Goal: Answer question/provide support: Share knowledge or assist other users

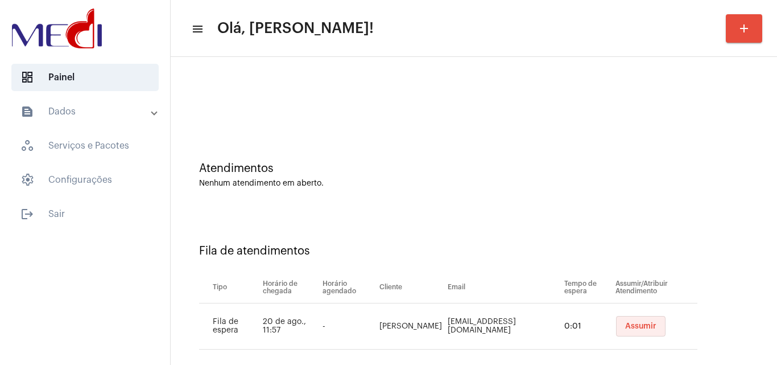
click at [641, 326] on span "Assumir" at bounding box center [640, 326] width 31 height 8
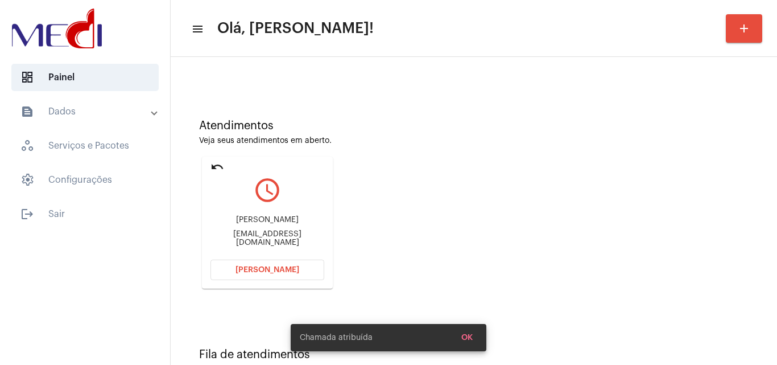
scroll to position [80, 0]
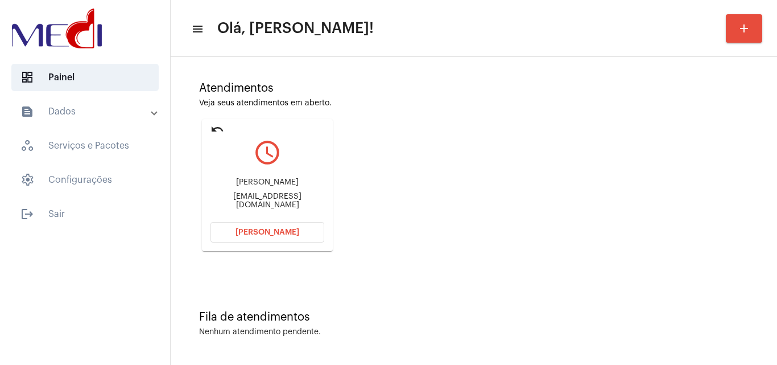
click at [294, 199] on div "Karinasoares_ap@outlook.com" at bounding box center [268, 200] width 114 height 17
copy mat-card-content "Karinasoares_ap@outlook.com Abrir Chamada"
click at [316, 237] on button "Abrir Chamada" at bounding box center [268, 232] width 114 height 20
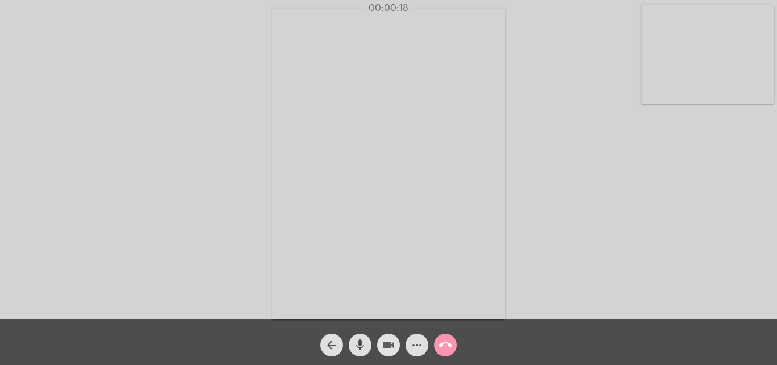
click at [388, 345] on mat-icon "videocam" at bounding box center [389, 345] width 14 height 14
click at [361, 343] on mat-icon "mic" at bounding box center [360, 345] width 14 height 14
click at [728, 253] on div "Acessando Câmera e Microfone..." at bounding box center [388, 162] width 775 height 319
click at [356, 348] on mat-icon "mic_off" at bounding box center [360, 345] width 14 height 14
click at [665, 238] on div "Acessando Câmera e Microfone..." at bounding box center [388, 162] width 775 height 319
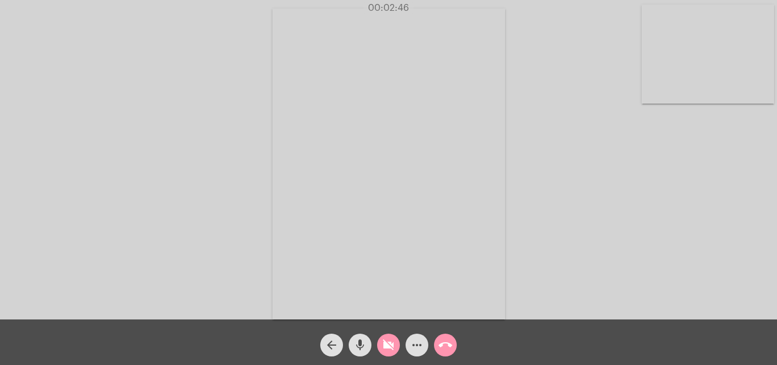
click at [450, 344] on mat-icon "call_end" at bounding box center [446, 345] width 14 height 14
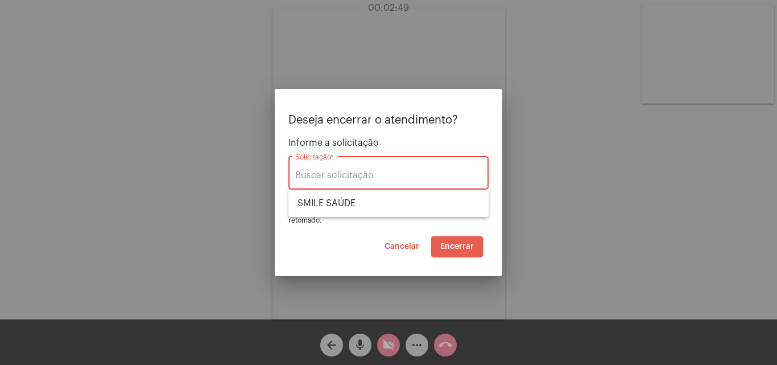
click at [455, 247] on span "Encerrar" at bounding box center [458, 246] width 34 height 8
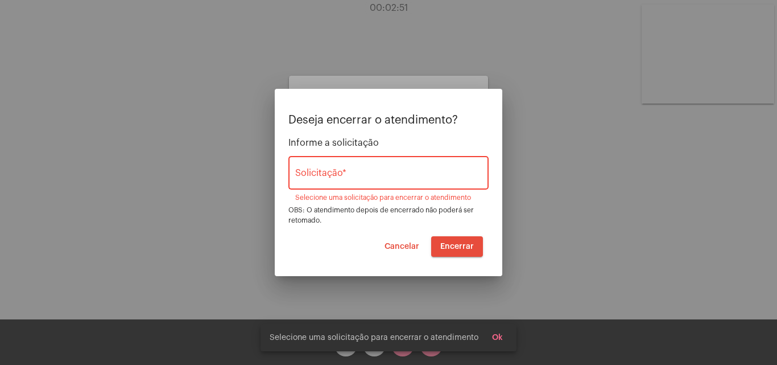
click at [492, 337] on span "Ok" at bounding box center [497, 338] width 11 height 8
click at [378, 345] on div at bounding box center [388, 182] width 777 height 365
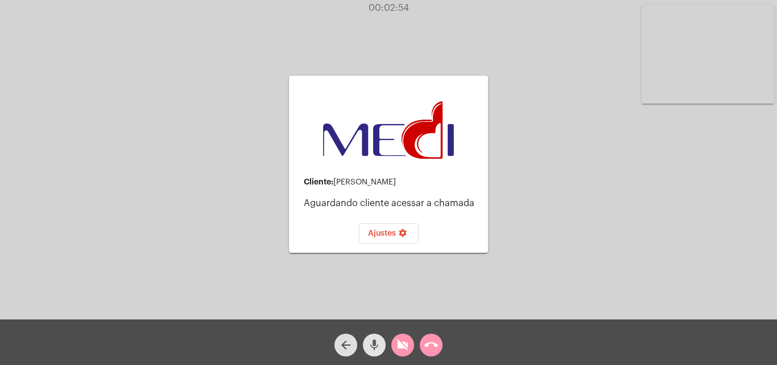
click at [374, 345] on mat-icon "mic" at bounding box center [375, 345] width 14 height 14
click at [396, 347] on mat-icon "videocam_off" at bounding box center [403, 345] width 14 height 14
click at [398, 347] on mat-icon "videocam" at bounding box center [403, 345] width 14 height 14
click at [430, 344] on mat-icon "call_end" at bounding box center [432, 345] width 14 height 14
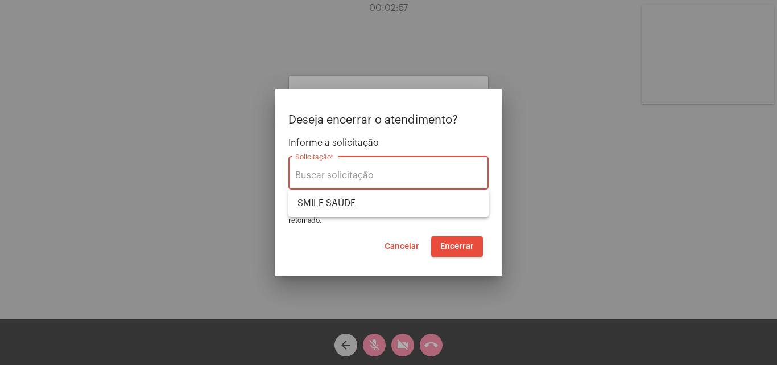
click at [359, 175] on input "Solicitação *" at bounding box center [388, 175] width 187 height 10
type input "i"
type input "IMPETU"
click at [446, 246] on span "Encerrar" at bounding box center [458, 246] width 34 height 8
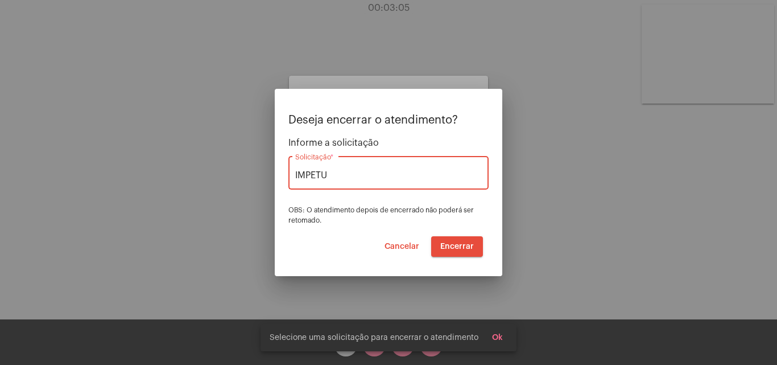
click at [355, 176] on input "IMPETU" at bounding box center [388, 175] width 187 height 10
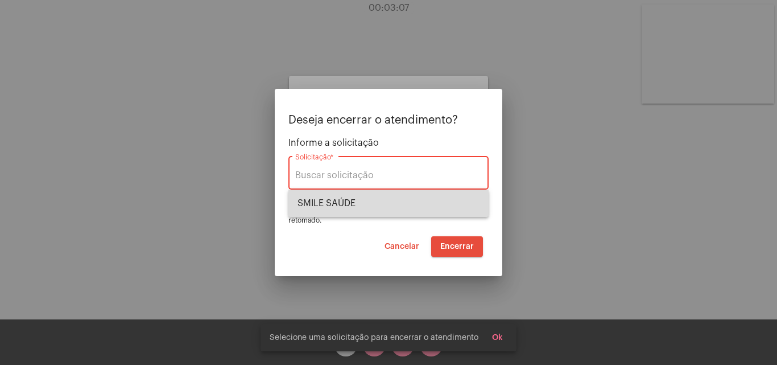
click at [347, 193] on span "SMILE SAÚDE" at bounding box center [389, 203] width 182 height 27
type input "SMILE SAÚDE"
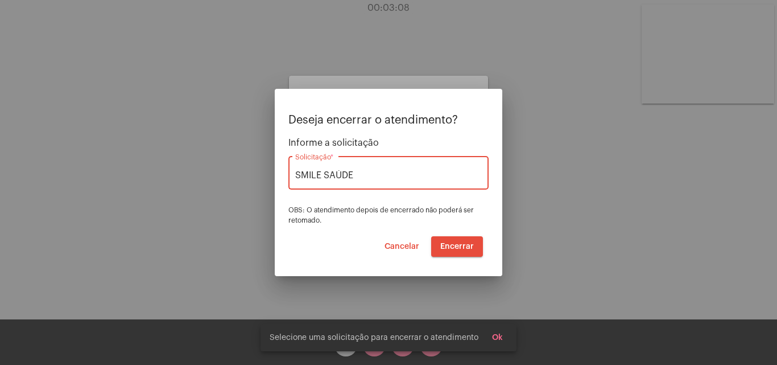
click at [458, 245] on span "Encerrar" at bounding box center [458, 246] width 34 height 8
click at [397, 244] on span "Cancelar" at bounding box center [402, 246] width 35 height 8
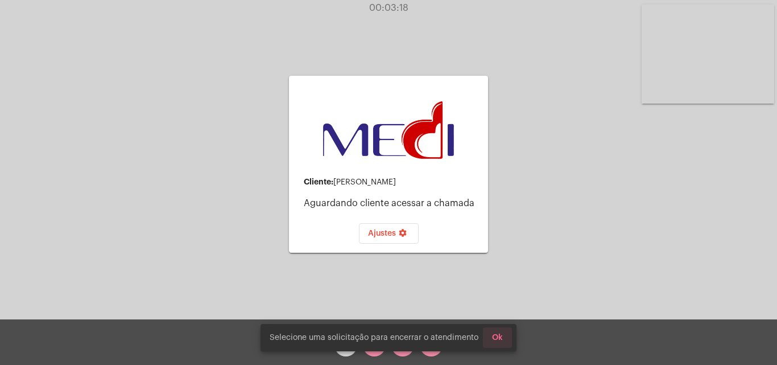
click at [496, 343] on button "Ok" at bounding box center [497, 337] width 29 height 20
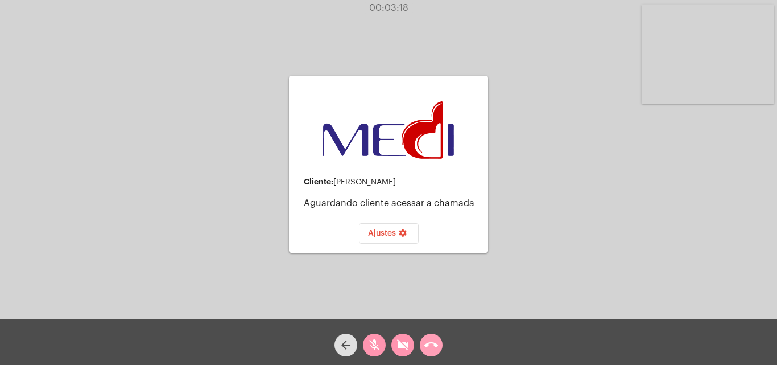
click at [429, 345] on mat-icon "call_end" at bounding box center [432, 345] width 14 height 14
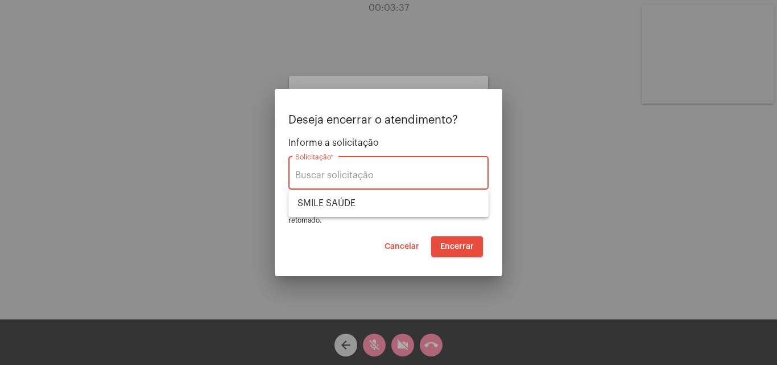
click at [455, 251] on button "Encerrar" at bounding box center [457, 246] width 52 height 20
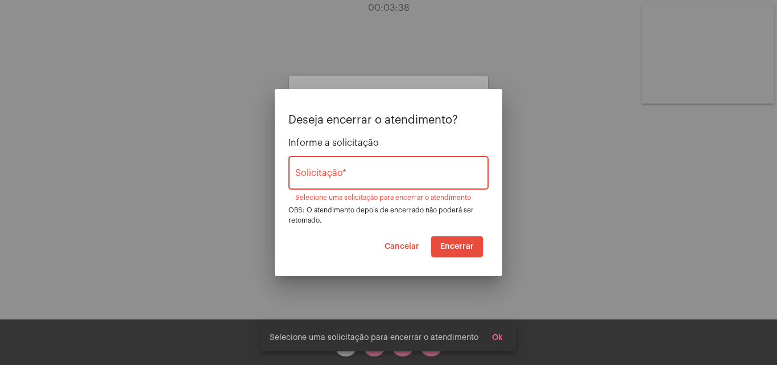
click at [455, 251] on button "Encerrar" at bounding box center [457, 246] width 52 height 20
drag, startPoint x: 453, startPoint y: 251, endPoint x: 447, endPoint y: 252, distance: 5.7
click at [452, 251] on button "Encerrar" at bounding box center [457, 246] width 52 height 20
click at [447, 252] on button "Encerrar" at bounding box center [457, 246] width 52 height 20
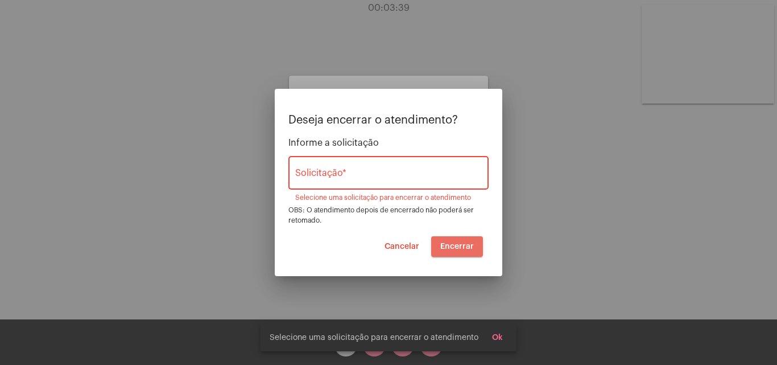
click at [447, 252] on button "Encerrar" at bounding box center [457, 246] width 52 height 20
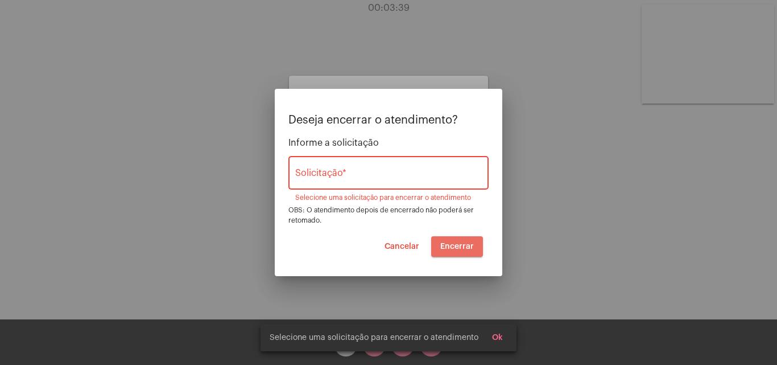
click at [447, 252] on button "Encerrar" at bounding box center [457, 246] width 52 height 20
click at [344, 171] on input "Solicitação *" at bounding box center [388, 175] width 187 height 10
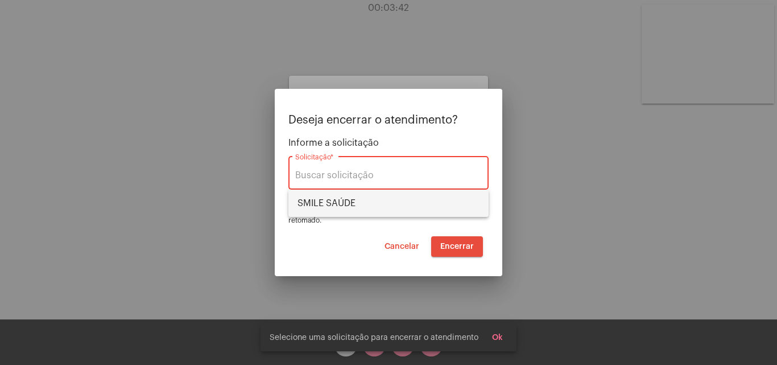
click at [345, 200] on span "SMILE SAÚDE" at bounding box center [389, 203] width 182 height 27
type input "SMILE SAÚDE"
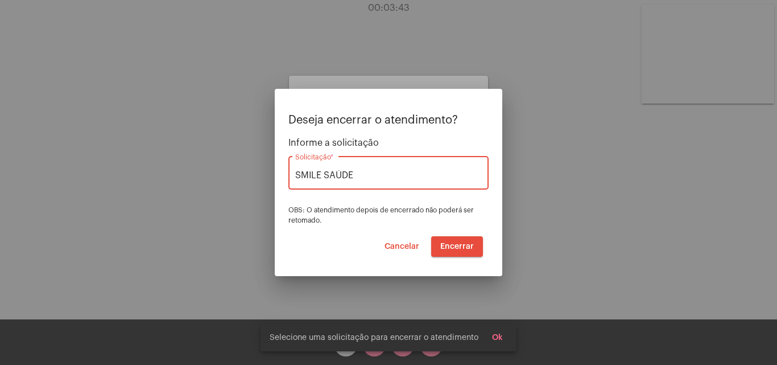
click at [462, 252] on button "Encerrar" at bounding box center [457, 246] width 52 height 20
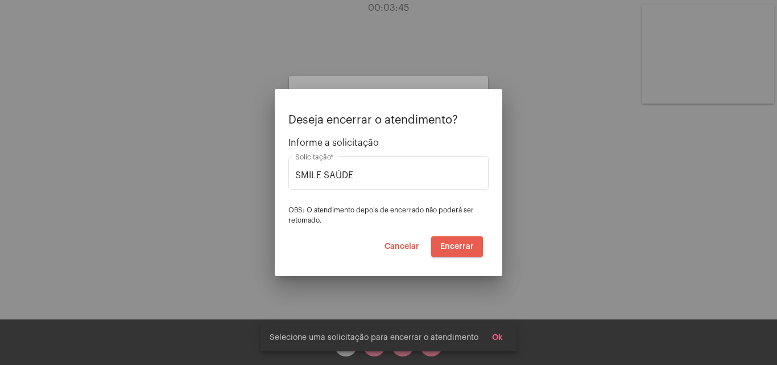
click at [462, 252] on button "Encerrar" at bounding box center [457, 246] width 52 height 20
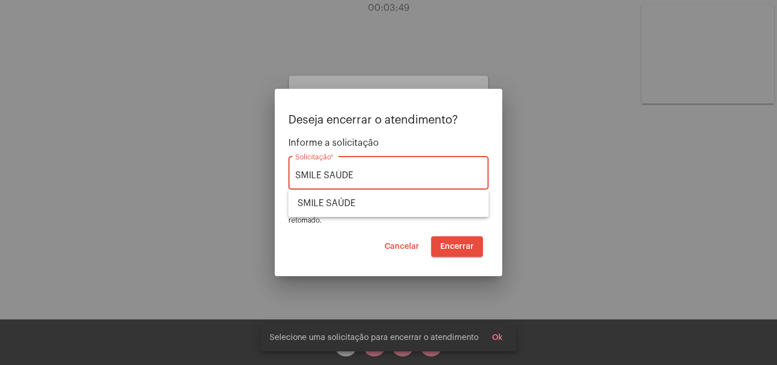
drag, startPoint x: 382, startPoint y: 174, endPoint x: 242, endPoint y: 176, distance: 140.0
click at [242, 176] on div "Deseja encerrar o atendimento? Informe a solicitação SMILE SAÚDE Solicitação * …" at bounding box center [388, 182] width 777 height 365
click at [459, 244] on span "Encerrar" at bounding box center [458, 246] width 34 height 8
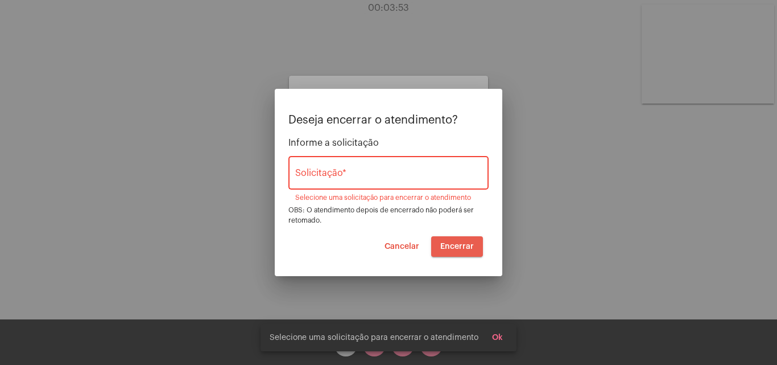
click at [459, 244] on span "Encerrar" at bounding box center [458, 246] width 34 height 8
click at [352, 175] on input "Solicitação *" at bounding box center [388, 175] width 187 height 10
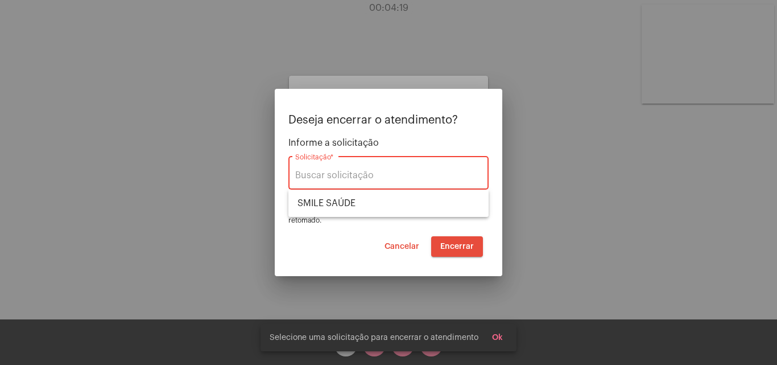
click at [346, 205] on span "SMILE SAÚDE" at bounding box center [389, 203] width 182 height 27
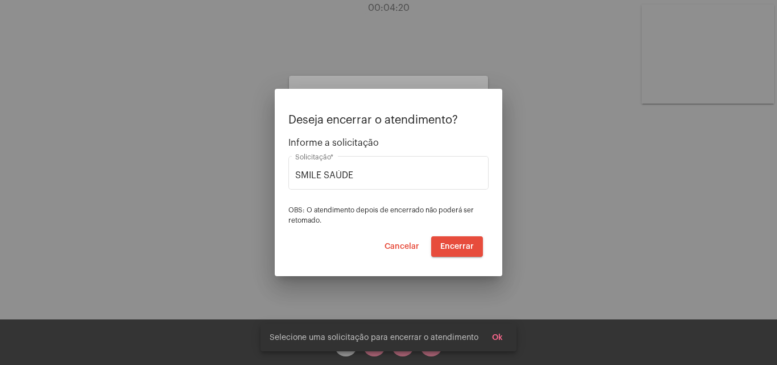
drag, startPoint x: 502, startPoint y: 249, endPoint x: 492, endPoint y: 241, distance: 12.6
click at [499, 246] on mat-dialog-container "Deseja encerrar o atendimento? Informe a solicitação SMILE SAÚDE Solicitação * …" at bounding box center [389, 182] width 228 height 187
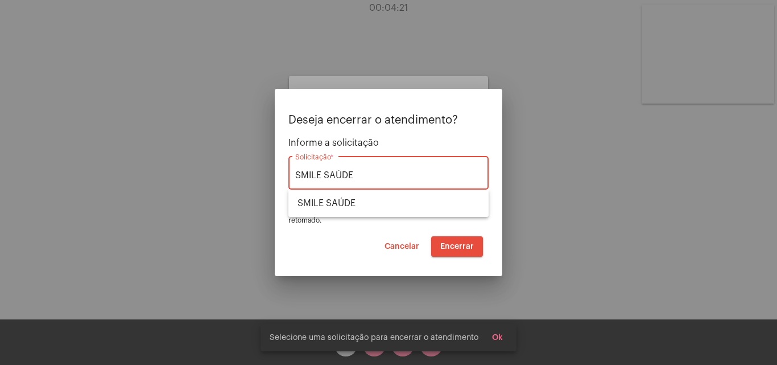
click at [342, 174] on input "SMILE SAÚDE" at bounding box center [388, 175] width 187 height 10
type input "SMILE SAUDE"
click at [441, 249] on button "Encerrar" at bounding box center [457, 246] width 52 height 20
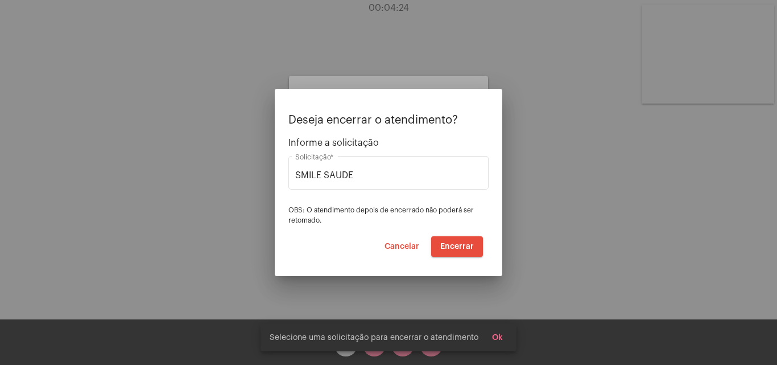
click at [441, 249] on button "Encerrar" at bounding box center [457, 246] width 52 height 20
click at [440, 249] on button "Encerrar" at bounding box center [457, 246] width 52 height 20
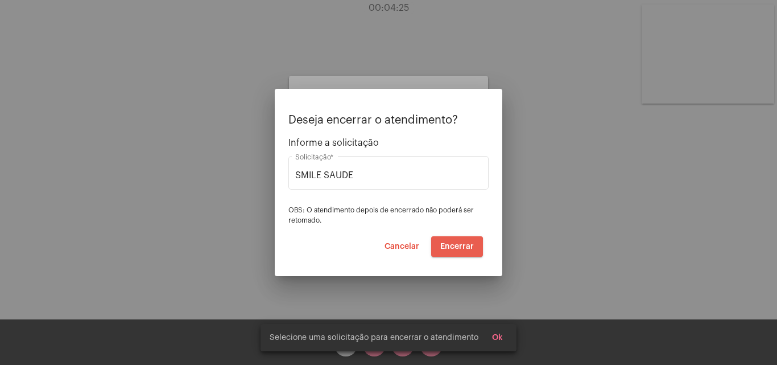
click at [440, 249] on button "Encerrar" at bounding box center [457, 246] width 52 height 20
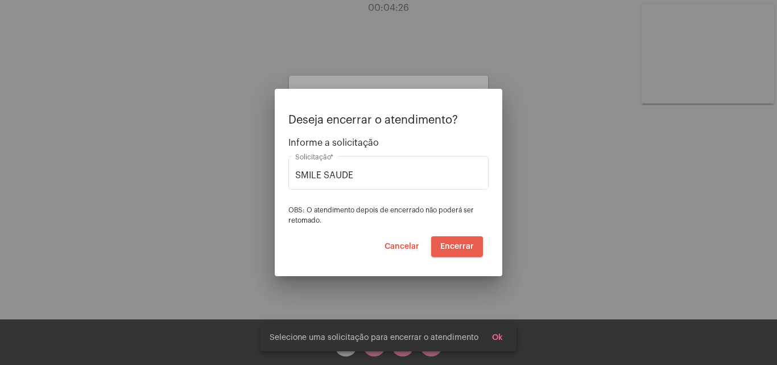
click at [440, 249] on button "Encerrar" at bounding box center [457, 246] width 52 height 20
drag, startPoint x: 440, startPoint y: 249, endPoint x: 433, endPoint y: 236, distance: 15.3
click at [436, 241] on button "Encerrar" at bounding box center [457, 246] width 52 height 20
click at [397, 249] on span "Cancelar" at bounding box center [402, 246] width 35 height 8
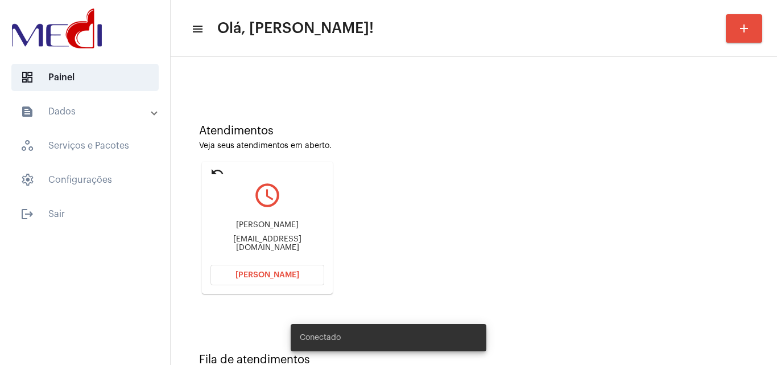
scroll to position [80, 0]
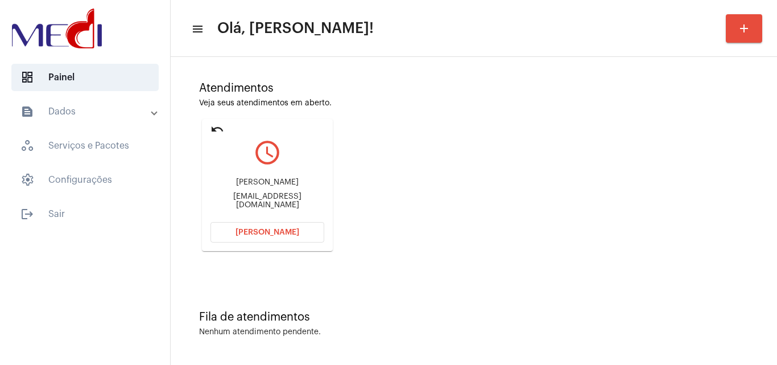
click at [674, 199] on div "Atendimentos Veja seus atendimentos em aberto. undo query_builder Karina Santos…" at bounding box center [473, 162] width 595 height 229
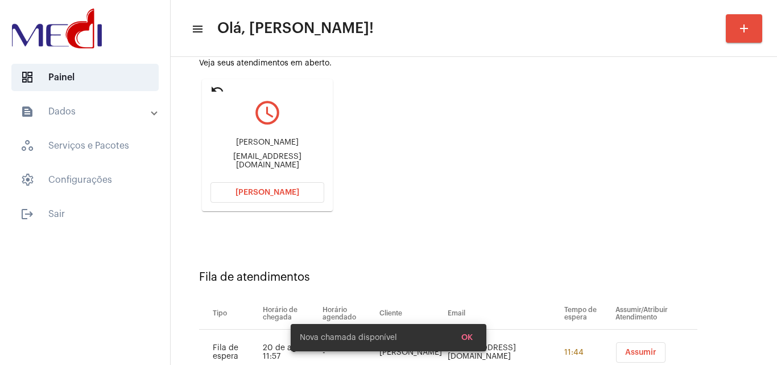
scroll to position [162, 0]
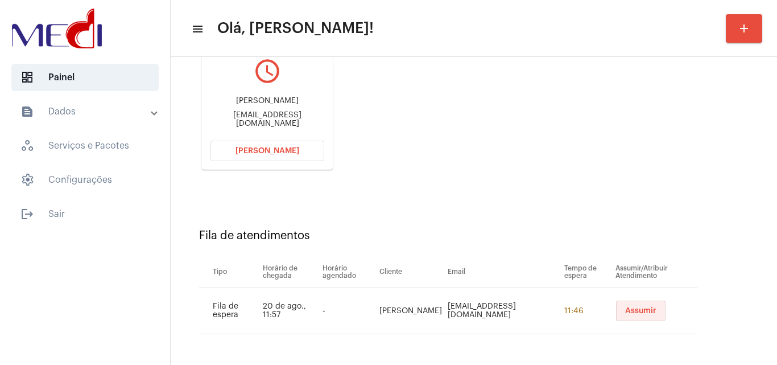
click at [635, 314] on span "Assumir" at bounding box center [640, 311] width 31 height 8
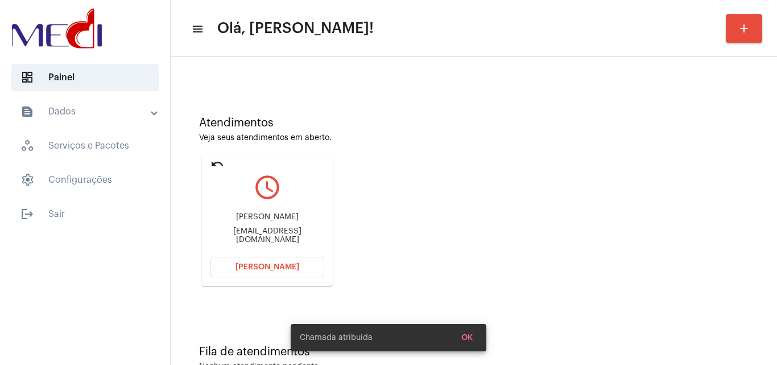
scroll to position [80, 0]
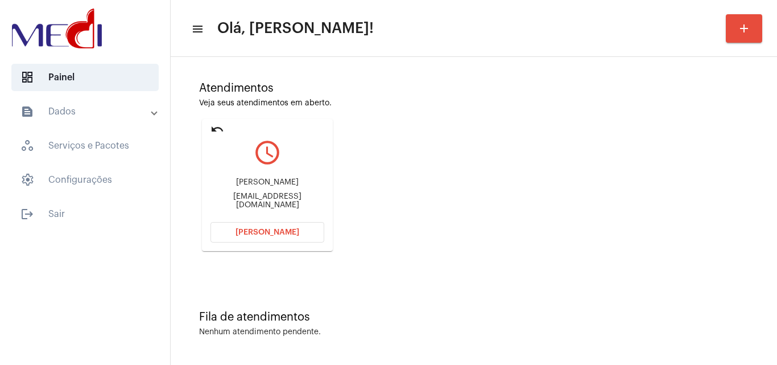
click at [256, 233] on span "Abrir Chamada" at bounding box center [268, 232] width 64 height 8
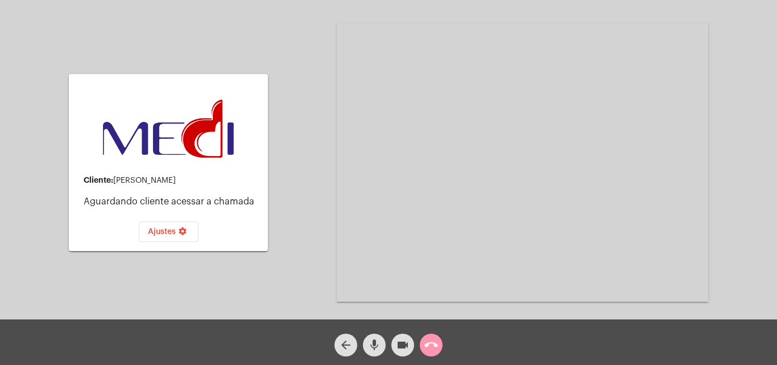
click at [398, 343] on mat-icon "videocam" at bounding box center [403, 345] width 14 height 14
click at [376, 349] on mat-icon "mic" at bounding box center [375, 345] width 14 height 14
click at [427, 337] on span "call_end" at bounding box center [432, 345] width 14 height 23
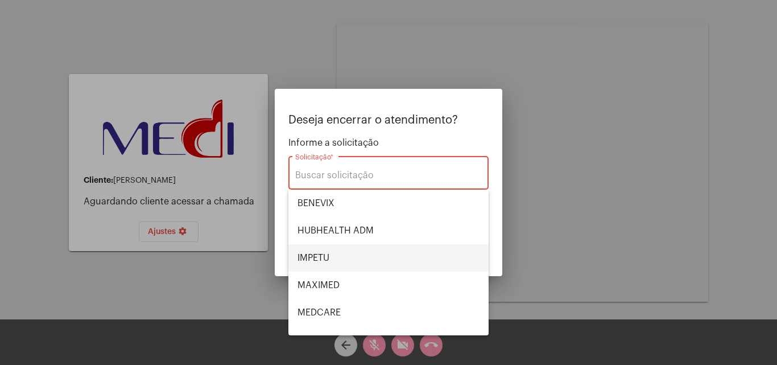
click at [337, 253] on span "IMPETU" at bounding box center [389, 257] width 182 height 27
type input "IMPETU"
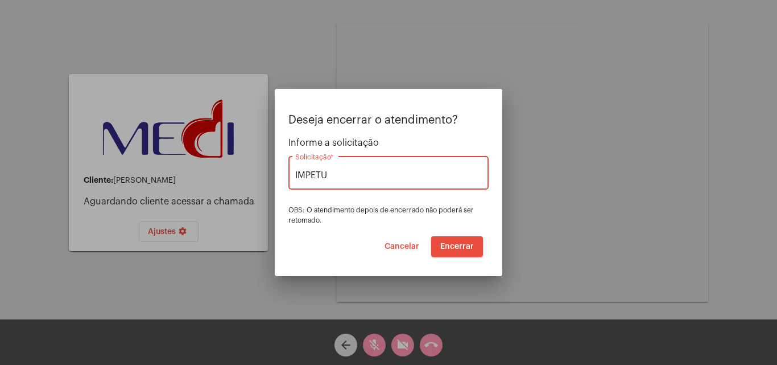
click at [464, 250] on button "Encerrar" at bounding box center [457, 246] width 52 height 20
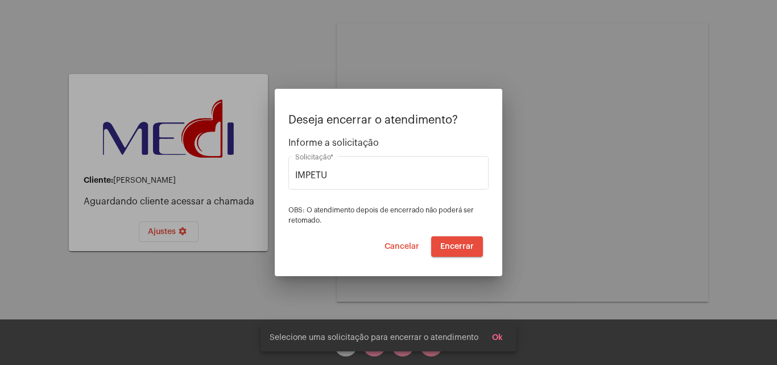
click at [464, 250] on button "Encerrar" at bounding box center [457, 246] width 52 height 20
click at [400, 249] on span "Cancelar" at bounding box center [402, 246] width 35 height 8
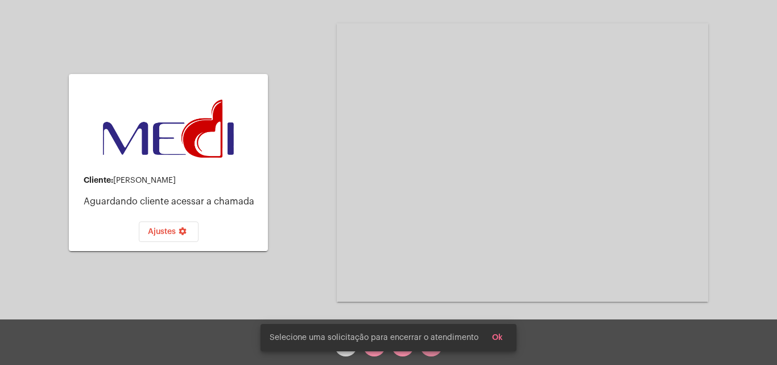
click at [497, 339] on span "Ok" at bounding box center [497, 338] width 11 height 8
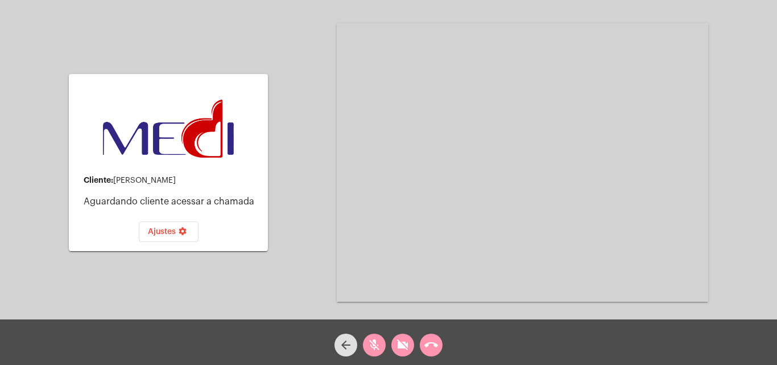
click at [344, 346] on mat-icon "arrow_back" at bounding box center [346, 345] width 14 height 14
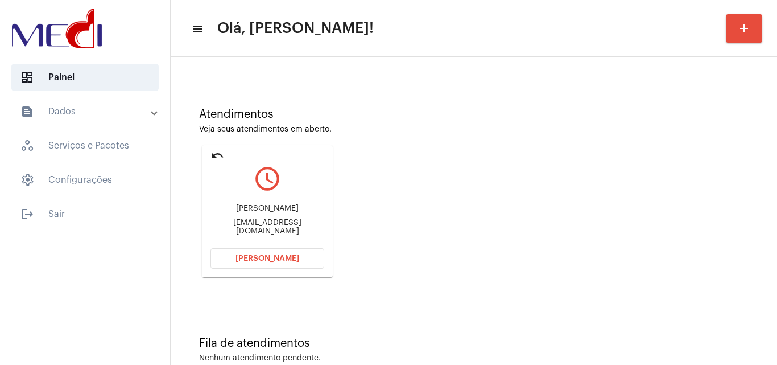
scroll to position [80, 0]
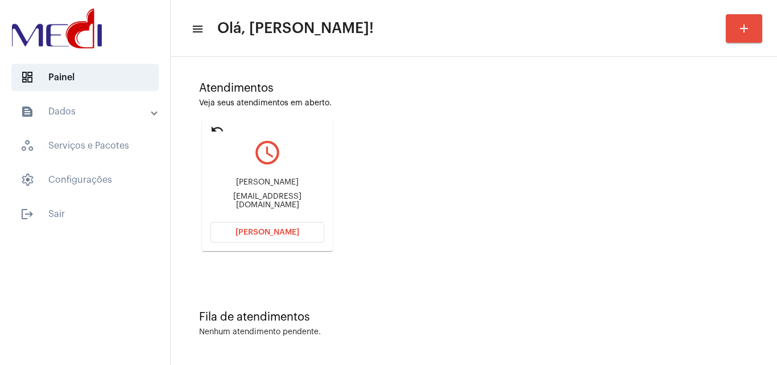
click at [252, 235] on span "Abrir Chamada" at bounding box center [268, 232] width 64 height 8
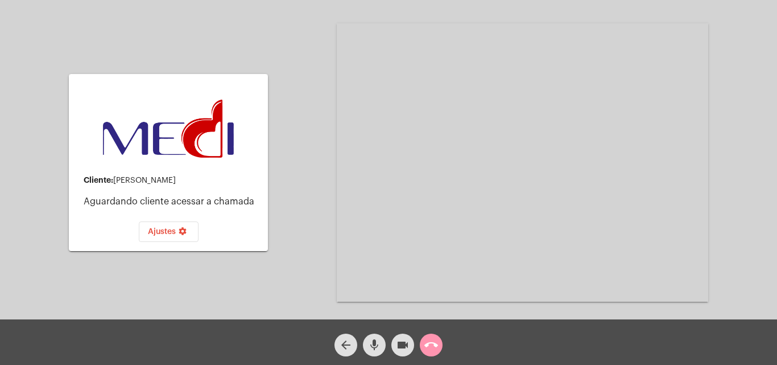
drag, startPoint x: 405, startPoint y: 346, endPoint x: 393, endPoint y: 345, distance: 11.4
click at [404, 346] on mat-icon "videocam" at bounding box center [403, 345] width 14 height 14
click at [381, 344] on button "mic" at bounding box center [374, 345] width 23 height 23
click at [434, 341] on mat-icon "call_end" at bounding box center [432, 345] width 14 height 14
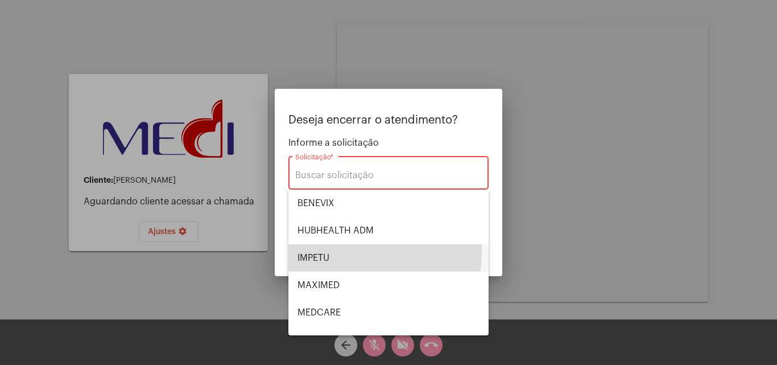
click at [335, 251] on span "IMPETU" at bounding box center [389, 257] width 182 height 27
type input "IMPETU"
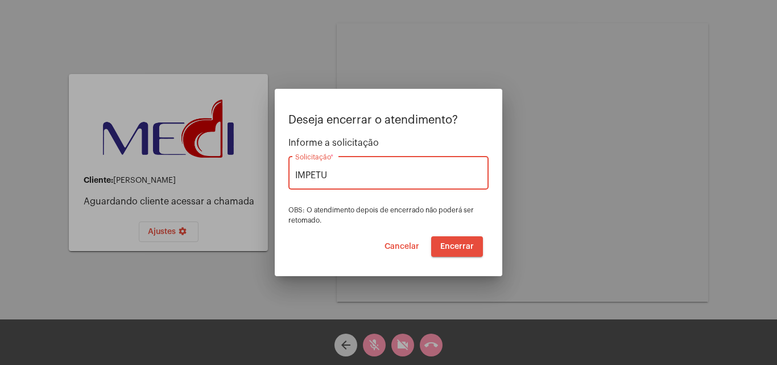
click at [452, 253] on button "Encerrar" at bounding box center [457, 246] width 52 height 20
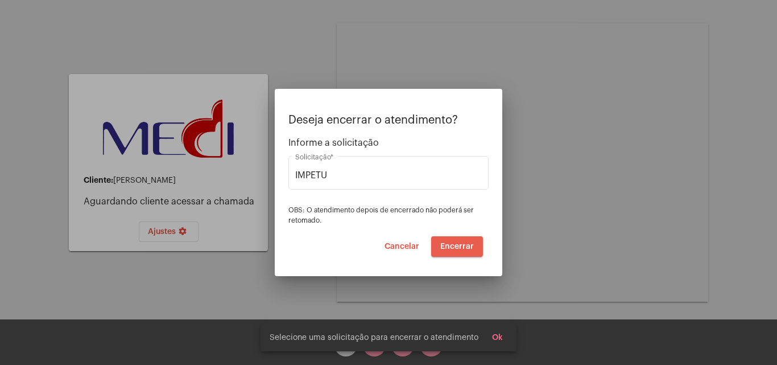
click at [459, 245] on span "Encerrar" at bounding box center [458, 246] width 34 height 8
click at [456, 245] on span "Encerrar" at bounding box center [458, 246] width 34 height 8
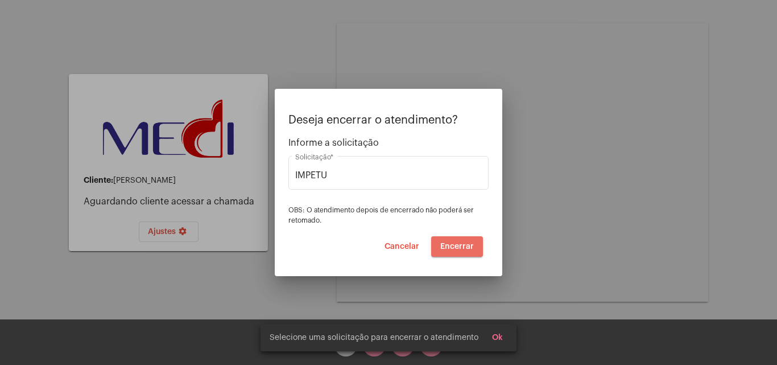
click at [456, 245] on span "Encerrar" at bounding box center [458, 246] width 34 height 8
click at [493, 340] on button "Ok" at bounding box center [497, 337] width 29 height 20
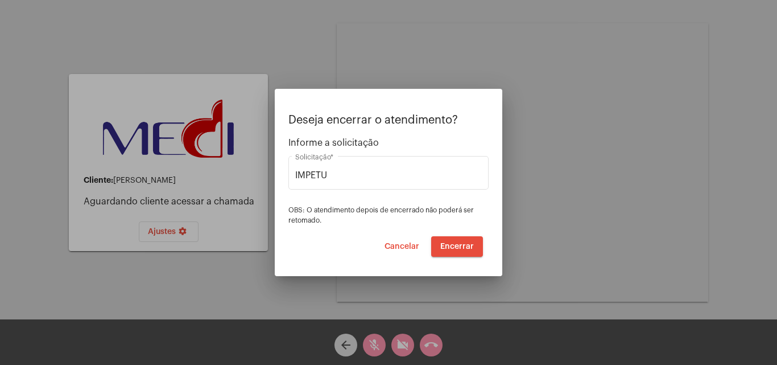
click at [399, 250] on button "Cancelar" at bounding box center [402, 246] width 53 height 20
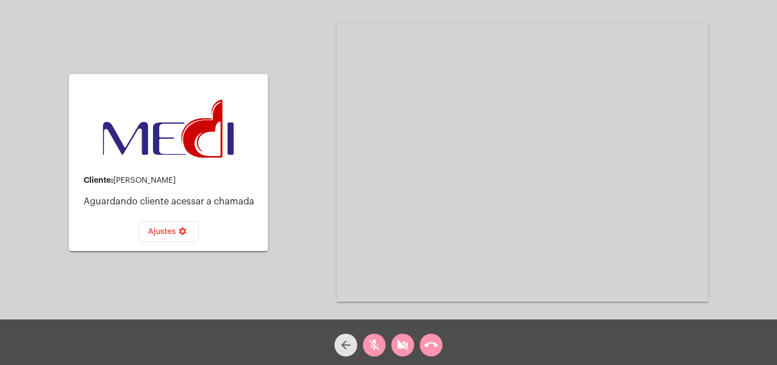
click at [344, 349] on mat-icon "arrow_back" at bounding box center [346, 345] width 14 height 14
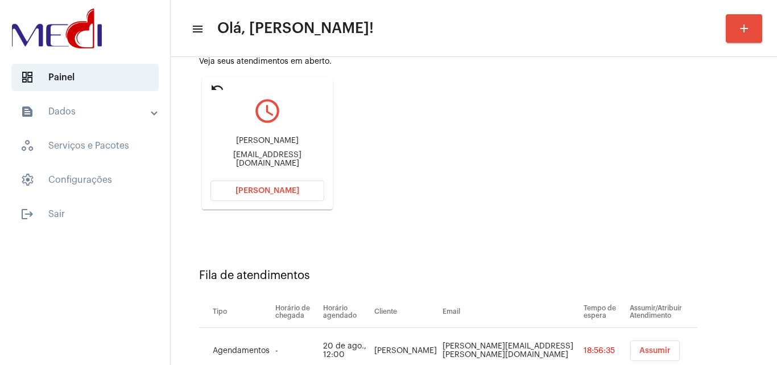
scroll to position [162, 0]
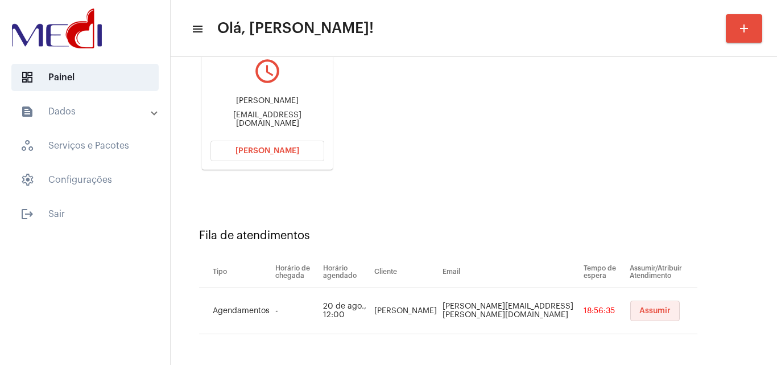
click at [631, 306] on button "Assumir" at bounding box center [656, 310] width 50 height 20
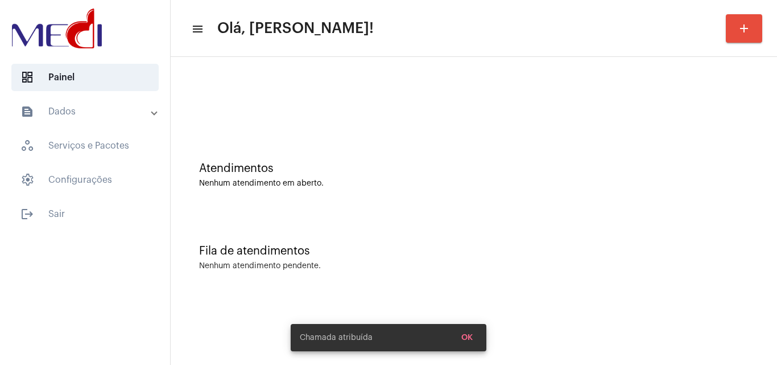
scroll to position [0, 0]
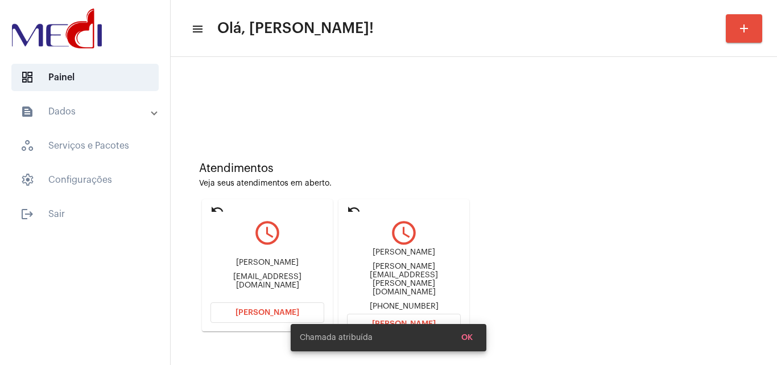
click at [426, 270] on div "cindy.galligani@gmail.com" at bounding box center [404, 279] width 114 height 34
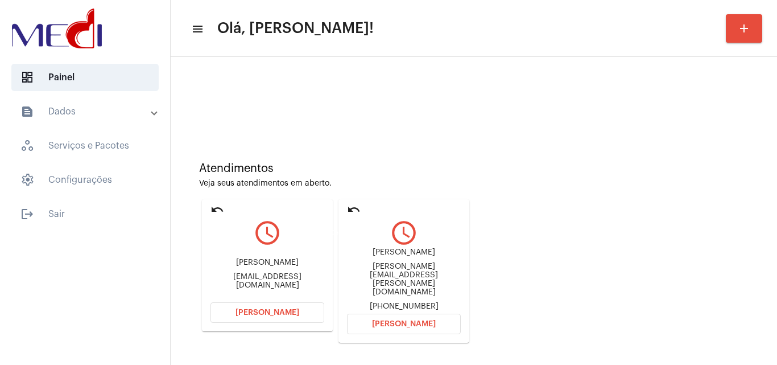
click at [349, 205] on mat-icon "undo" at bounding box center [354, 210] width 14 height 14
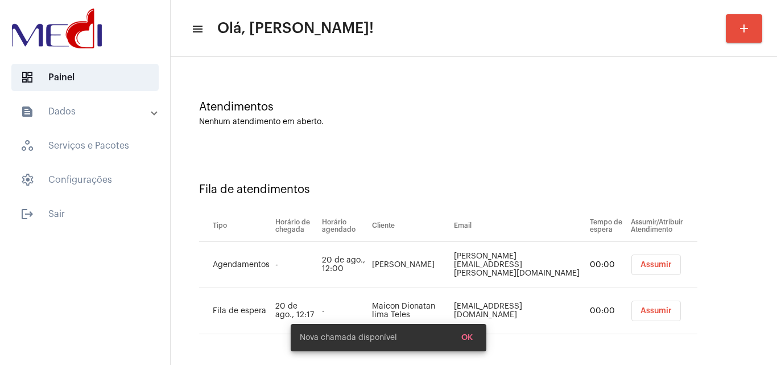
scroll to position [162, 0]
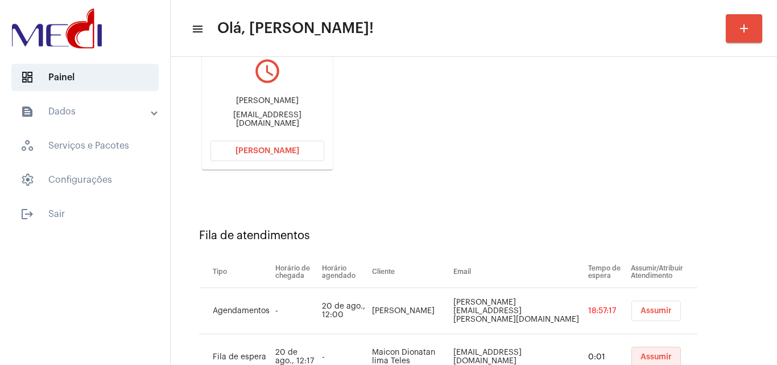
click at [641, 355] on span "Assumir" at bounding box center [656, 357] width 31 height 8
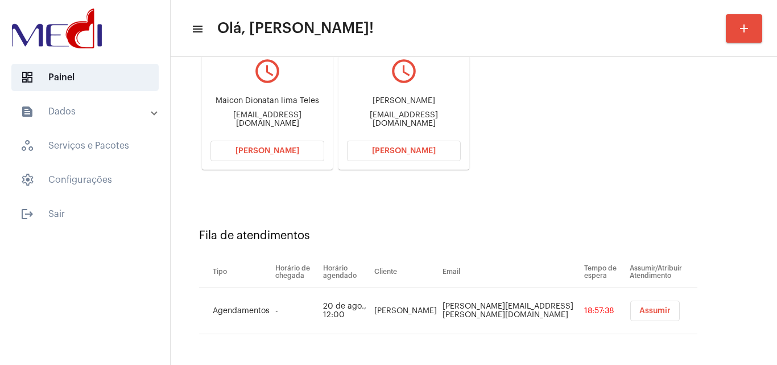
click at [705, 193] on div "Atendimentos Veja seus atendimentos em aberto. undo query_builder Maicon Dionat…" at bounding box center [473, 80] width 595 height 229
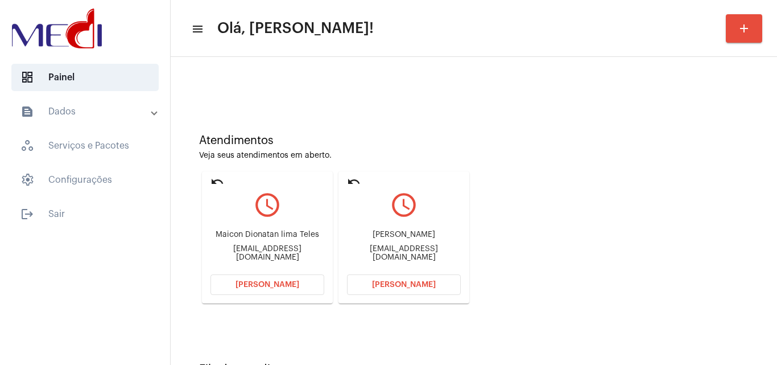
scroll to position [0, 0]
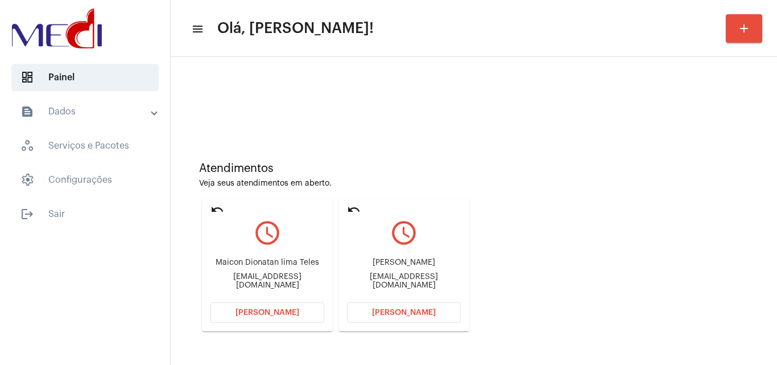
click at [264, 282] on div "maiconteles.ap@gmail.com" at bounding box center [268, 281] width 114 height 17
copy div "maiconteles.ap@gmail.com Abrir Chamada undo query_builder"
click at [250, 309] on span "Abrir Chamada" at bounding box center [268, 312] width 64 height 8
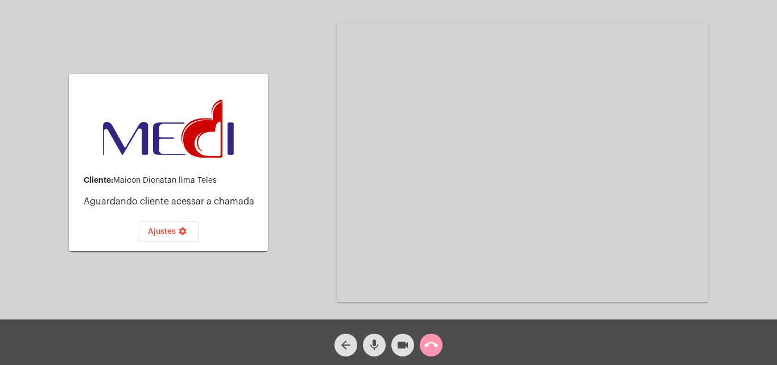
click at [423, 345] on button "call_end" at bounding box center [431, 345] width 23 height 23
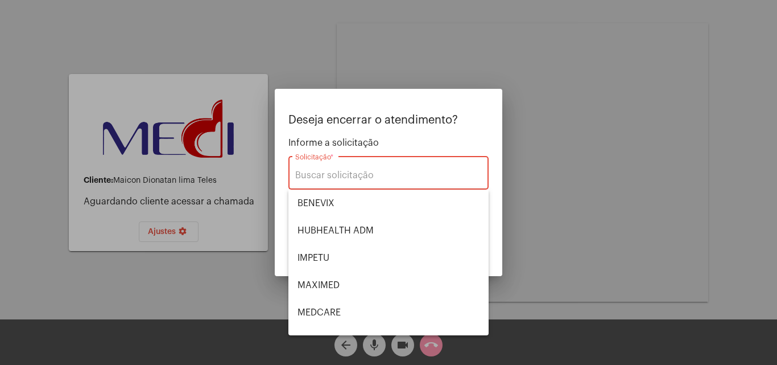
click at [438, 348] on div at bounding box center [388, 182] width 777 height 365
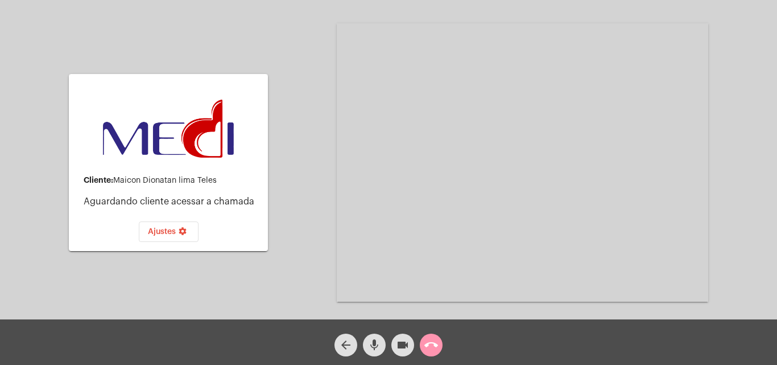
click at [397, 342] on mat-icon "videocam" at bounding box center [403, 345] width 14 height 14
click at [378, 341] on mat-icon "mic" at bounding box center [375, 345] width 14 height 14
click at [431, 344] on mat-icon "call_end" at bounding box center [432, 345] width 14 height 14
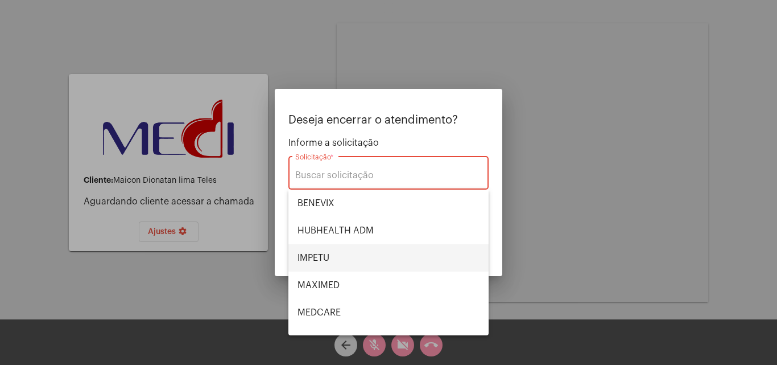
click at [332, 260] on span "IMPETU" at bounding box center [389, 257] width 182 height 27
type input "IMPETU"
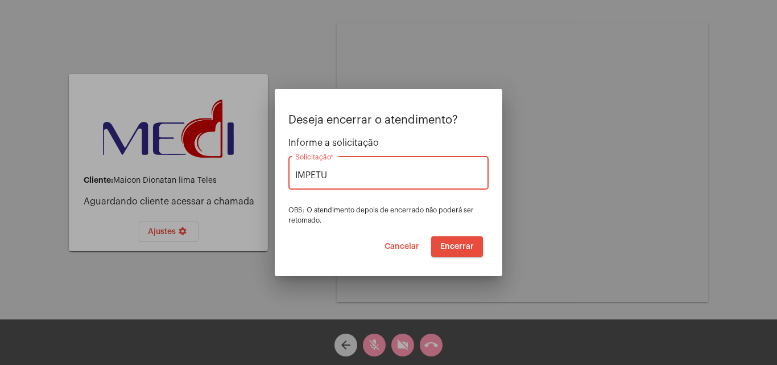
click at [458, 249] on span "Encerrar" at bounding box center [458, 246] width 34 height 8
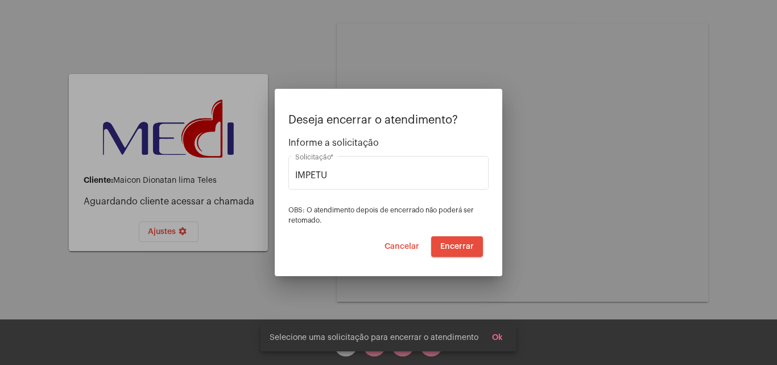
click at [458, 249] on span "Encerrar" at bounding box center [458, 246] width 34 height 8
drag, startPoint x: 411, startPoint y: 246, endPoint x: 366, endPoint y: 330, distance: 95.2
click at [410, 245] on span "Cancelar" at bounding box center [402, 246] width 35 height 8
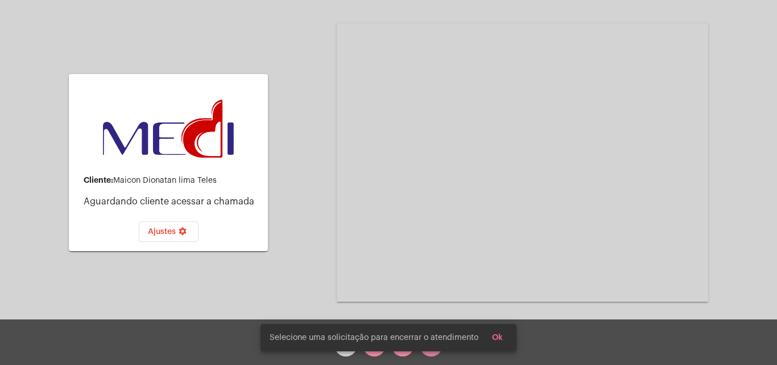
click at [346, 353] on div "Selecione uma solicitação para encerrar o atendimento Ok" at bounding box center [388, 337] width 283 height 55
click at [496, 340] on span "Ok" at bounding box center [497, 338] width 11 height 8
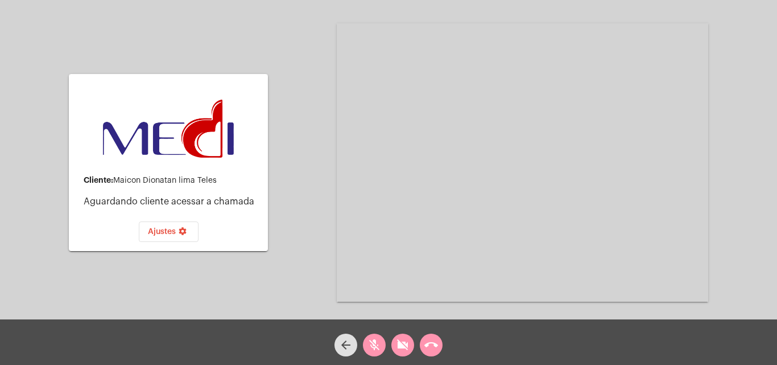
click at [348, 345] on mat-icon "arrow_back" at bounding box center [346, 345] width 14 height 14
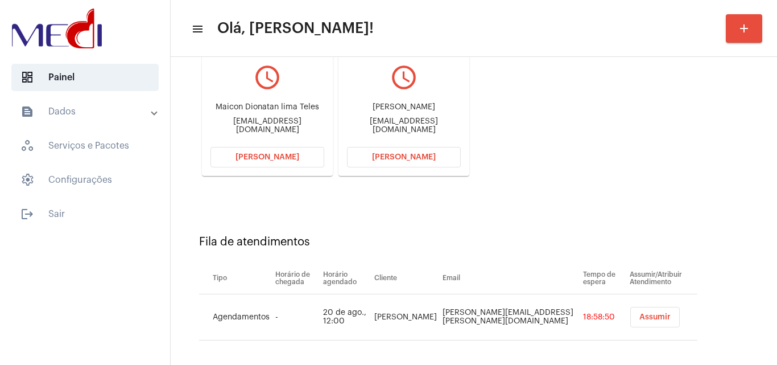
scroll to position [162, 0]
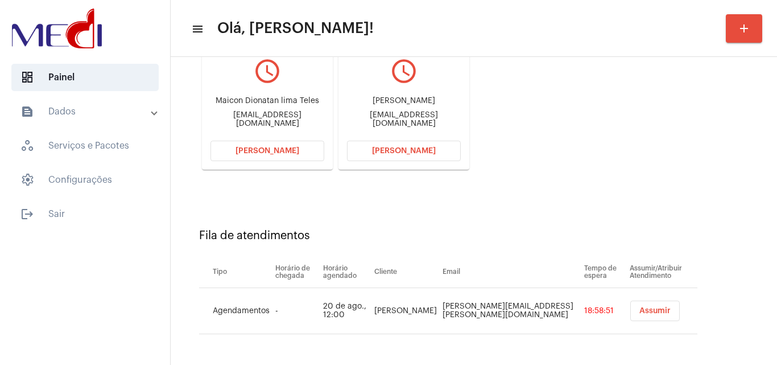
click at [680, 205] on div "Fila de atendimentos Tipo Horário de chegada Horário agendado Cliente Email Tem…" at bounding box center [473, 277] width 595 height 164
click at [722, 164] on div "Atendimentos Veja seus atendimentos em aberto. undo query_builder Maicon Dionat…" at bounding box center [473, 80] width 595 height 229
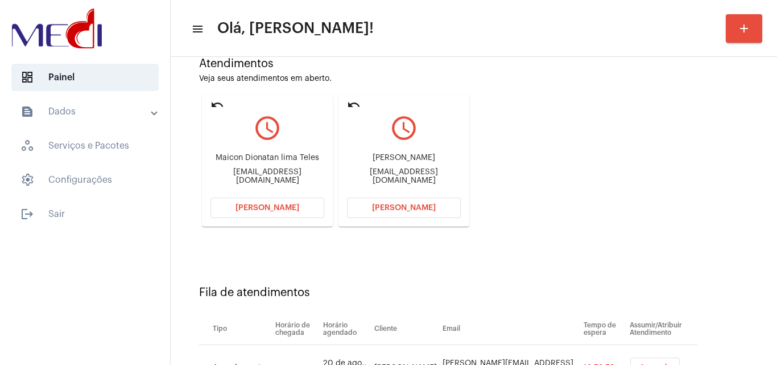
scroll to position [114, 0]
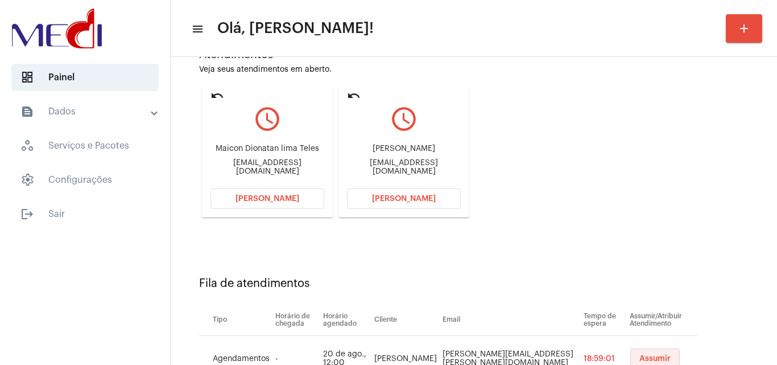
click at [640, 355] on span "Assumir" at bounding box center [655, 359] width 31 height 8
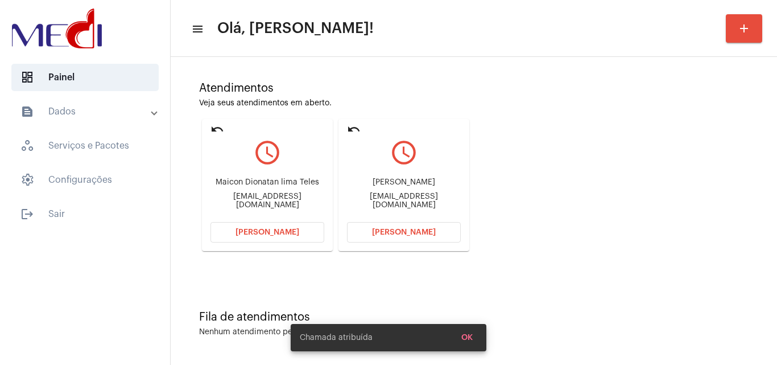
scroll to position [0, 0]
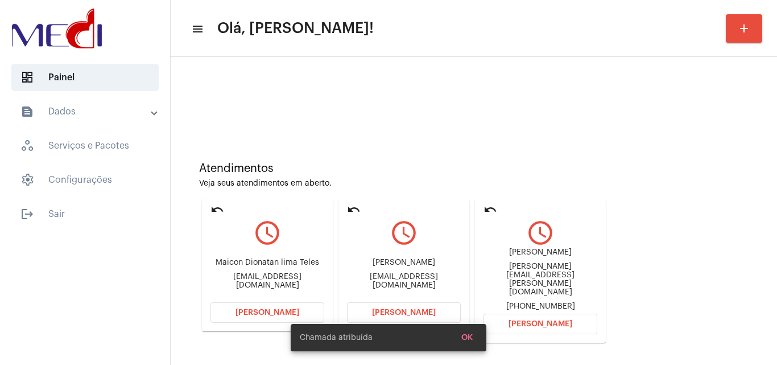
click at [561, 272] on div "cindy.galligani@gmail.com" at bounding box center [541, 279] width 114 height 34
copy div "cindy.galligani@gmail.com"
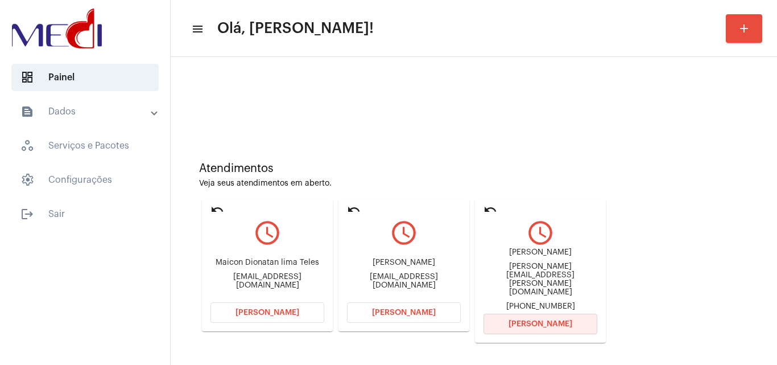
click at [522, 320] on span "Abrir Chamada" at bounding box center [541, 324] width 64 height 8
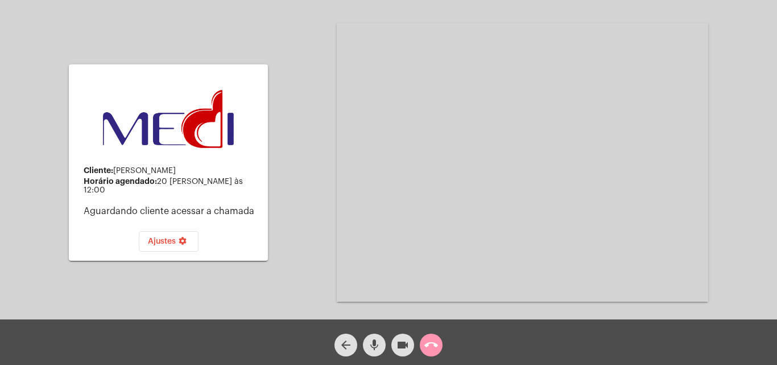
click at [345, 341] on mat-icon "arrow_back" at bounding box center [346, 345] width 14 height 14
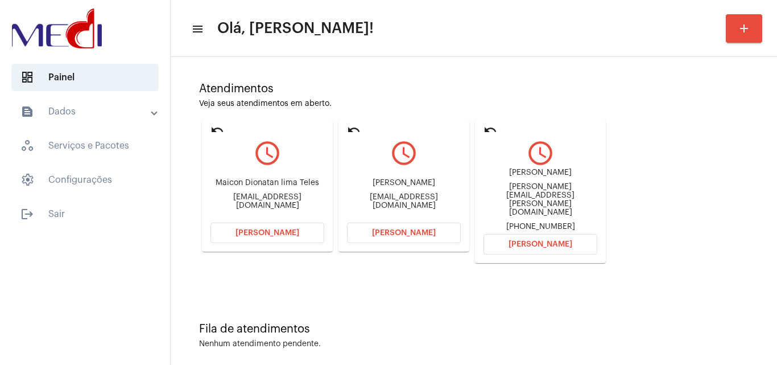
scroll to position [80, 0]
click at [491, 127] on mat-icon "undo" at bounding box center [491, 129] width 14 height 14
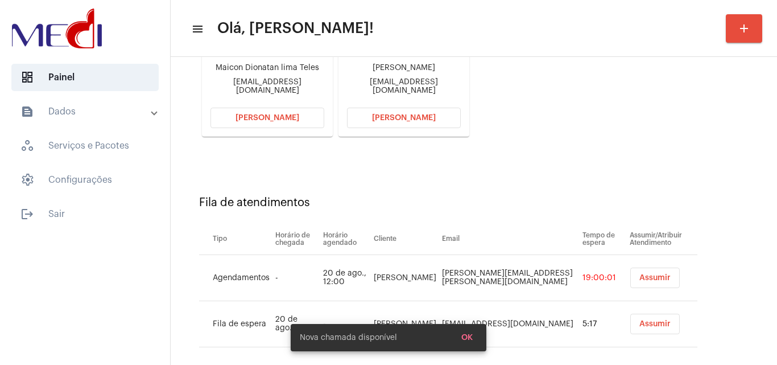
scroll to position [208, 0]
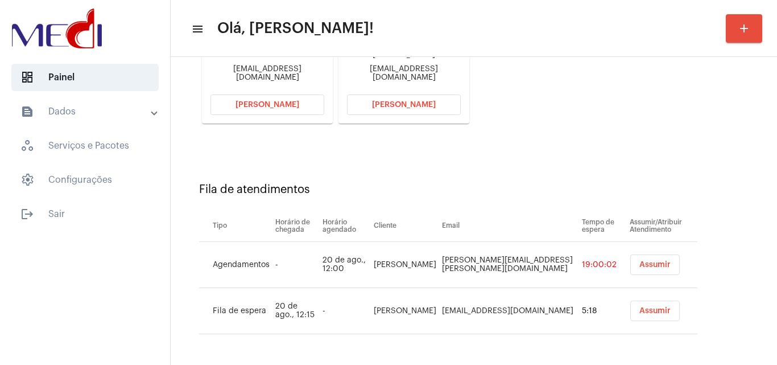
click at [640, 263] on span "Assumir" at bounding box center [655, 265] width 31 height 8
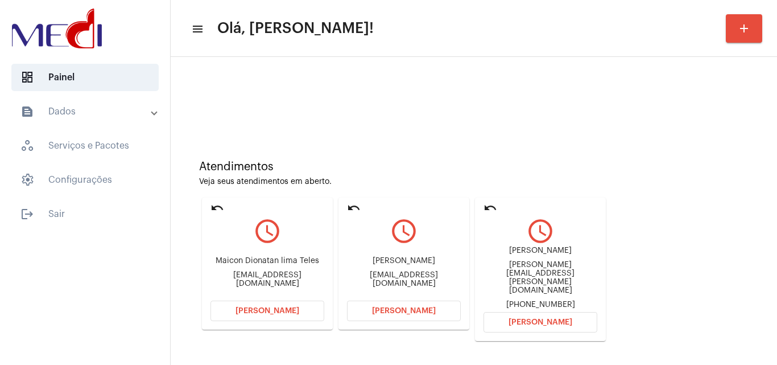
scroll to position [0, 0]
click at [688, 260] on div "Atendimentos Veja seus atendimentos em aberto. undo query_builder Maicon Dionat…" at bounding box center [473, 248] width 595 height 240
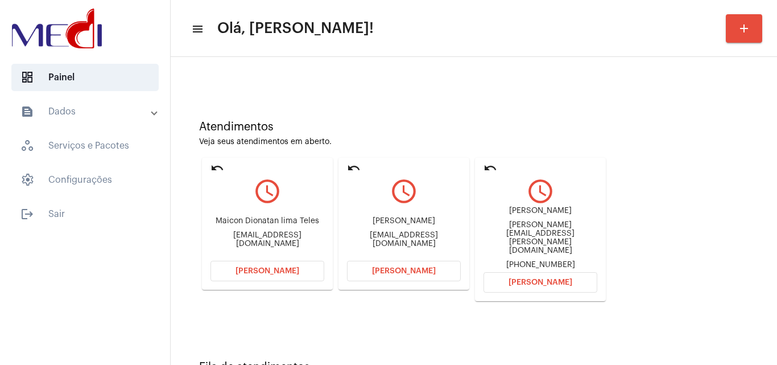
scroll to position [80, 0]
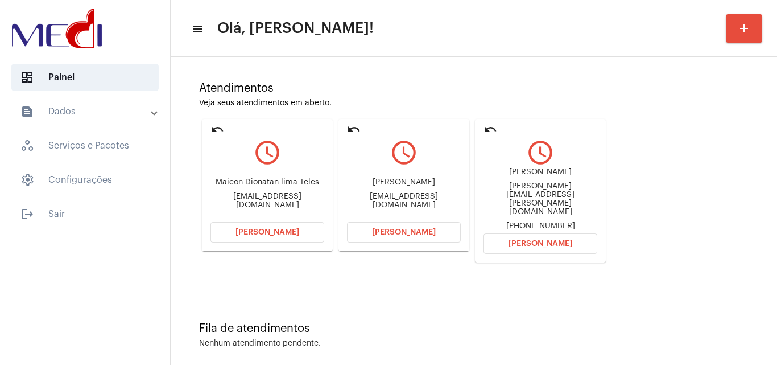
click at [710, 294] on div "Fila de atendimentos Nenhum atendimento pendente." at bounding box center [473, 329] width 595 height 83
click at [676, 234] on div "Atendimentos Veja seus atendimentos em aberto. undo query_builder Maicon Dionat…" at bounding box center [473, 168] width 595 height 240
click at [716, 322] on div "Fila de atendimentos" at bounding box center [474, 328] width 550 height 13
click at [394, 233] on span "Abrir Chamada" at bounding box center [404, 232] width 64 height 8
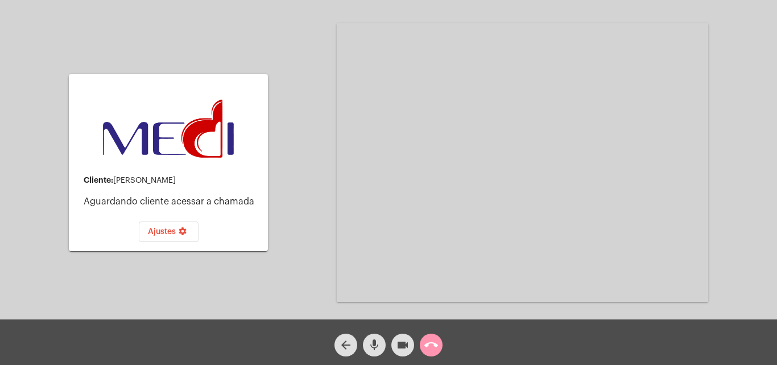
drag, startPoint x: 407, startPoint y: 351, endPoint x: 397, endPoint y: 347, distance: 11.3
click at [405, 349] on mat-icon "videocam" at bounding box center [403, 345] width 14 height 14
click at [373, 346] on mat-icon "mic" at bounding box center [375, 345] width 14 height 14
click at [433, 347] on mat-icon "call_end" at bounding box center [432, 345] width 14 height 14
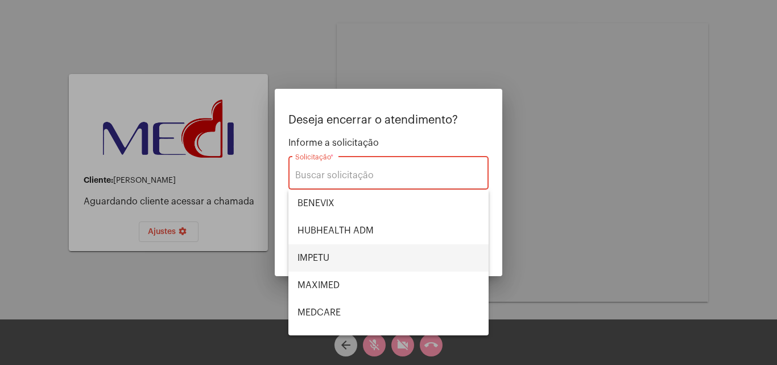
click at [328, 256] on span "IMPETU" at bounding box center [389, 257] width 182 height 27
type input "IMPETU"
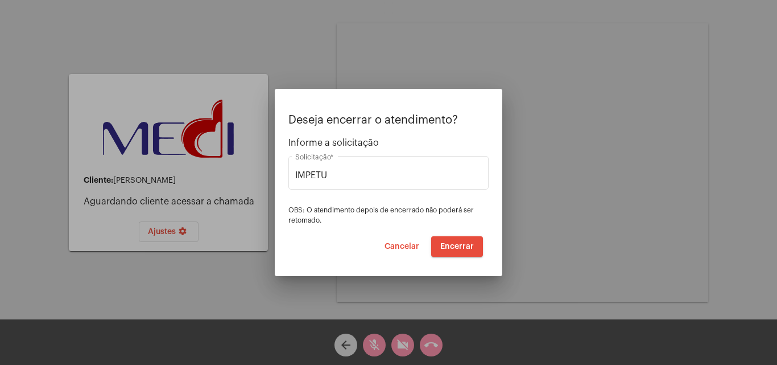
click at [429, 346] on div at bounding box center [388, 182] width 777 height 365
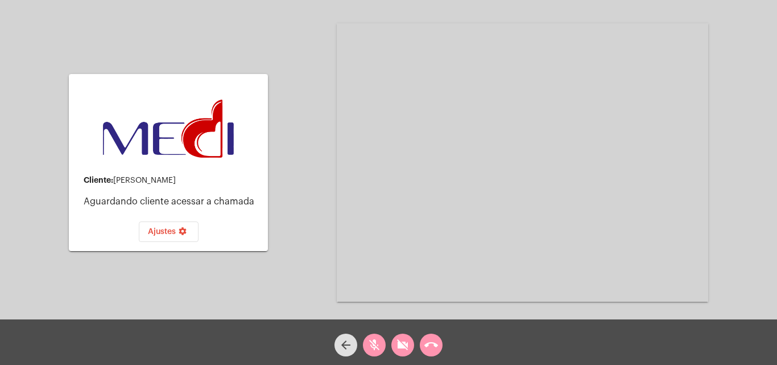
click at [427, 344] on mat-icon "call_end" at bounding box center [432, 345] width 14 height 14
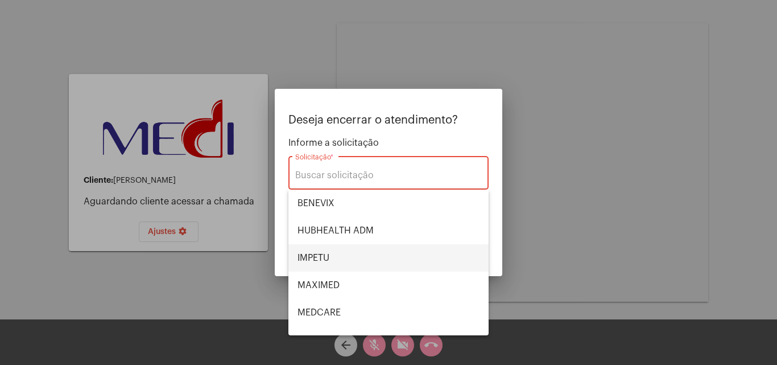
click at [335, 257] on span "IMPETU" at bounding box center [389, 257] width 182 height 27
type input "IMPETU"
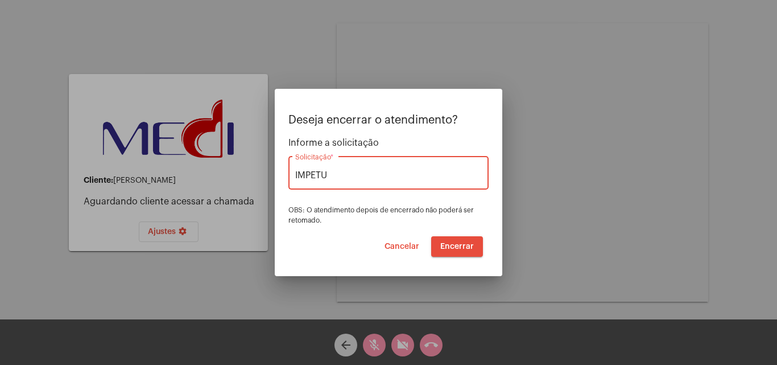
click at [460, 247] on span "Encerrar" at bounding box center [458, 246] width 34 height 8
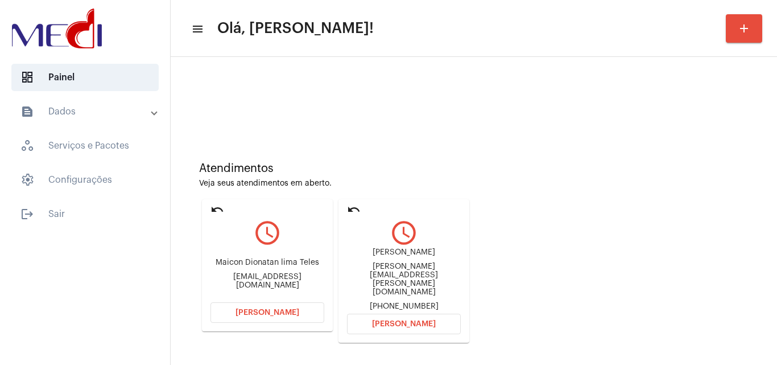
drag, startPoint x: 757, startPoint y: 154, endPoint x: 621, endPoint y: 215, distance: 148.8
click at [745, 158] on div "Atendimentos Veja seus atendimentos em aberto. undo query_builder Maicon Dionat…" at bounding box center [473, 248] width 595 height 240
click at [287, 312] on span "[PERSON_NAME]" at bounding box center [268, 312] width 64 height 8
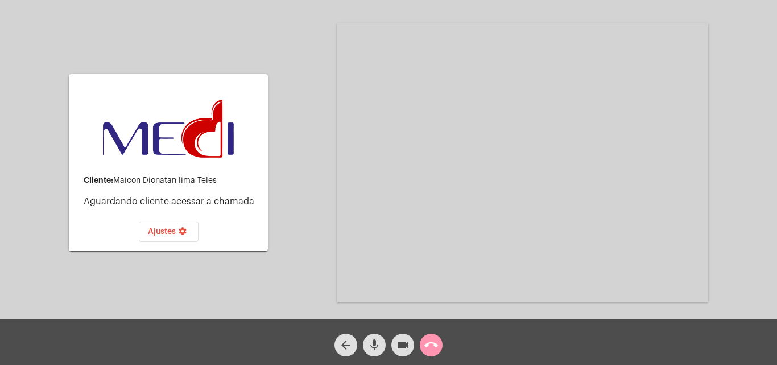
click at [404, 348] on mat-icon "videocam" at bounding box center [403, 345] width 14 height 14
drag, startPoint x: 373, startPoint y: 344, endPoint x: 390, endPoint y: 342, distance: 17.2
click at [373, 344] on mat-icon "mic" at bounding box center [375, 345] width 14 height 14
click at [435, 340] on mat-icon "call_end" at bounding box center [432, 345] width 14 height 14
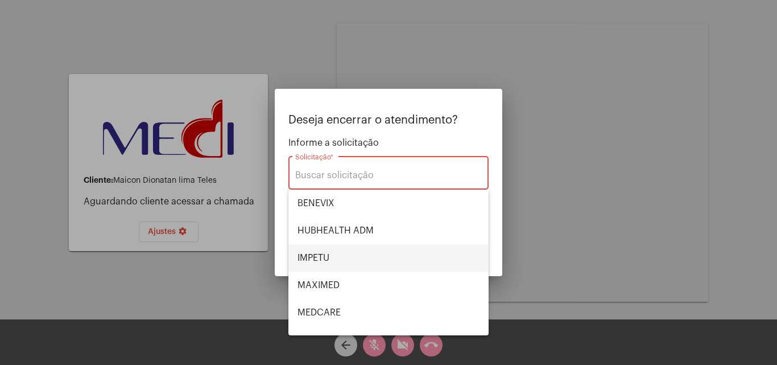
click at [334, 257] on span "IMPETU" at bounding box center [389, 257] width 182 height 27
type input "IMPETU"
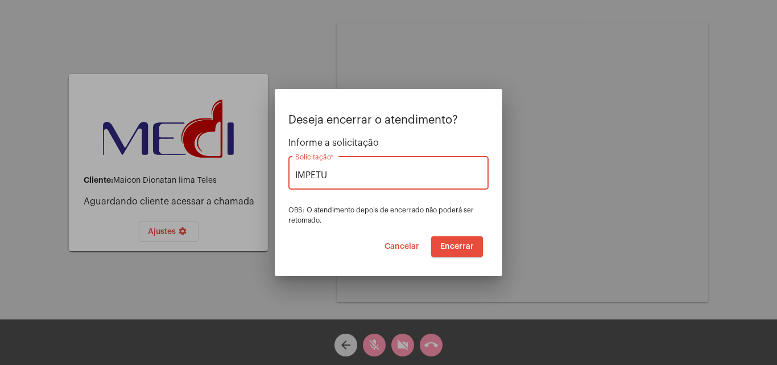
click at [467, 245] on span "Encerrar" at bounding box center [458, 246] width 34 height 8
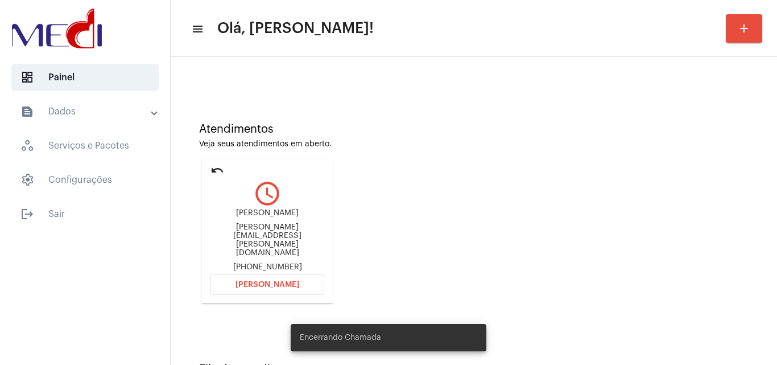
scroll to position [80, 0]
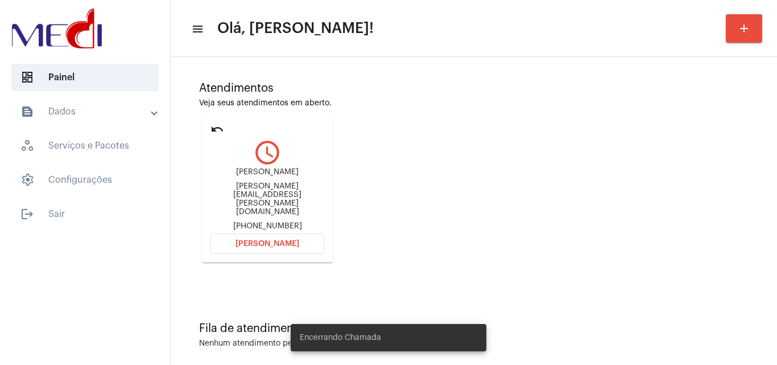
click at [274, 240] on span "[PERSON_NAME]" at bounding box center [268, 244] width 64 height 8
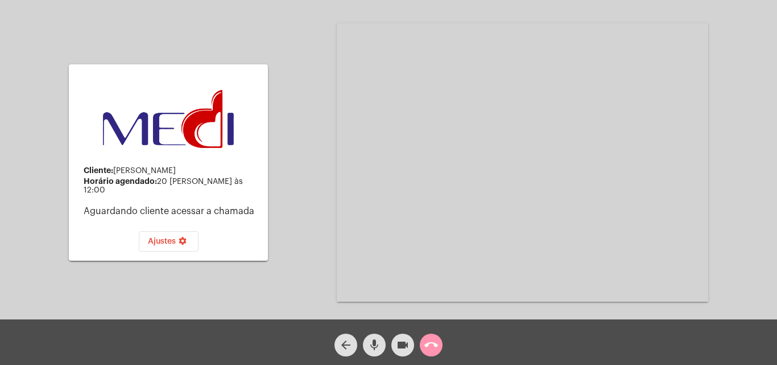
click at [396, 345] on button "videocam" at bounding box center [403, 345] width 23 height 23
click at [374, 341] on mat-icon "mic" at bounding box center [375, 345] width 14 height 14
click at [430, 342] on mat-icon "call_end" at bounding box center [432, 345] width 14 height 14
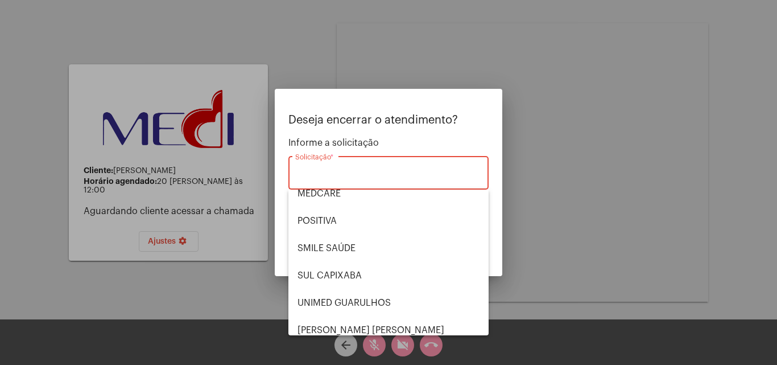
scroll to position [127, 0]
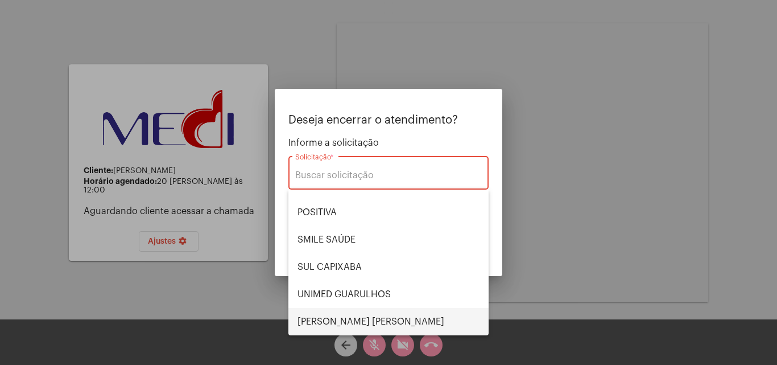
click at [337, 315] on span "[PERSON_NAME] [PERSON_NAME]" at bounding box center [389, 321] width 182 height 27
type input "[PERSON_NAME] [PERSON_NAME]"
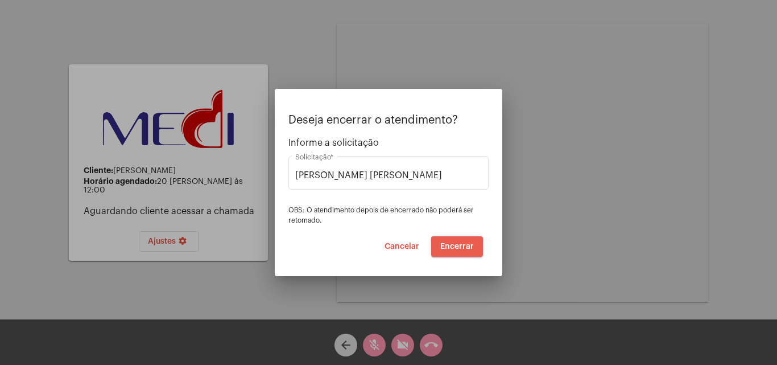
click at [458, 245] on span "Encerrar" at bounding box center [458, 246] width 34 height 8
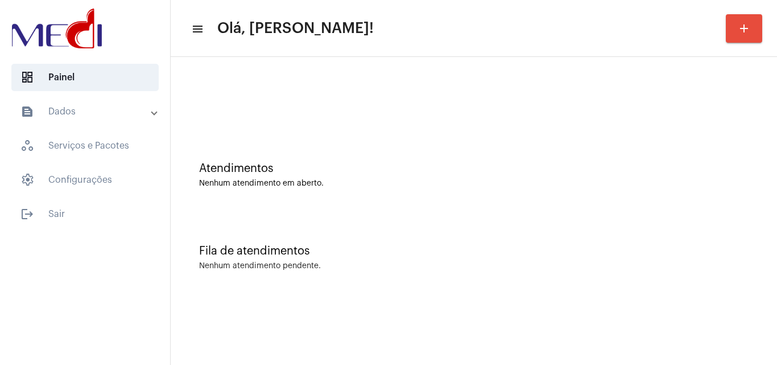
click at [401, 364] on mat-sidenav-content "menu Olá, Karen! add Atendimentos Nenhum atendimento em aberto. Fila de atendim…" at bounding box center [474, 182] width 607 height 365
drag, startPoint x: 722, startPoint y: 285, endPoint x: 514, endPoint y: 335, distance: 213.8
click at [720, 284] on div "Fila de atendimentos Nenhum atendimento pendente." at bounding box center [473, 252] width 595 height 83
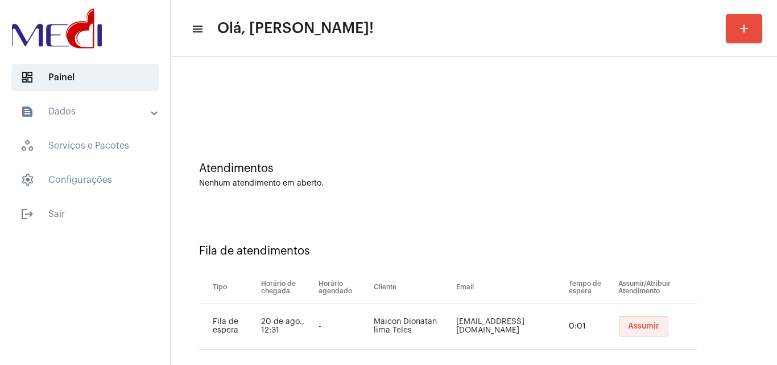
click at [651, 324] on button "Assumir" at bounding box center [644, 326] width 50 height 20
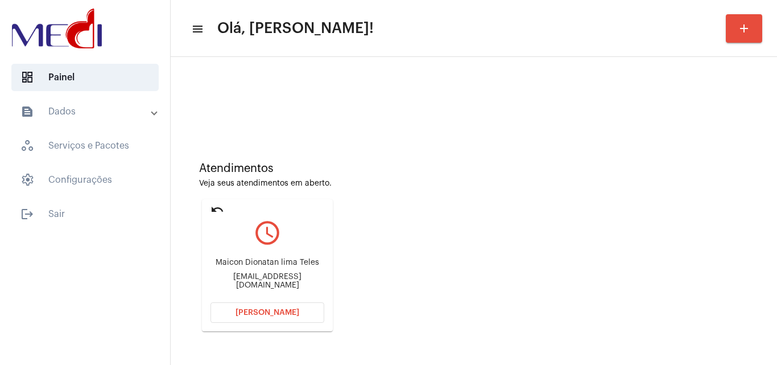
click at [286, 275] on div "Maicon Dionatan lima Teles maiconteles.ap@gmail.com" at bounding box center [268, 273] width 114 height 51
copy mat-card-content "maiconteles.ap@gmail.com Abrir Chamada"
click at [274, 310] on span "Abrir Chamada" at bounding box center [268, 312] width 64 height 8
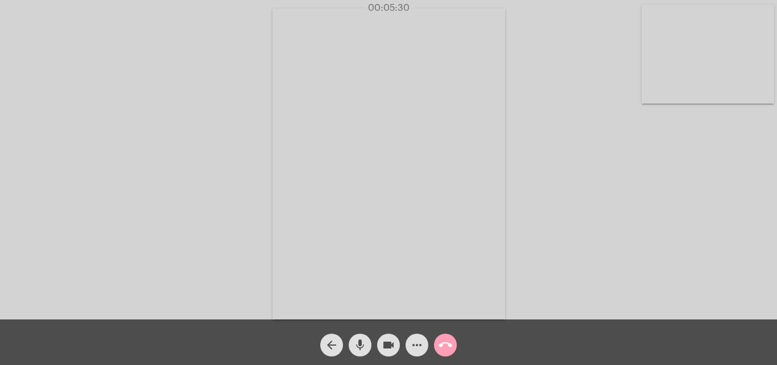
click at [444, 347] on mat-icon "call_end" at bounding box center [446, 345] width 14 height 14
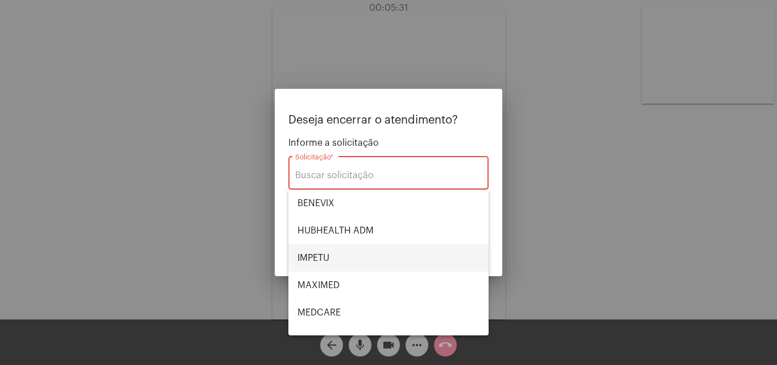
click at [345, 262] on span "IMPETU" at bounding box center [389, 257] width 182 height 27
type input "IMPETU"
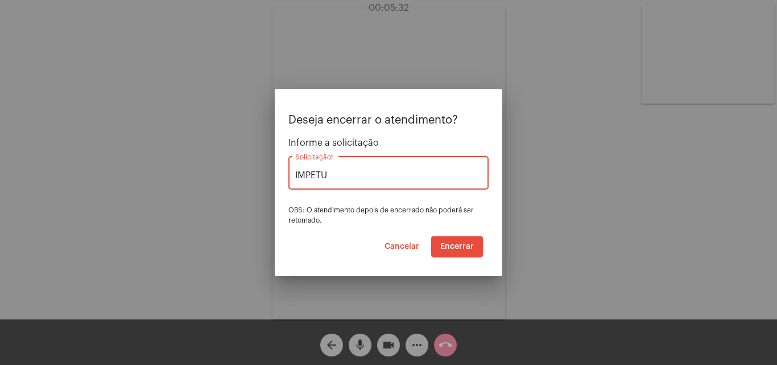
click at [457, 241] on button "Encerrar" at bounding box center [457, 246] width 52 height 20
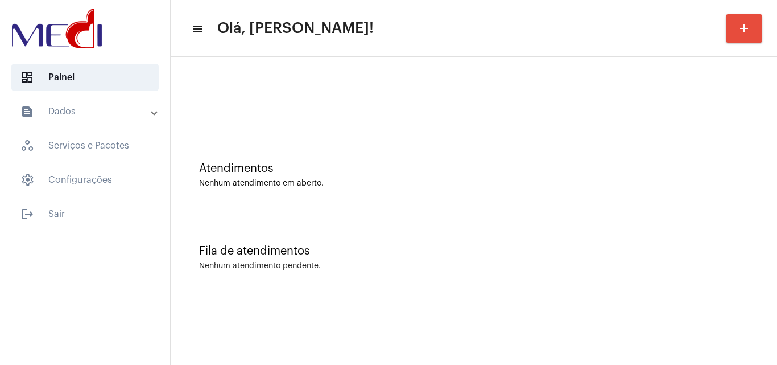
click at [657, 295] on div "Atendimentos Nenhum atendimento em aberto. Fila de atendimentos Nenhum atendime…" at bounding box center [474, 178] width 607 height 242
click at [737, 212] on div "Fila de atendimentos Nenhum atendimento pendente." at bounding box center [473, 252] width 595 height 83
click at [710, 278] on div "Fila de atendimentos Nenhum atendimento pendente." at bounding box center [473, 252] width 595 height 83
drag, startPoint x: 719, startPoint y: 227, endPoint x: 721, endPoint y: 242, distance: 16.0
click at [721, 242] on div "Fila de atendimentos Nenhum atendimento pendente." at bounding box center [473, 252] width 595 height 83
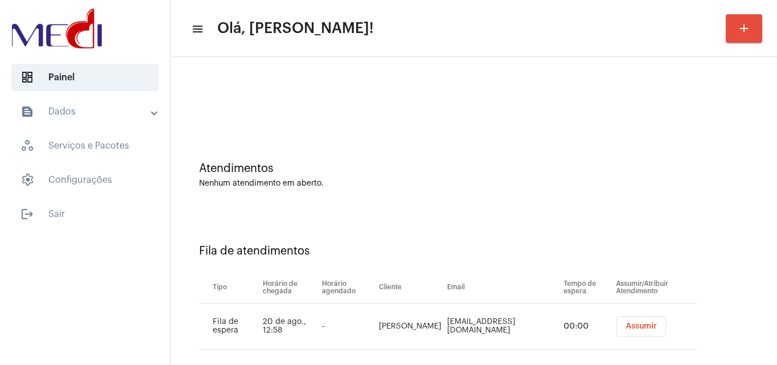
click at [638, 329] on button "Assumir" at bounding box center [642, 326] width 50 height 20
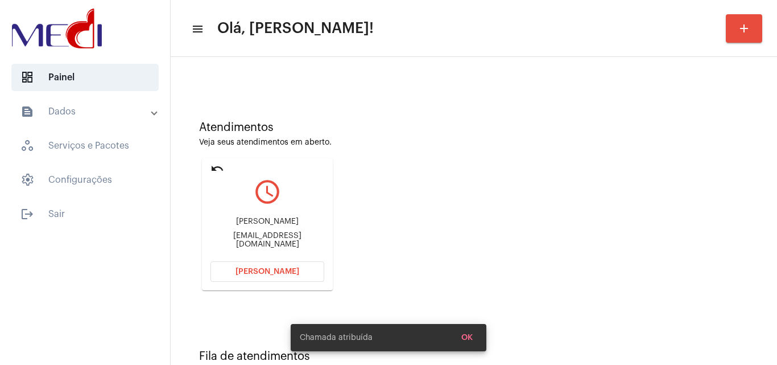
scroll to position [80, 0]
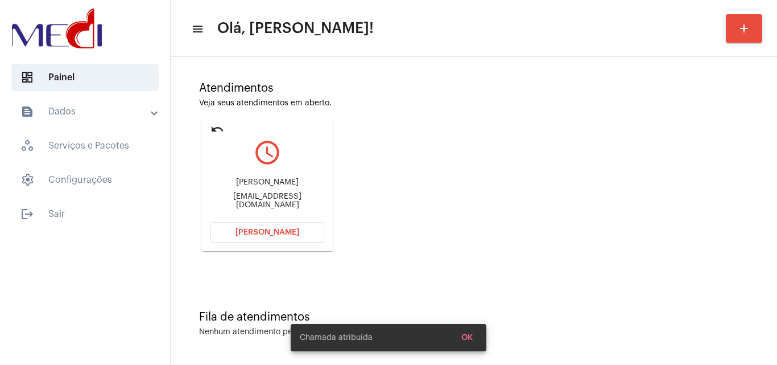
click at [286, 200] on div "[EMAIL_ADDRESS][DOMAIN_NAME]" at bounding box center [268, 200] width 114 height 17
copy mat-card-content "lumadamee@gmail.com Abrir Chamada"
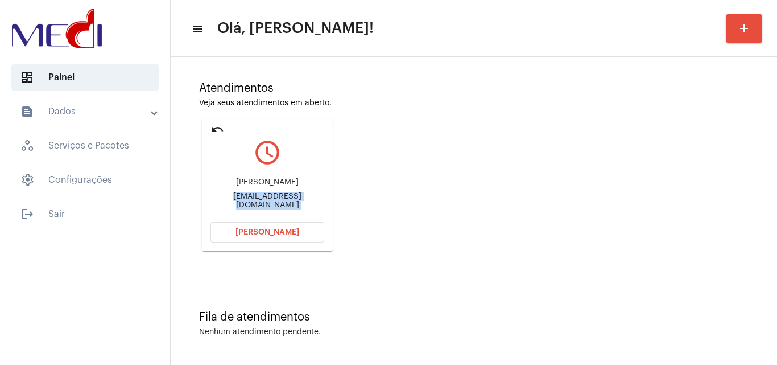
click at [275, 234] on span "Abrir Chamada" at bounding box center [268, 232] width 64 height 8
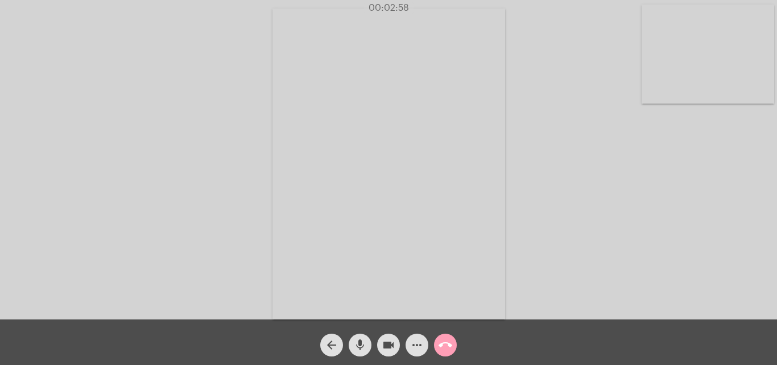
click at [446, 344] on mat-icon "call_end" at bounding box center [446, 345] width 14 height 14
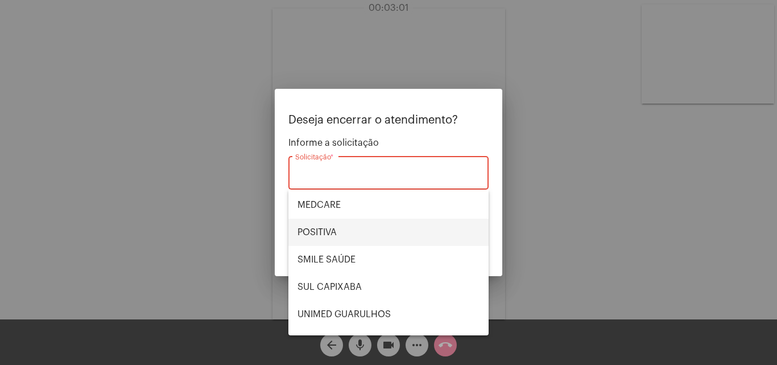
scroll to position [114, 0]
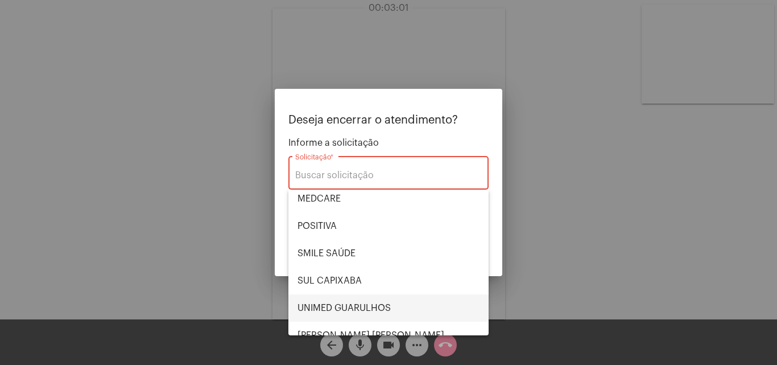
drag, startPoint x: 347, startPoint y: 298, endPoint x: 381, endPoint y: 324, distance: 43.0
click at [347, 299] on span "UNIMED GUARULHOS" at bounding box center [389, 307] width 182 height 27
type input "UNIMED GUARULHOS"
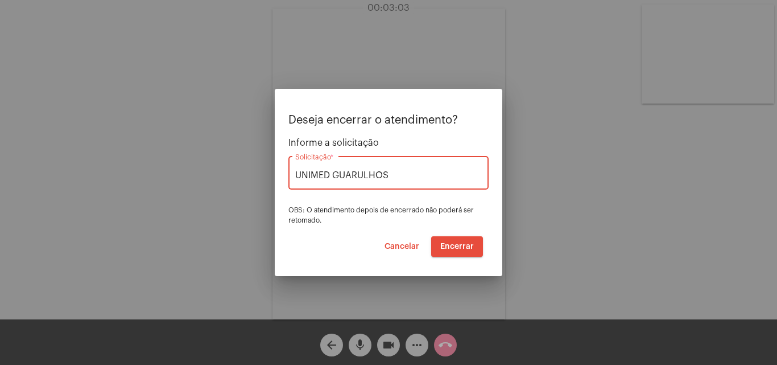
click at [458, 245] on span "Encerrar" at bounding box center [458, 246] width 34 height 8
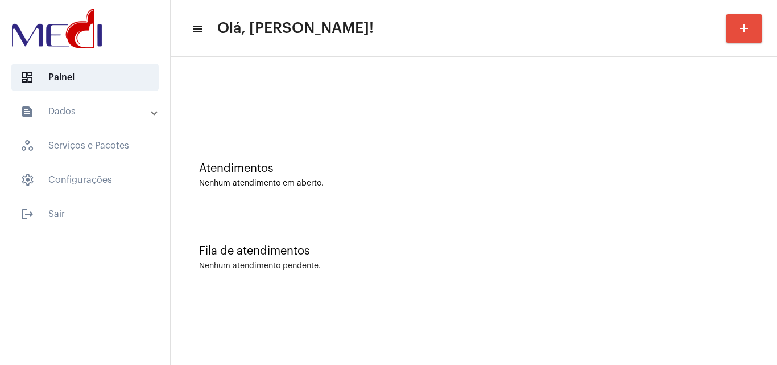
click at [727, 300] on mat-sidenav-content "menu Olá, Karen! add Atendimentos Nenhum atendimento em aberto. Fila de atendim…" at bounding box center [474, 182] width 607 height 365
click at [718, 294] on div "Atendimentos Nenhum atendimento em aberto. Fila de atendimentos Nenhum atendime…" at bounding box center [474, 178] width 607 height 242
click at [731, 261] on div "Fila de atendimentos Nenhum atendimento pendente." at bounding box center [473, 252] width 595 height 83
click at [728, 262] on div "Nenhum atendimento pendente." at bounding box center [474, 266] width 550 height 9
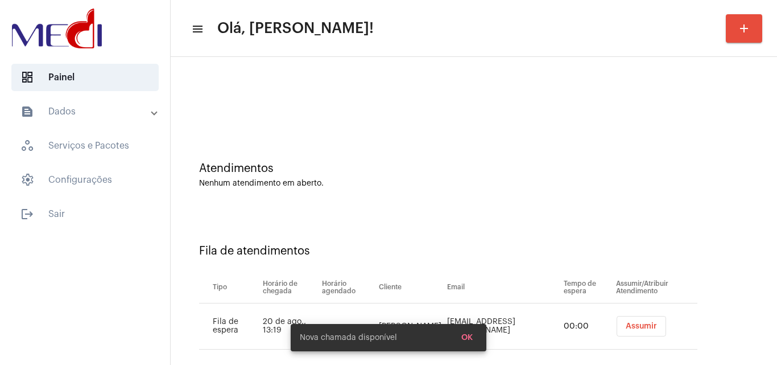
click at [636, 323] on span "Assumir" at bounding box center [641, 326] width 31 height 8
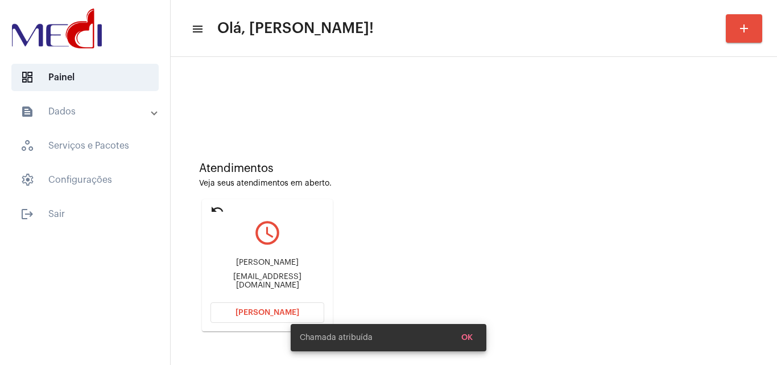
click at [257, 279] on div "[EMAIL_ADDRESS][DOMAIN_NAME]" at bounding box center [268, 281] width 114 height 17
click at [257, 279] on div "limaabinoan1997@gmail.com" at bounding box center [268, 281] width 114 height 17
copy mat-card-content "limaabinoan1997@gmail.com Abrir Chamada"
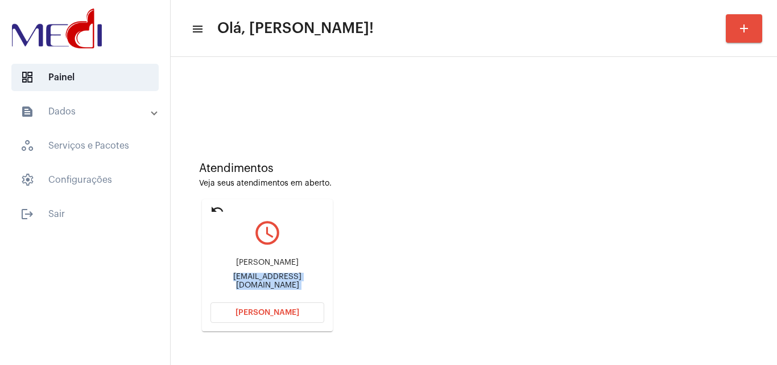
click at [216, 208] on mat-icon "undo" at bounding box center [218, 210] width 14 height 14
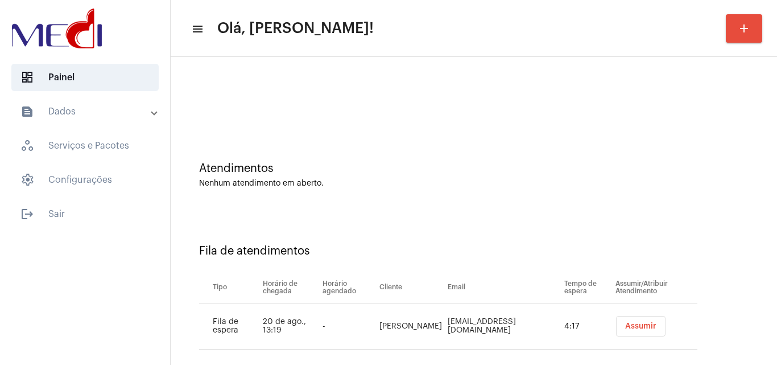
scroll to position [15, 0]
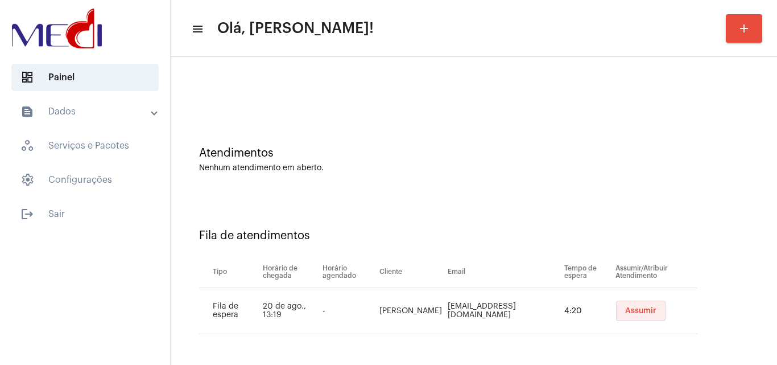
click at [641, 307] on span "Assumir" at bounding box center [640, 311] width 31 height 8
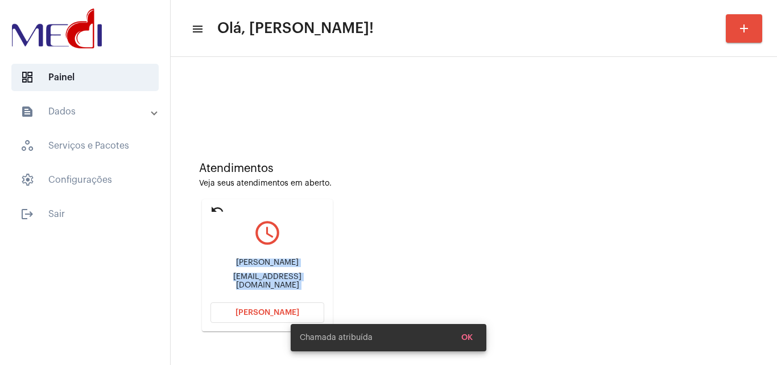
scroll to position [80, 0]
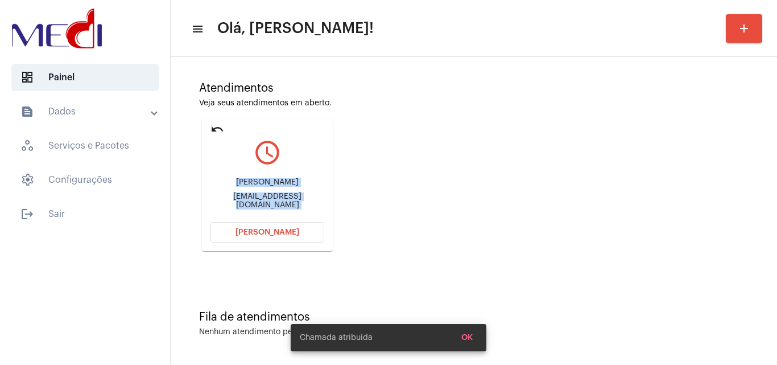
click at [393, 216] on div "Atendimentos Veja seus atendimentos em aberto. undo query_builder Abinoan de li…" at bounding box center [473, 162] width 595 height 229
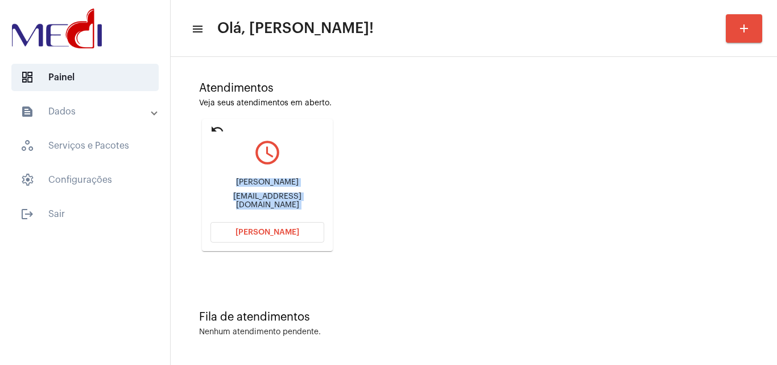
click at [644, 262] on div "Atendimentos Veja seus atendimentos em aberto. undo query_builder Abinoan de li…" at bounding box center [473, 162] width 595 height 229
click at [290, 201] on div "limaabinoan1997@gmail.com" at bounding box center [268, 200] width 114 height 17
copy mat-card-content "limaabinoan1997@gmail.com Abrir Chamada"
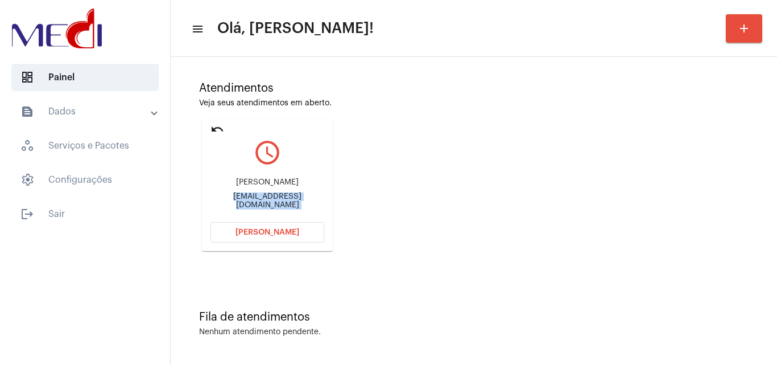
click at [284, 237] on button "Abrir Chamada" at bounding box center [268, 232] width 114 height 20
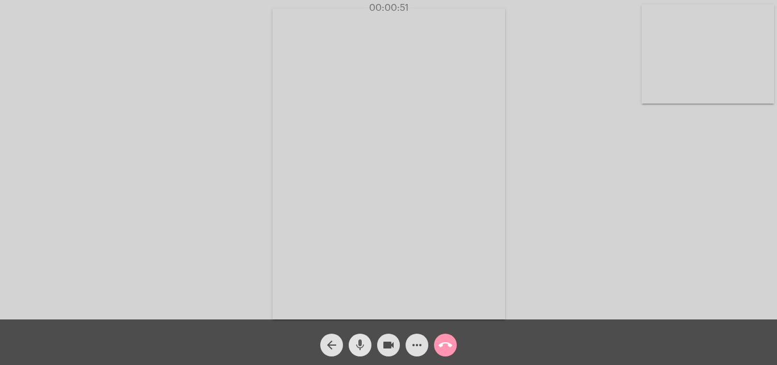
click at [364, 340] on mat-icon "mic" at bounding box center [360, 345] width 14 height 14
click at [392, 347] on mat-icon "videocam" at bounding box center [389, 345] width 14 height 14
click at [764, 231] on div "Acessando Câmera e Microfone..." at bounding box center [388, 162] width 775 height 319
drag, startPoint x: 361, startPoint y: 348, endPoint x: 381, endPoint y: 344, distance: 20.2
click at [361, 348] on mat-icon "mic_off" at bounding box center [360, 345] width 14 height 14
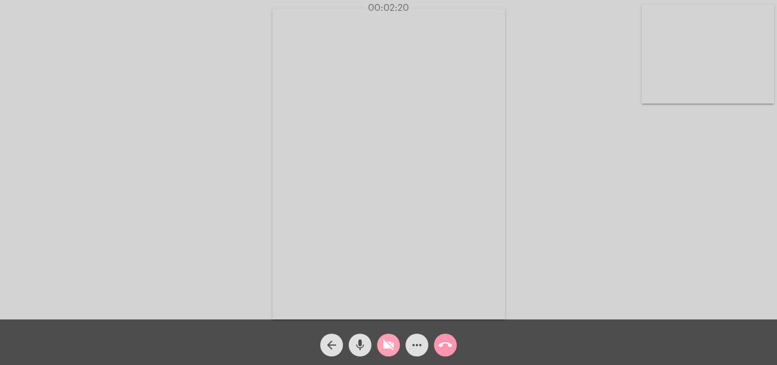
click at [389, 343] on mat-icon "videocam_off" at bounding box center [389, 345] width 14 height 14
click at [443, 344] on mat-icon "call_end" at bounding box center [446, 345] width 14 height 14
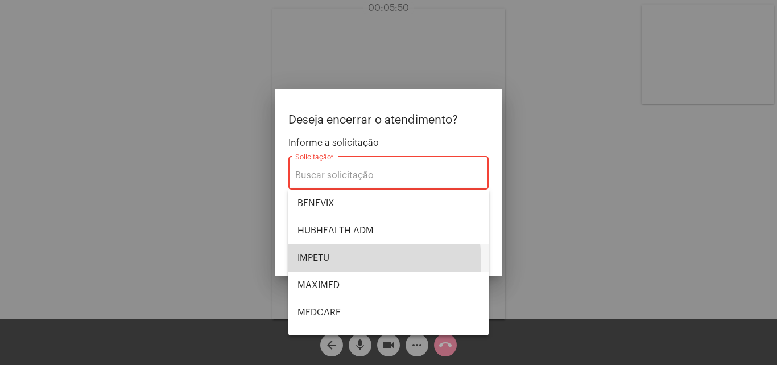
click at [321, 262] on span "IMPETU" at bounding box center [389, 257] width 182 height 27
type input "IMPETU"
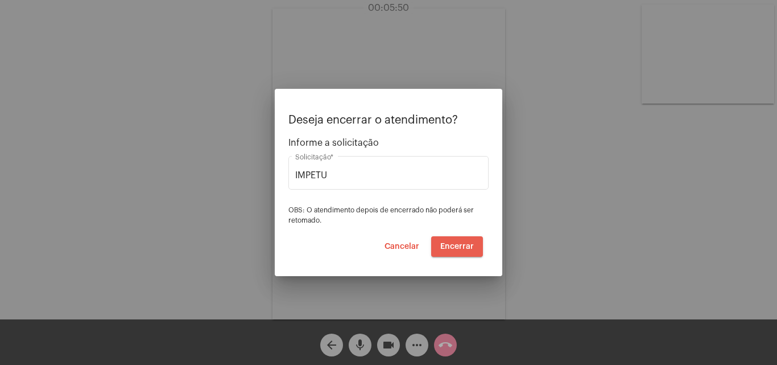
click at [466, 239] on button "Encerrar" at bounding box center [457, 246] width 52 height 20
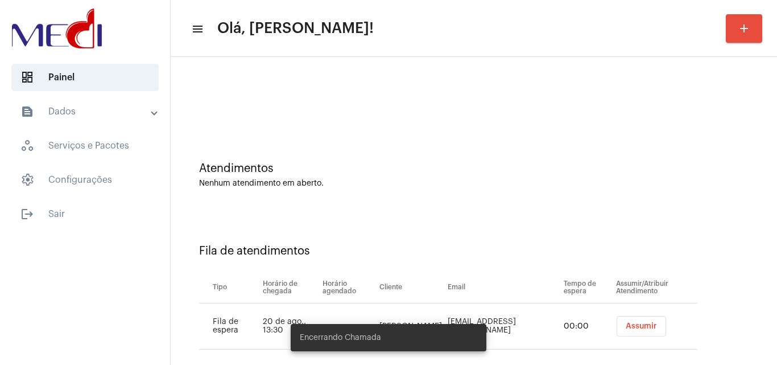
scroll to position [15, 0]
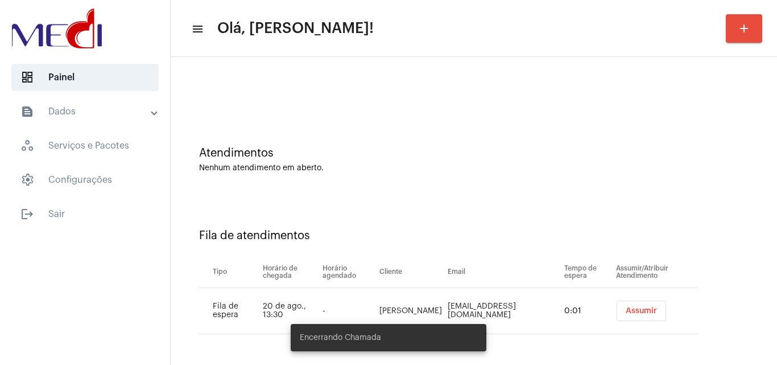
click at [626, 307] on span "Assumir" at bounding box center [641, 311] width 31 height 8
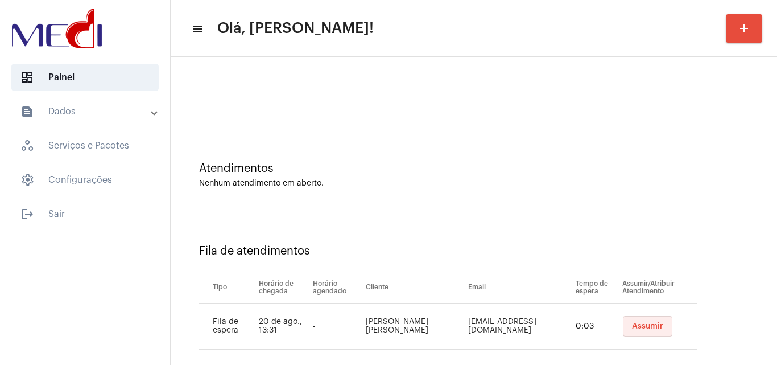
click at [632, 330] on span "Assumir" at bounding box center [647, 326] width 31 height 8
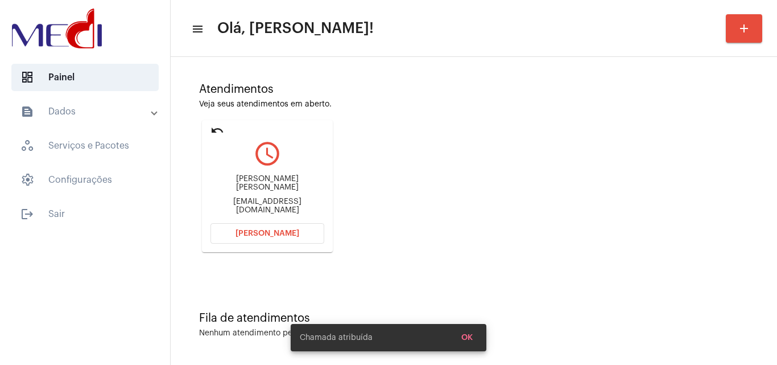
scroll to position [80, 0]
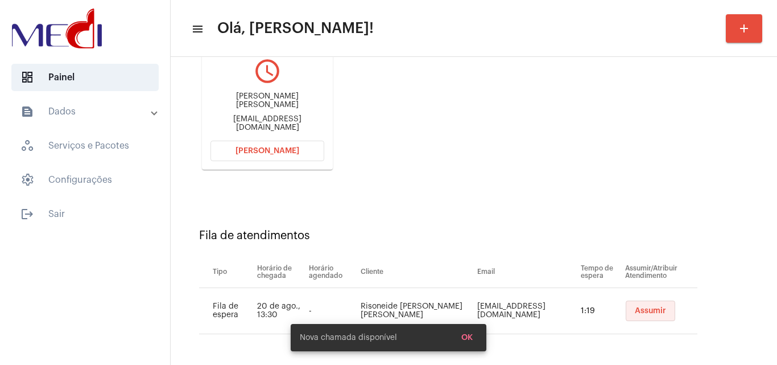
click at [643, 311] on span "Assumir" at bounding box center [650, 311] width 31 height 8
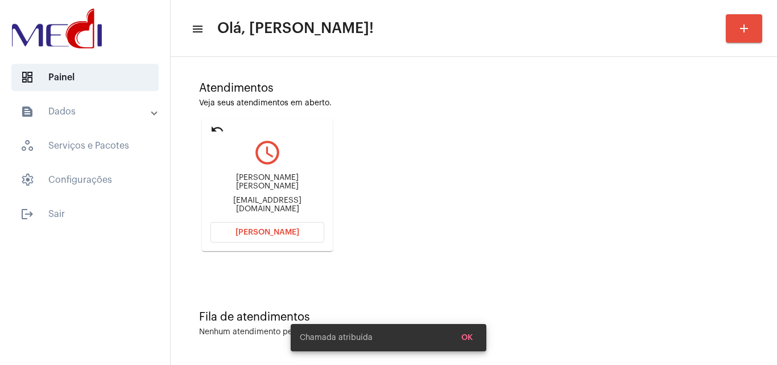
scroll to position [0, 0]
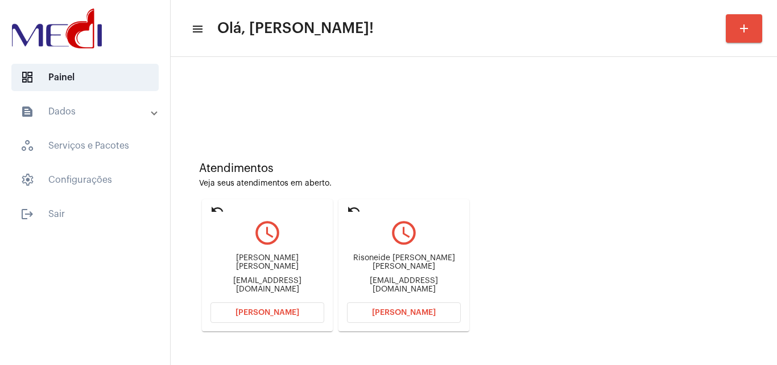
click at [267, 279] on div "[EMAIL_ADDRESS][DOMAIN_NAME]" at bounding box center [268, 285] width 114 height 17
copy div "[EMAIL_ADDRESS][DOMAIN_NAME] [PERSON_NAME] undo query_builder"
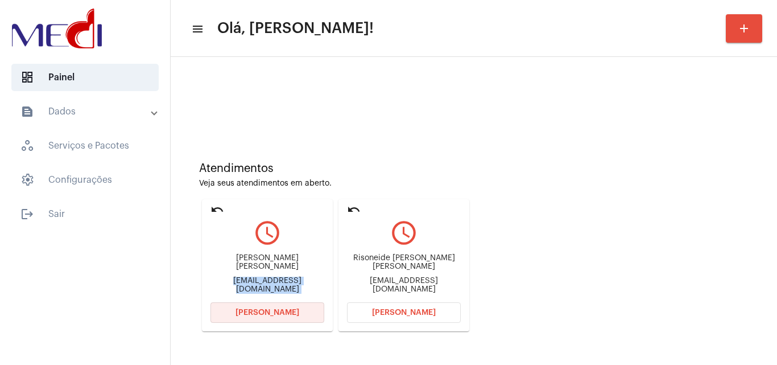
click at [256, 311] on span "[PERSON_NAME]" at bounding box center [268, 312] width 64 height 8
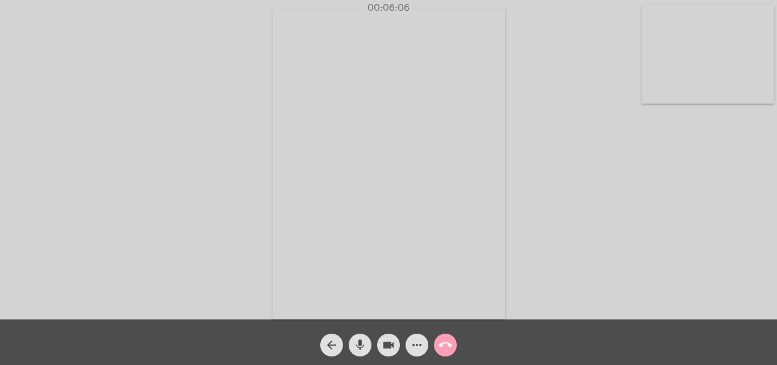
click at [451, 344] on mat-icon "call_end" at bounding box center [446, 345] width 14 height 14
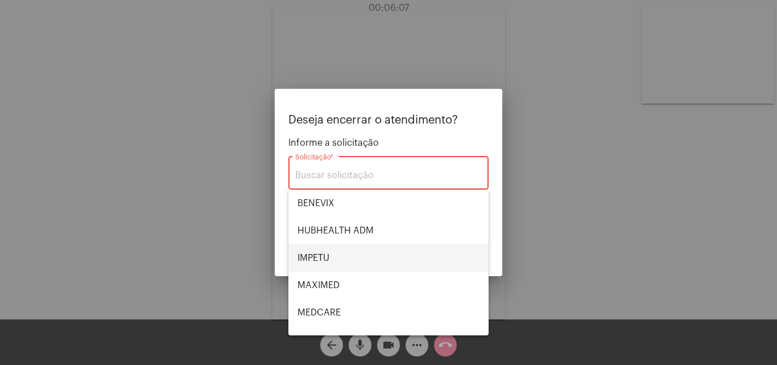
scroll to position [127, 0]
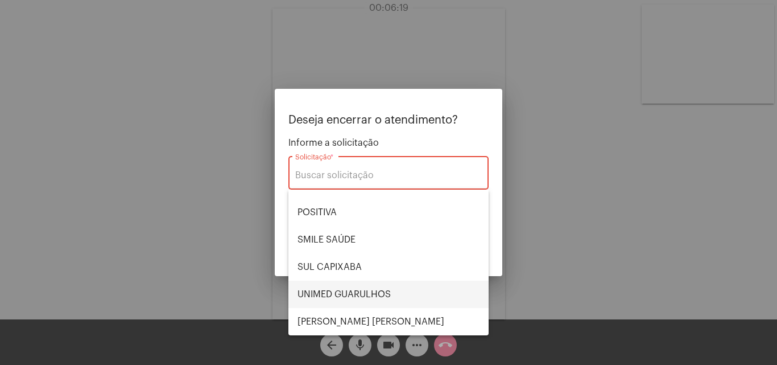
click at [365, 293] on span "UNIMED GUARULHOS" at bounding box center [389, 294] width 182 height 27
type input "UNIMED GUARULHOS"
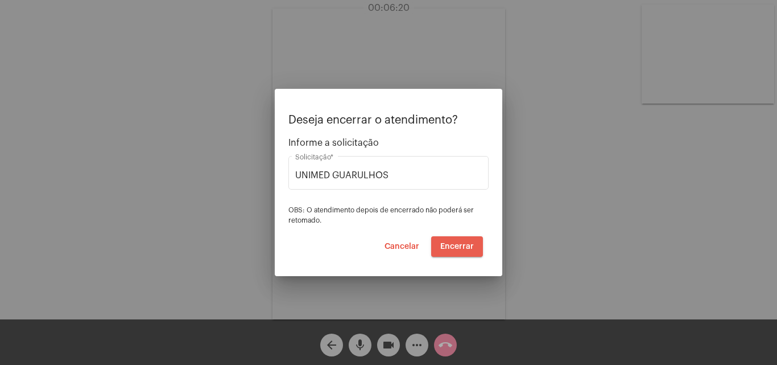
click at [472, 247] on span "Encerrar" at bounding box center [458, 246] width 34 height 8
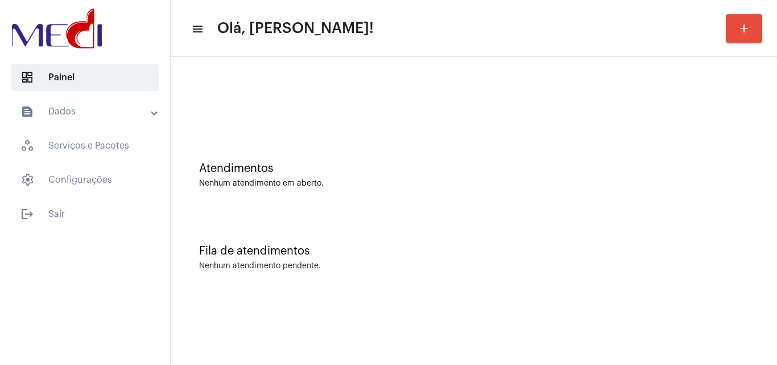
click at [676, 272] on div "Fila de atendimentos Nenhum atendimento pendente." at bounding box center [473, 252] width 595 height 83
click at [646, 199] on div "Atendimentos Nenhum atendimento em aberto." at bounding box center [473, 169] width 595 height 83
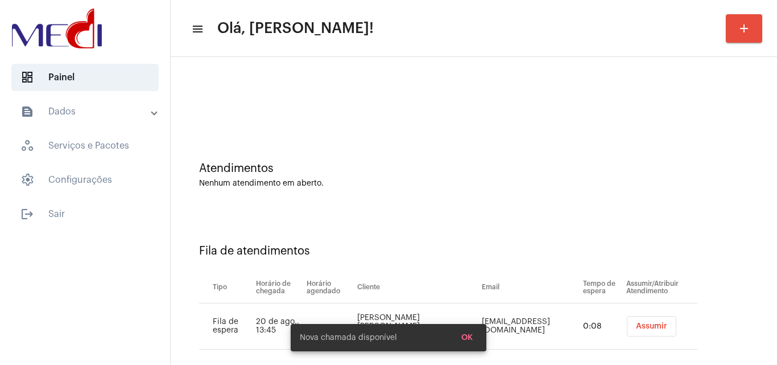
click at [637, 326] on span "Assumir" at bounding box center [651, 326] width 31 height 8
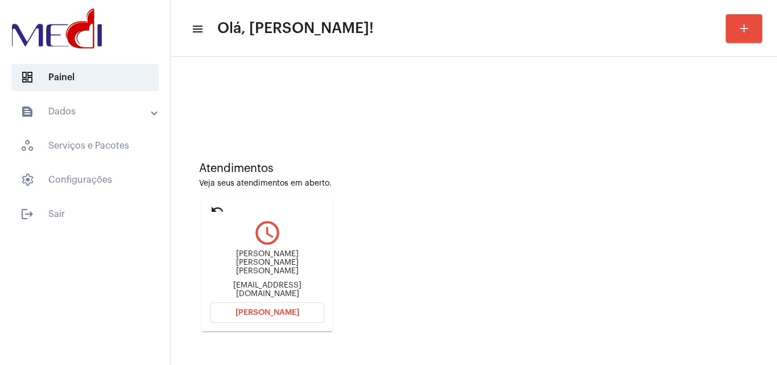
click at [260, 281] on div "thiribeirosouza@gmail.com" at bounding box center [268, 289] width 114 height 17
copy mat-card-content "thiribeirosouza@gmail.com Abrir Chamada"
click at [280, 318] on button "Abrir Chamada" at bounding box center [268, 312] width 114 height 20
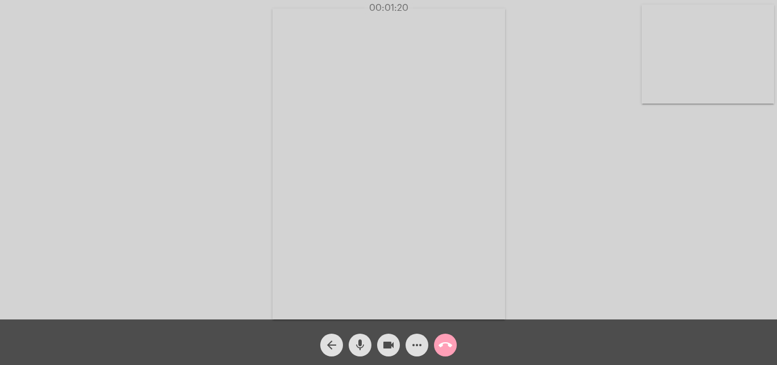
click at [454, 348] on button "call_end" at bounding box center [445, 345] width 23 height 23
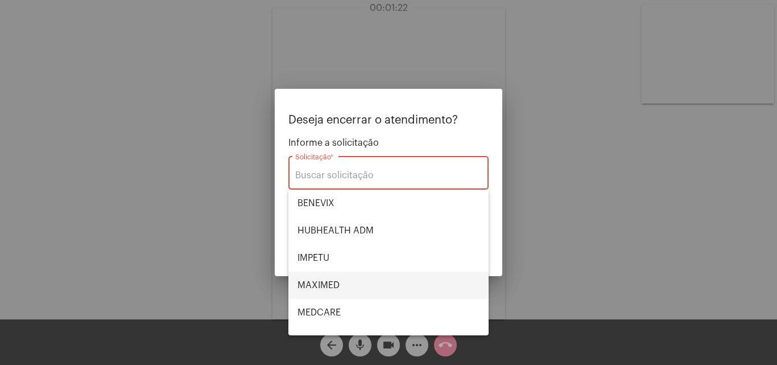
scroll to position [127, 0]
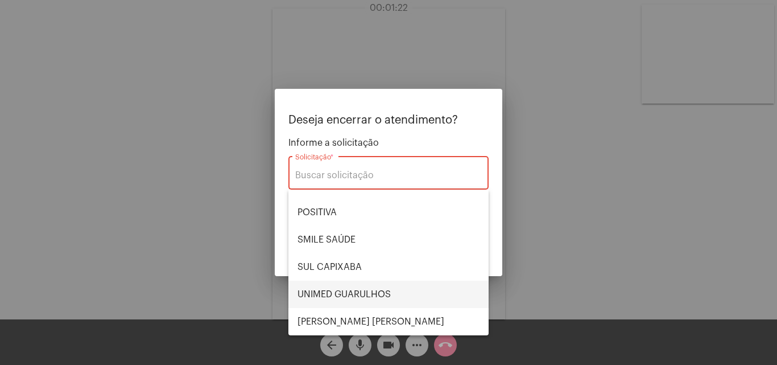
click at [365, 290] on span "UNIMED GUARULHOS" at bounding box center [389, 294] width 182 height 27
type input "UNIMED GUARULHOS"
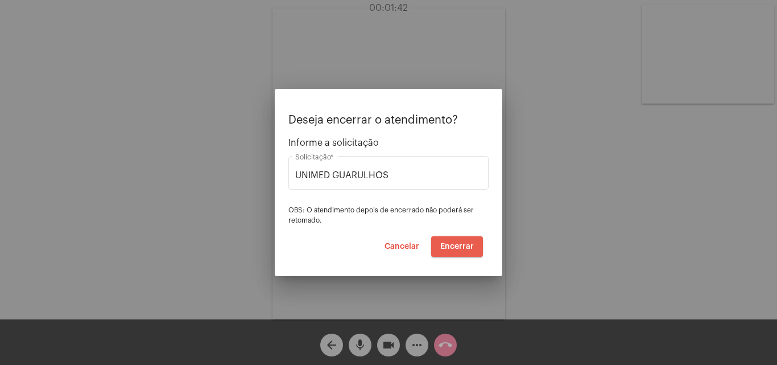
click at [478, 244] on button "Encerrar" at bounding box center [457, 246] width 52 height 20
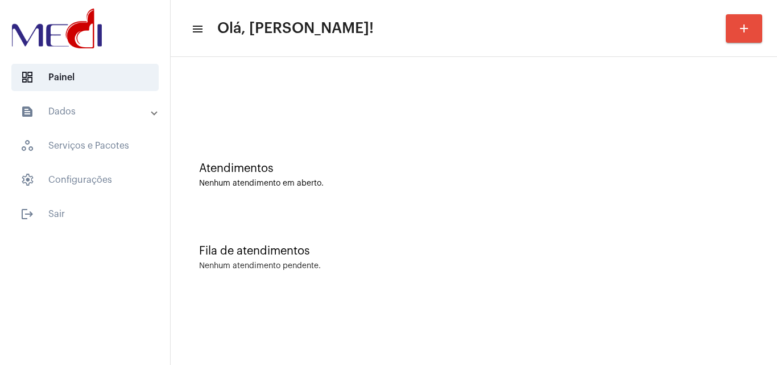
click at [747, 192] on div "Atendimentos Nenhum atendimento em aberto." at bounding box center [473, 169] width 595 height 83
click at [528, 228] on div "Fila de atendimentos Nenhum atendimento pendente." at bounding box center [473, 252] width 595 height 83
click at [669, 216] on div "Fila de atendimentos Nenhum atendimento pendente." at bounding box center [473, 252] width 595 height 83
click at [706, 234] on div "Fila de atendimentos Nenhum atendimento pendente." at bounding box center [473, 252] width 595 height 83
click at [717, 170] on div "Atendimentos" at bounding box center [474, 168] width 550 height 13
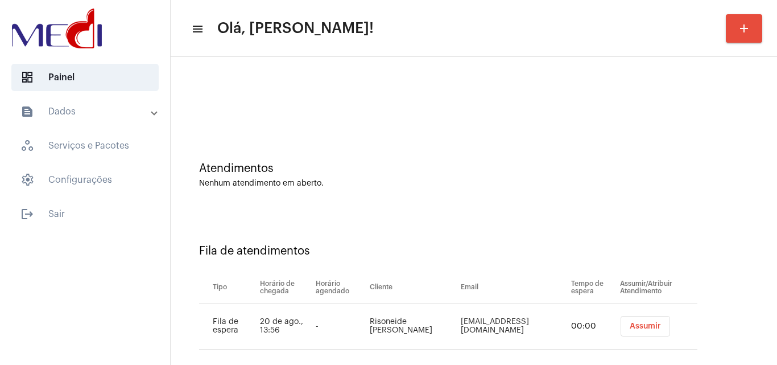
drag, startPoint x: 758, startPoint y: 320, endPoint x: 751, endPoint y: 321, distance: 6.9
click at [758, 320] on div "Fila de atendimentos Tipo Horário de chegada Horário agendado Cliente Email Tem…" at bounding box center [473, 293] width 595 height 164
click at [624, 331] on button "Assumir" at bounding box center [646, 326] width 50 height 20
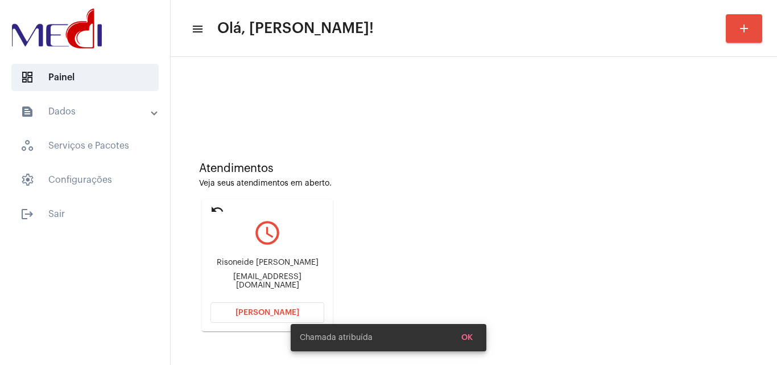
click at [237, 290] on div "Risoneide Regina de Melo Silva r.neide14@hotmail.com" at bounding box center [268, 273] width 114 height 51
copy mat-card-content "r.neide14@hotmail.com Abrir Chamada"
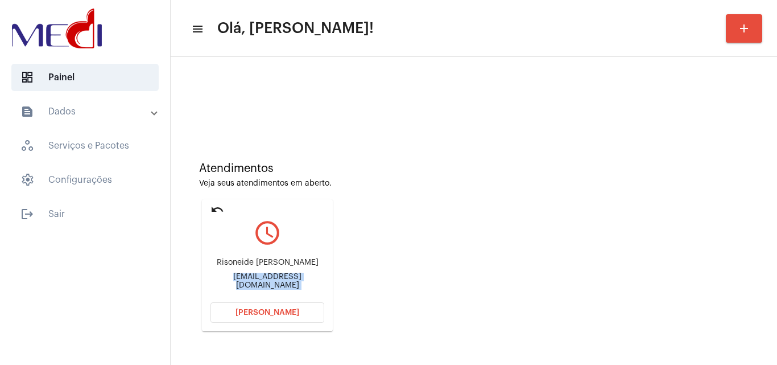
click at [282, 312] on span "Abrir Chamada" at bounding box center [268, 312] width 64 height 8
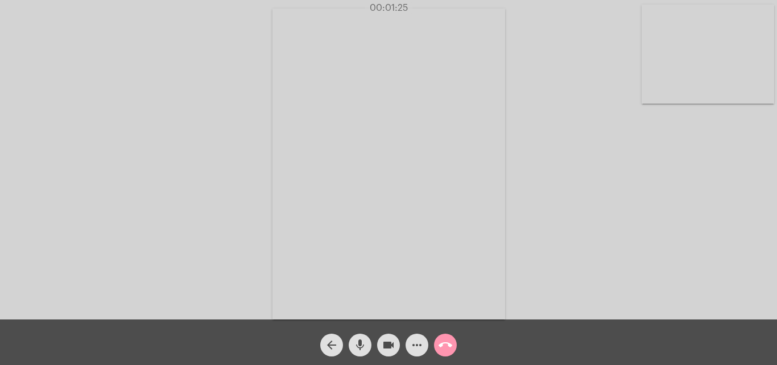
click at [390, 345] on mat-icon "videocam" at bounding box center [389, 345] width 14 height 14
click at [353, 349] on button "mic" at bounding box center [360, 345] width 23 height 23
click at [392, 348] on mat-icon "videocam_off" at bounding box center [389, 345] width 14 height 14
click at [364, 347] on mat-icon "mic_off" at bounding box center [360, 345] width 14 height 14
click at [453, 345] on button "call_end" at bounding box center [445, 345] width 23 height 23
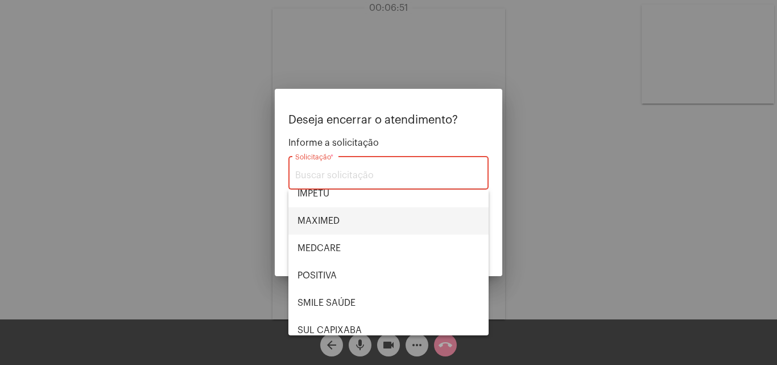
scroll to position [127, 0]
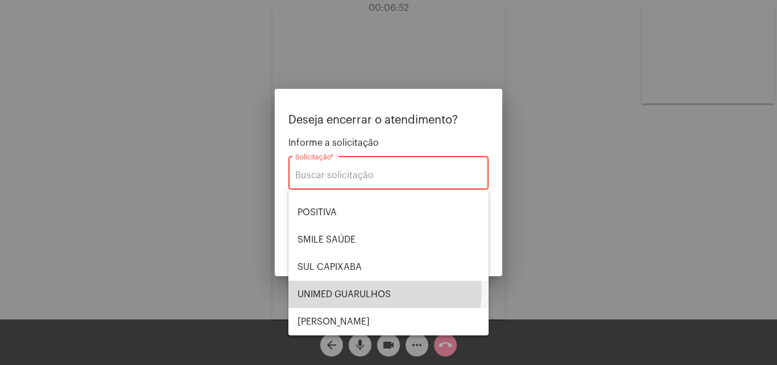
click at [377, 290] on span "UNIMED GUARULHOS" at bounding box center [389, 294] width 182 height 27
type input "UNIMED GUARULHOS"
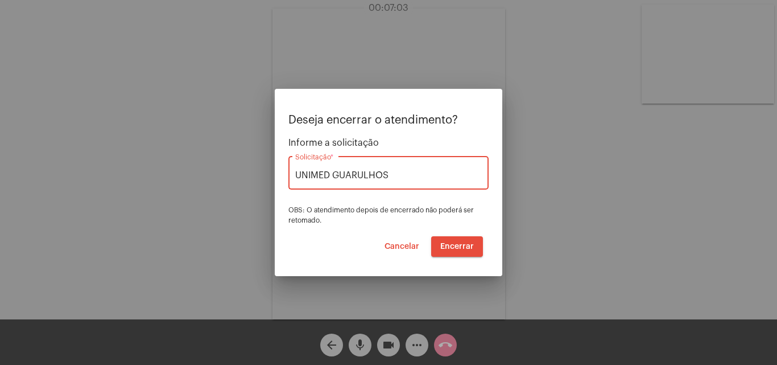
click at [448, 240] on button "Encerrar" at bounding box center [457, 246] width 52 height 20
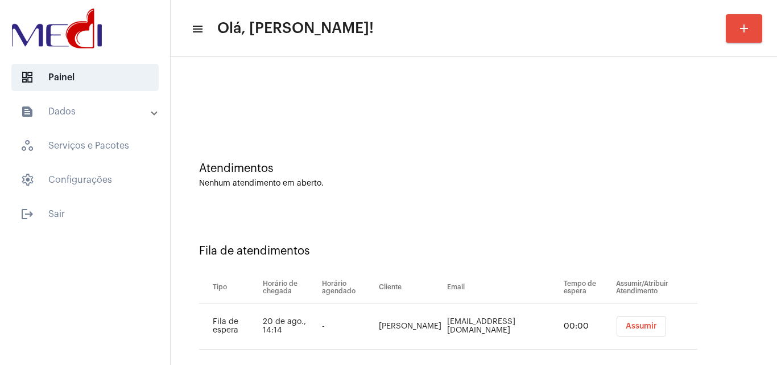
click at [731, 210] on div "Atendimentos Nenhum atendimento em aberto." at bounding box center [473, 169] width 595 height 83
click at [650, 325] on button "Assumir" at bounding box center [641, 326] width 50 height 20
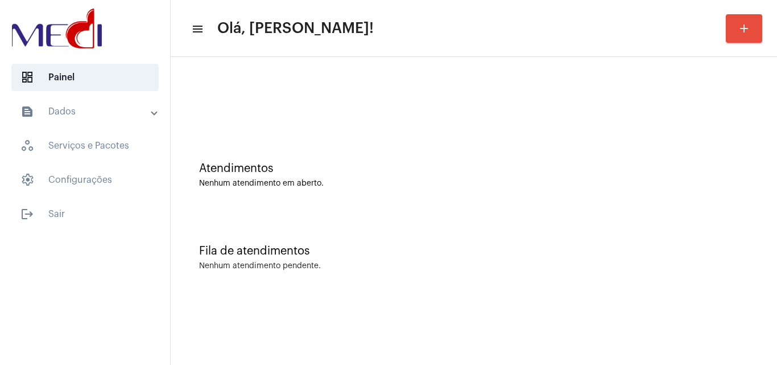
click at [676, 262] on div "Nenhum atendimento pendente." at bounding box center [474, 266] width 550 height 9
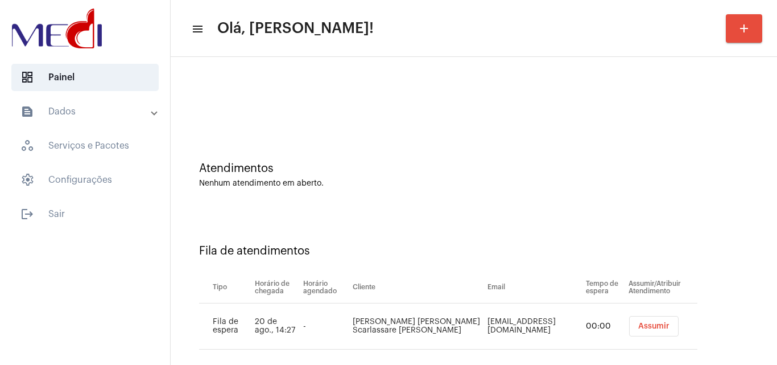
click at [629, 334] on button "Assumir" at bounding box center [654, 326] width 50 height 20
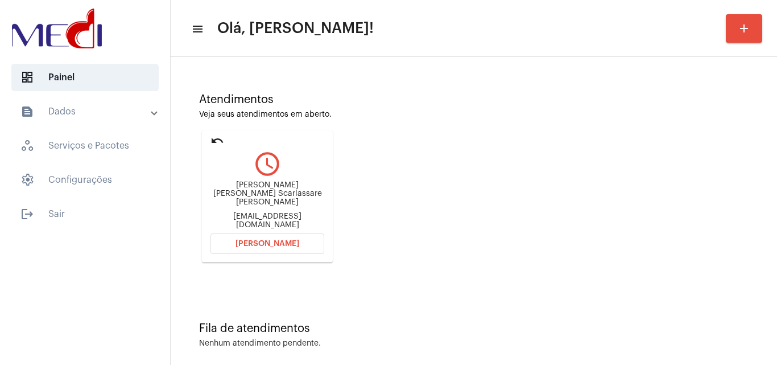
scroll to position [80, 0]
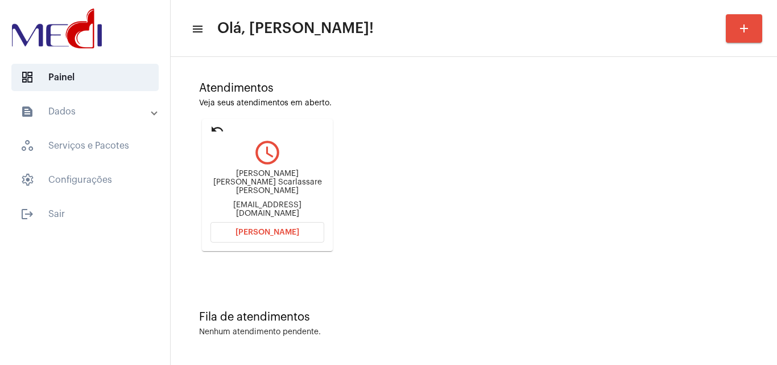
click at [304, 201] on div "[EMAIL_ADDRESS][DOMAIN_NAME]" at bounding box center [268, 209] width 114 height 17
copy mat-card-content "[EMAIL_ADDRESS][DOMAIN_NAME] [PERSON_NAME]"
click at [283, 238] on button "[PERSON_NAME]" at bounding box center [268, 232] width 114 height 20
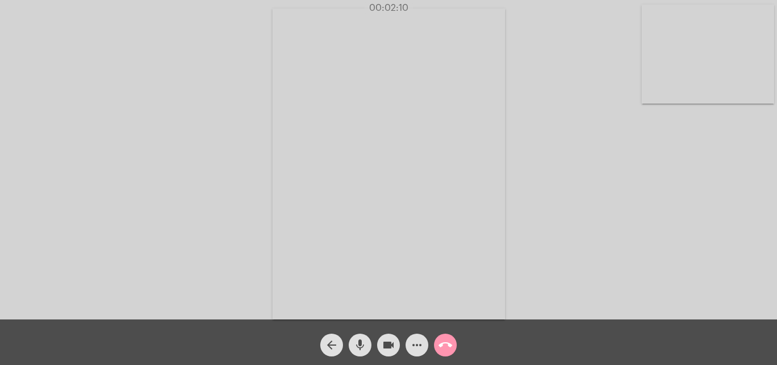
click at [450, 349] on mat-icon "call_end" at bounding box center [446, 345] width 14 height 14
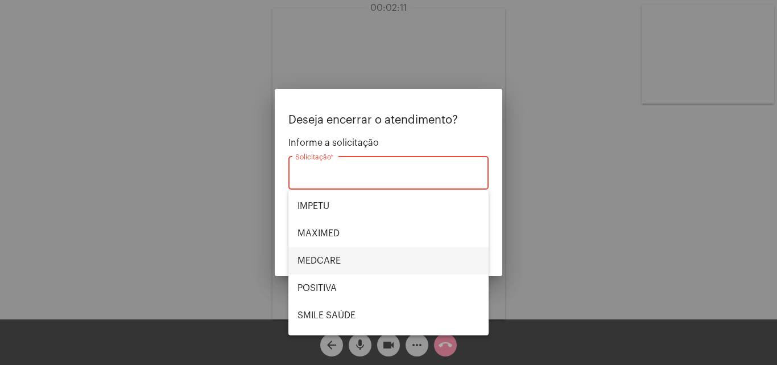
scroll to position [127, 0]
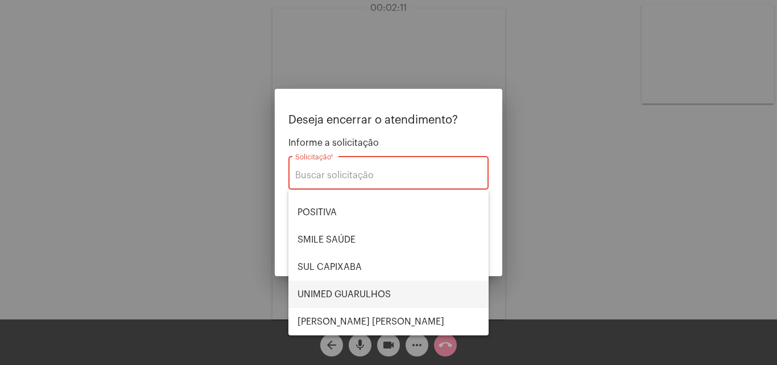
click at [361, 289] on span "UNIMED GUARULHOS" at bounding box center [389, 294] width 182 height 27
type input "UNIMED GUARULHOS"
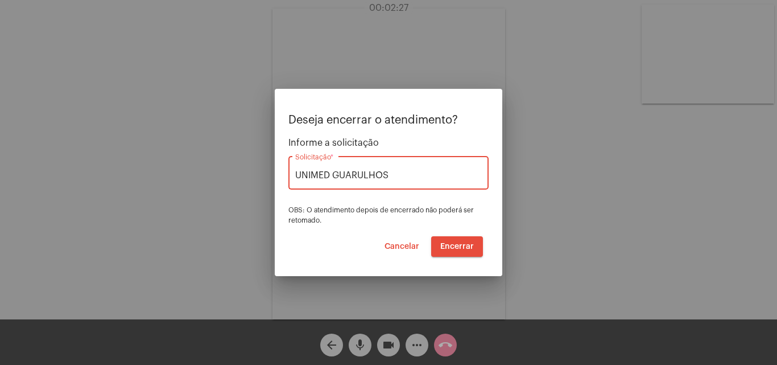
click at [462, 246] on span "Encerrar" at bounding box center [458, 246] width 34 height 8
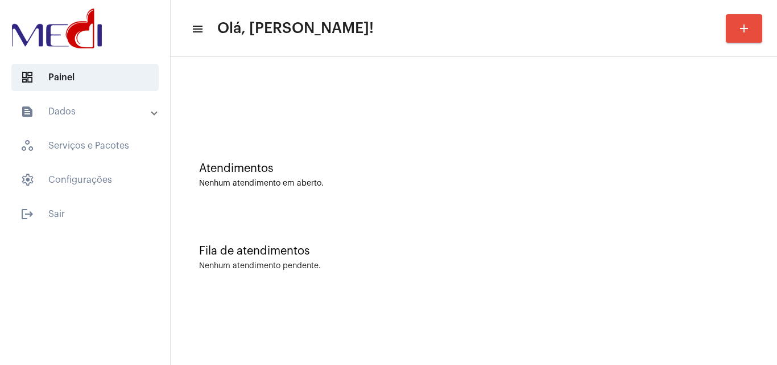
click at [673, 270] on div "Nenhum atendimento pendente." at bounding box center [474, 266] width 550 height 9
click at [669, 187] on div "Nenhum atendimento em aberto." at bounding box center [474, 183] width 550 height 9
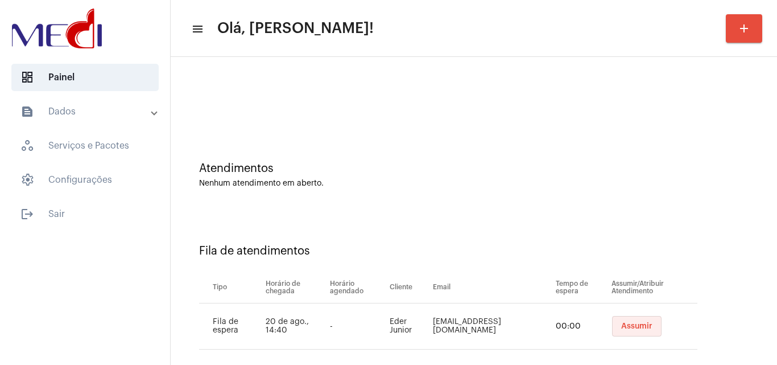
click at [621, 327] on span "Assumir" at bounding box center [636, 326] width 31 height 8
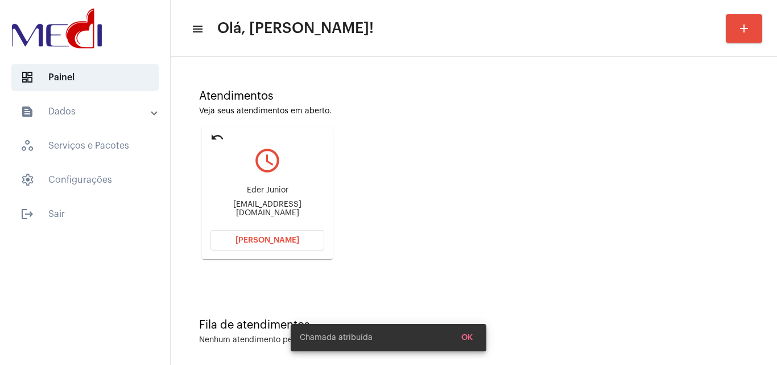
scroll to position [80, 0]
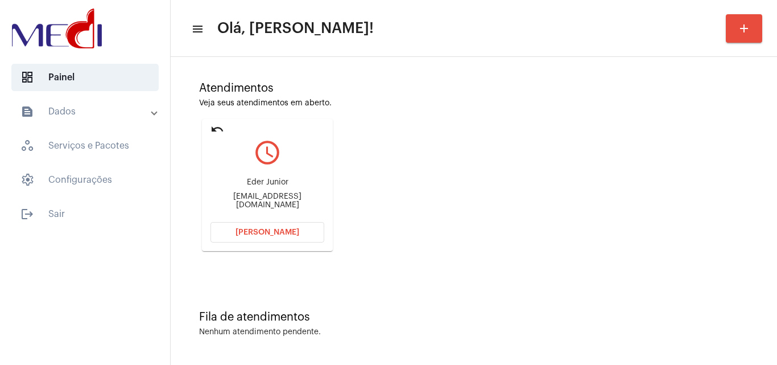
click at [711, 232] on div "Atendimentos Veja seus atendimentos em aberto. undo query_builder Eder Junior e…" at bounding box center [473, 162] width 595 height 229
click at [306, 203] on div "ederjunior.ejsj@gmail.com" at bounding box center [268, 200] width 114 height 17
copy mat-card-content "ederjunior.ejsj@gmail.com Abrir Chamada"
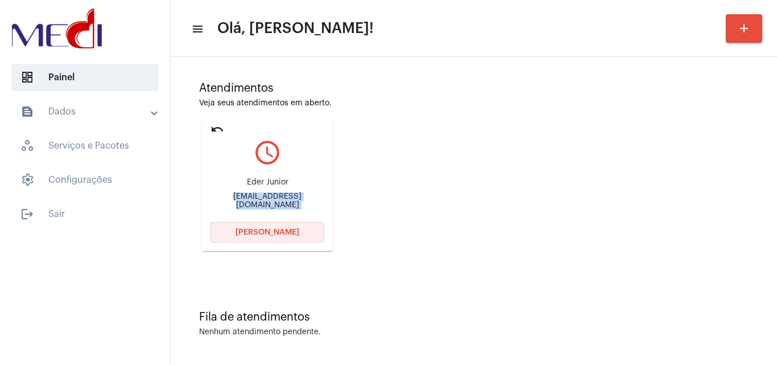
click at [299, 230] on button "Abrir Chamada" at bounding box center [268, 232] width 114 height 20
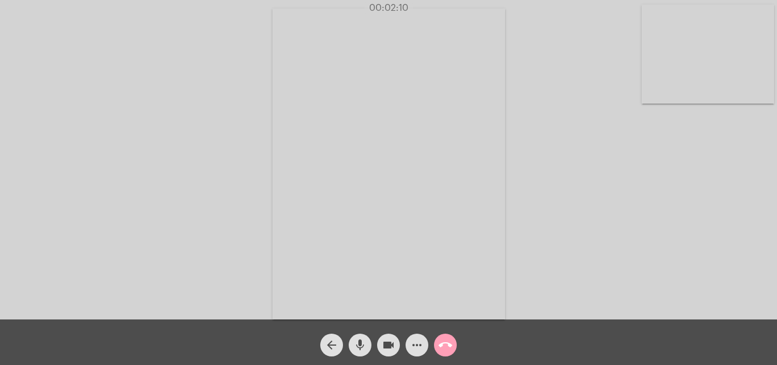
click at [446, 344] on mat-icon "call_end" at bounding box center [446, 345] width 14 height 14
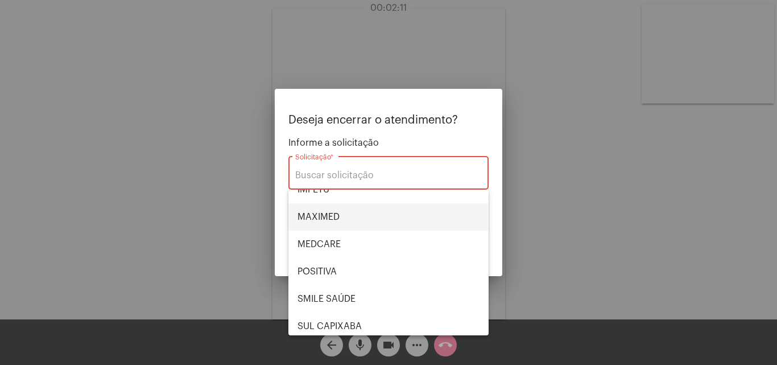
scroll to position [127, 0]
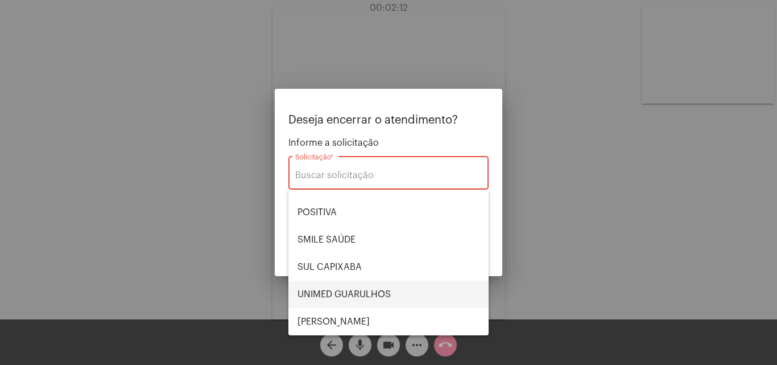
click at [348, 293] on span "UNIMED GUARULHOS" at bounding box center [389, 294] width 182 height 27
type input "UNIMED GUARULHOS"
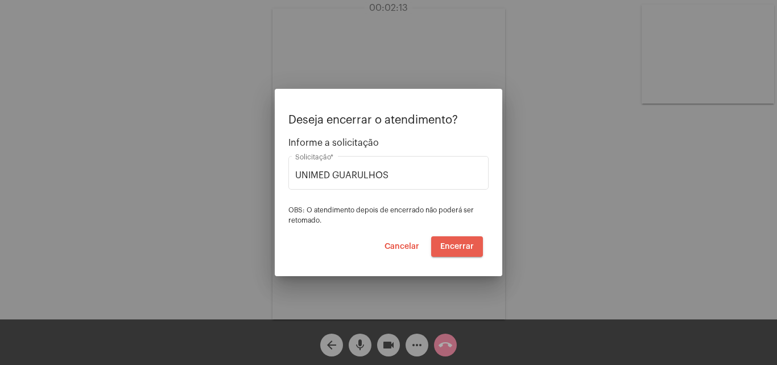
click at [462, 247] on span "Encerrar" at bounding box center [458, 246] width 34 height 8
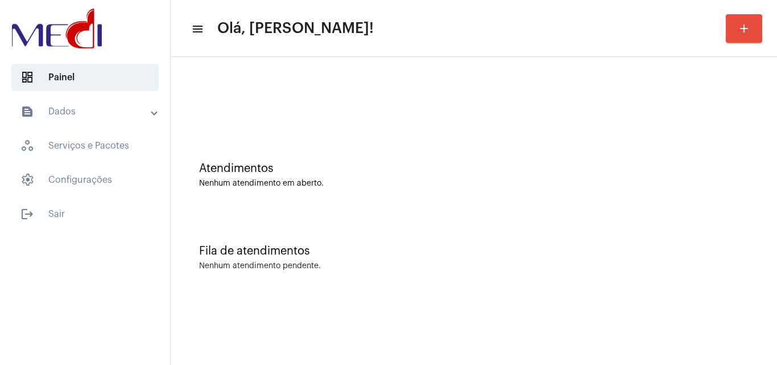
click at [762, 253] on div "Fila de atendimentos Nenhum atendimento pendente." at bounding box center [473, 252] width 595 height 83
click at [734, 232] on div "Fila de atendimentos Nenhum atendimento pendente." at bounding box center [473, 252] width 595 height 83
click at [695, 232] on div "Fila de atendimentos Nenhum atendimento pendente." at bounding box center [473, 252] width 595 height 83
drag, startPoint x: 616, startPoint y: 257, endPoint x: 552, endPoint y: 305, distance: 79.7
click at [616, 257] on div "Fila de atendimentos Nenhum atendimento pendente." at bounding box center [473, 252] width 595 height 83
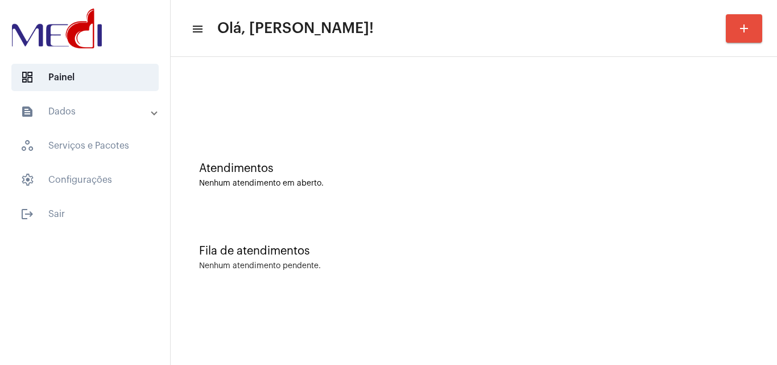
click at [722, 205] on div "Atendimentos Nenhum atendimento em aberto." at bounding box center [473, 169] width 595 height 83
click at [723, 209] on div "Atendimentos Nenhum atendimento em aberto." at bounding box center [473, 169] width 595 height 83
click at [730, 230] on div "Fila de atendimentos Nenhum atendimento pendente." at bounding box center [473, 252] width 595 height 83
click at [693, 238] on div "Fila de atendimentos Nenhum atendimento pendente." at bounding box center [473, 252] width 595 height 83
click at [722, 260] on div "Fila de atendimentos Nenhum atendimento pendente." at bounding box center [473, 252] width 595 height 83
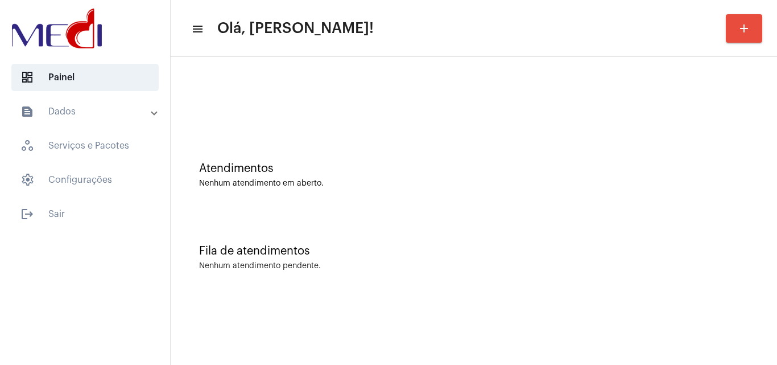
drag, startPoint x: 776, startPoint y: 251, endPoint x: 619, endPoint y: 246, distance: 157.1
click at [740, 252] on div "Atendimentos Nenhum atendimento em aberto. Fila de atendimentos Nenhum atendime…" at bounding box center [474, 178] width 607 height 242
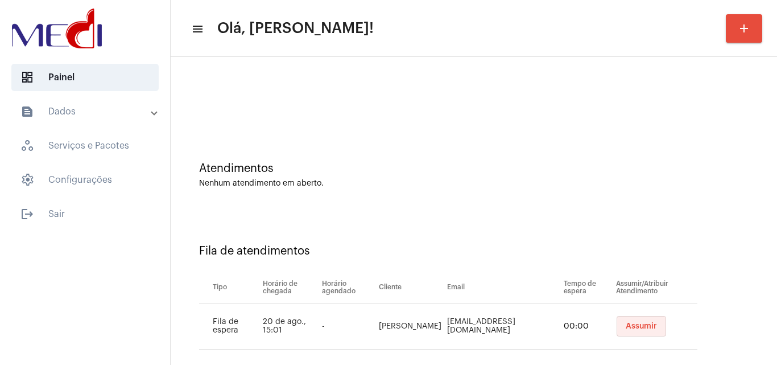
click at [639, 330] on button "Assumir" at bounding box center [642, 326] width 50 height 20
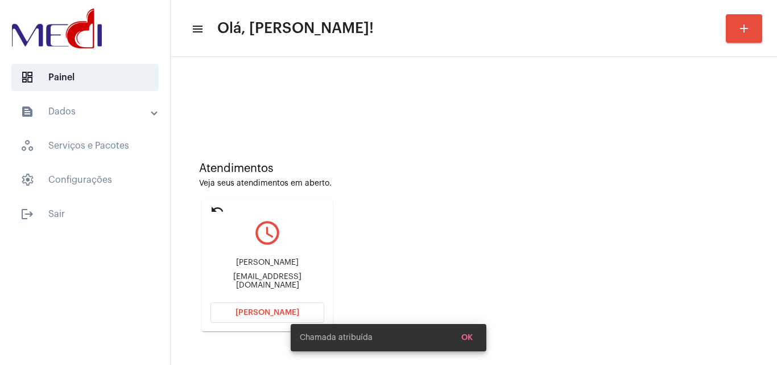
click at [298, 282] on div "leandrofroes5@gmail.com" at bounding box center [268, 281] width 114 height 17
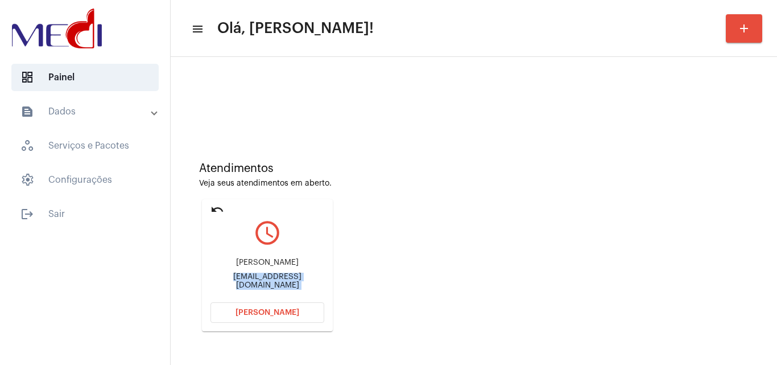
copy mat-card-content "leandrofroes5@gmail.com Abrir Chamada"
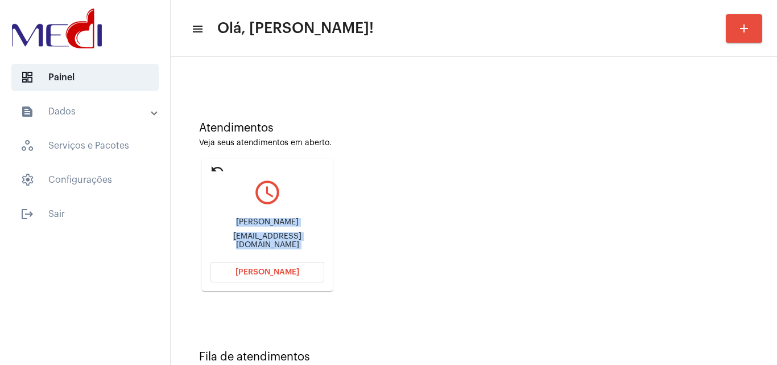
scroll to position [80, 0]
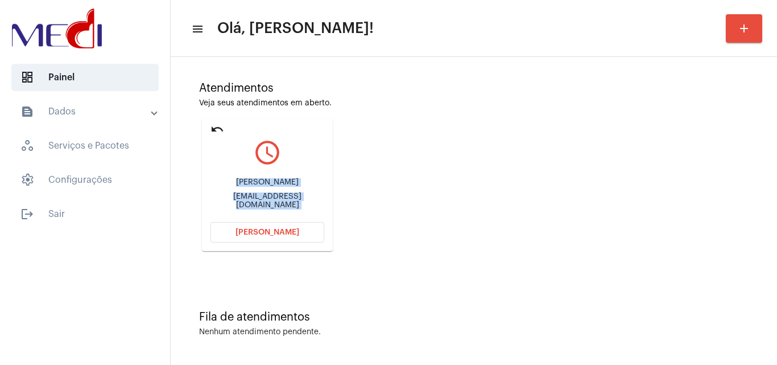
click at [412, 197] on div "Atendimentos Veja seus atendimentos em aberto. undo query_builder leandro leand…" at bounding box center [473, 162] width 595 height 229
click at [304, 233] on button "[PERSON_NAME]" at bounding box center [268, 232] width 114 height 20
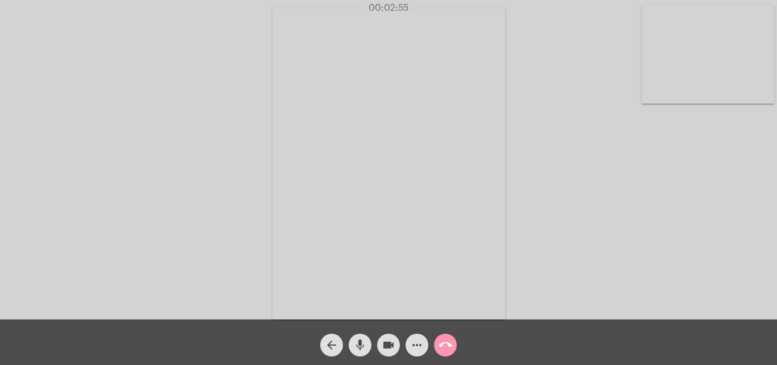
click at [390, 345] on mat-icon "videocam" at bounding box center [389, 345] width 14 height 14
click at [360, 345] on mat-icon "mic" at bounding box center [360, 345] width 14 height 14
click at [358, 347] on mat-icon "mic_off" at bounding box center [360, 345] width 14 height 14
click at [358, 347] on mat-icon "mic" at bounding box center [360, 345] width 14 height 14
click at [361, 348] on mat-icon "mic_off" at bounding box center [360, 345] width 14 height 14
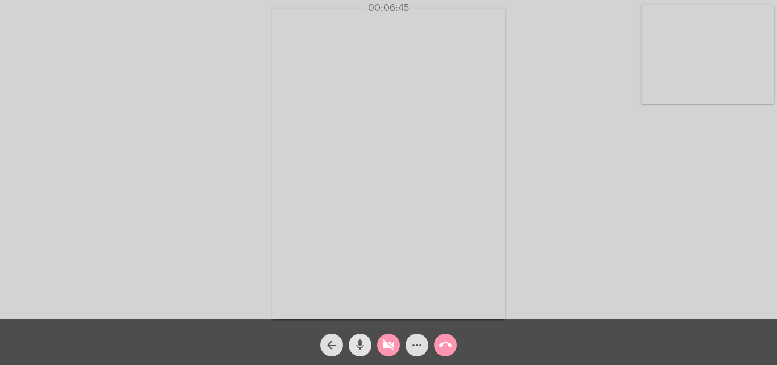
click at [357, 340] on mat-icon "mic" at bounding box center [360, 345] width 14 height 14
click at [360, 344] on mat-icon "mic_off" at bounding box center [360, 345] width 14 height 14
click at [435, 341] on button "call_end" at bounding box center [445, 345] width 23 height 23
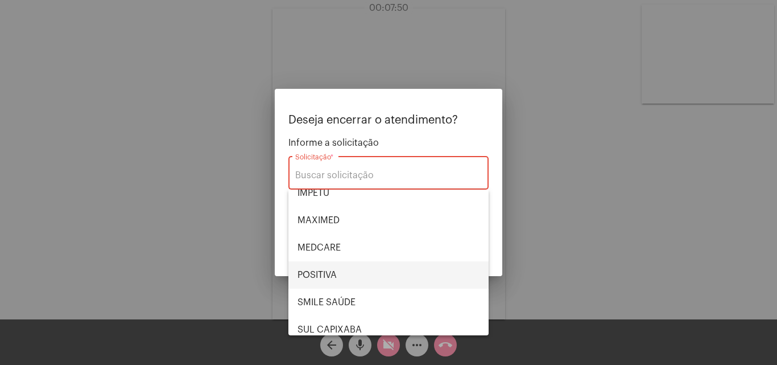
scroll to position [127, 0]
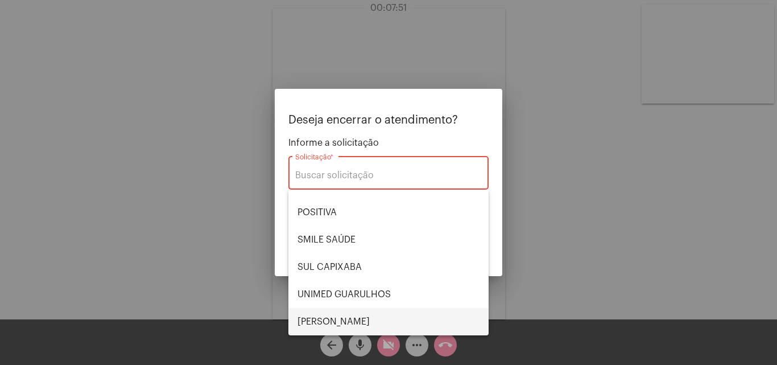
click at [353, 317] on span "VERA CRUZ" at bounding box center [389, 321] width 182 height 27
type input "VERA CRUZ"
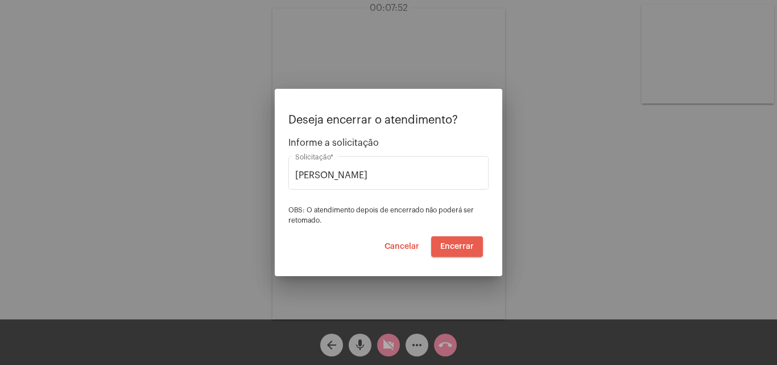
click at [463, 240] on button "Encerrar" at bounding box center [457, 246] width 52 height 20
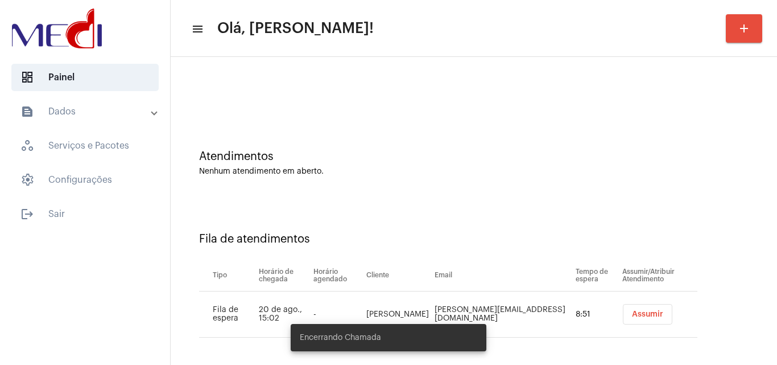
scroll to position [15, 0]
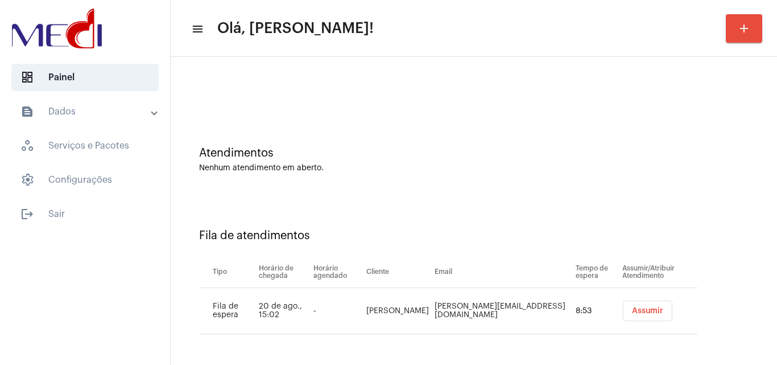
click at [632, 310] on span "Assumir" at bounding box center [647, 311] width 31 height 8
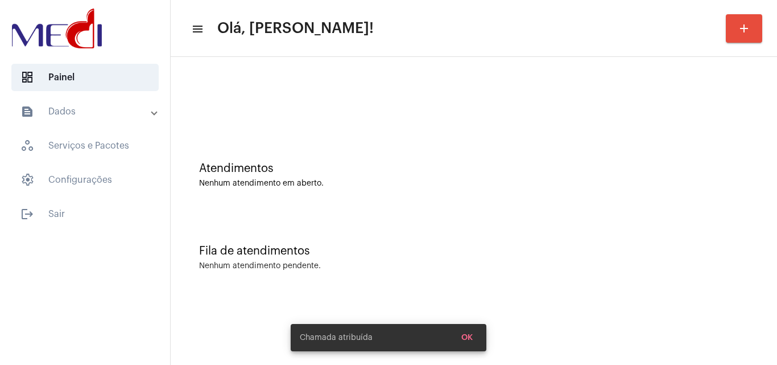
scroll to position [0, 0]
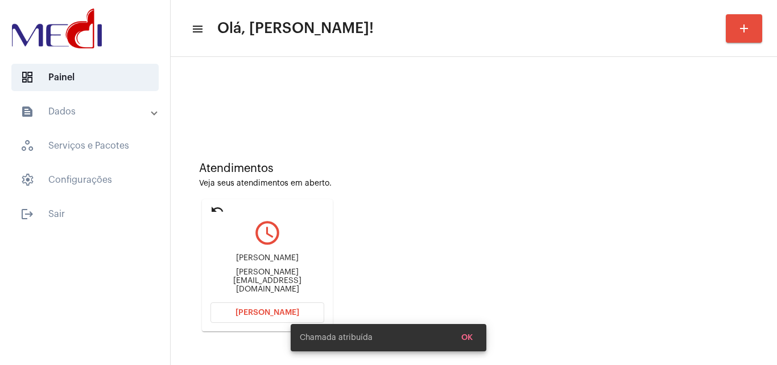
click at [297, 279] on div "dani.lauerman@gmail.com" at bounding box center [268, 281] width 114 height 26
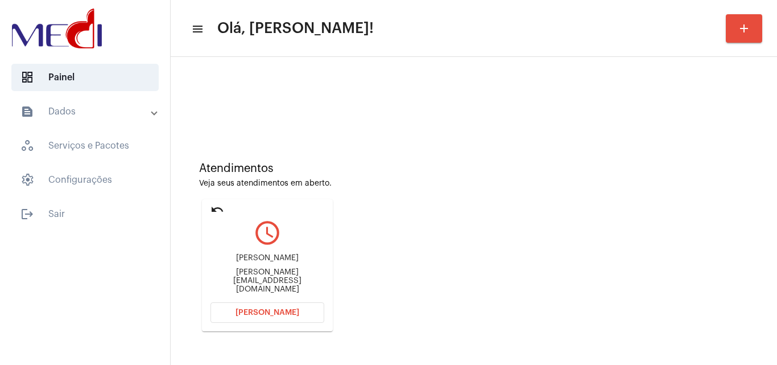
copy mat-card-content "dani.lauerman@gmail.com Abrir Chamada"
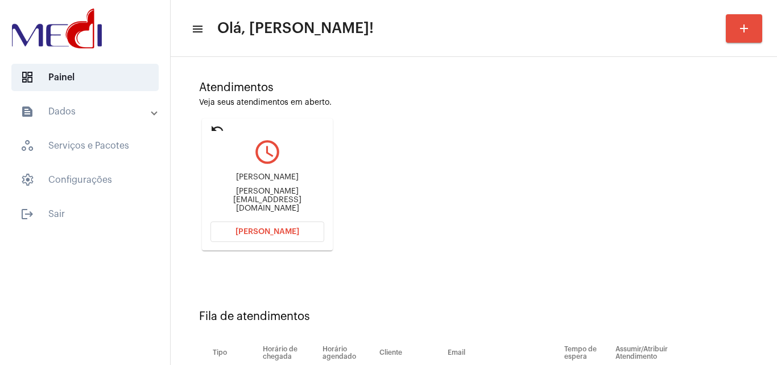
scroll to position [162, 0]
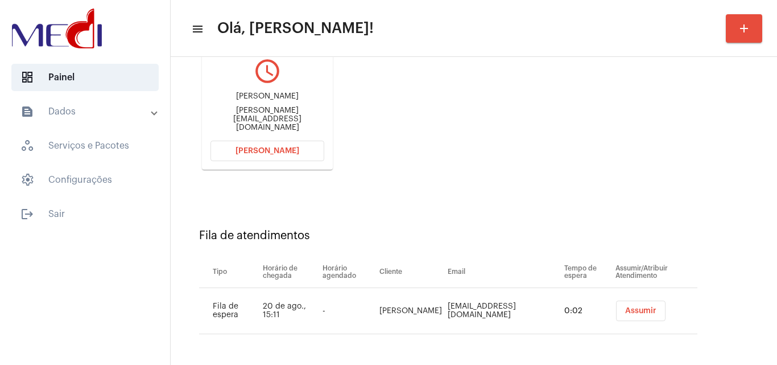
click at [625, 308] on span "Assumir" at bounding box center [640, 311] width 31 height 8
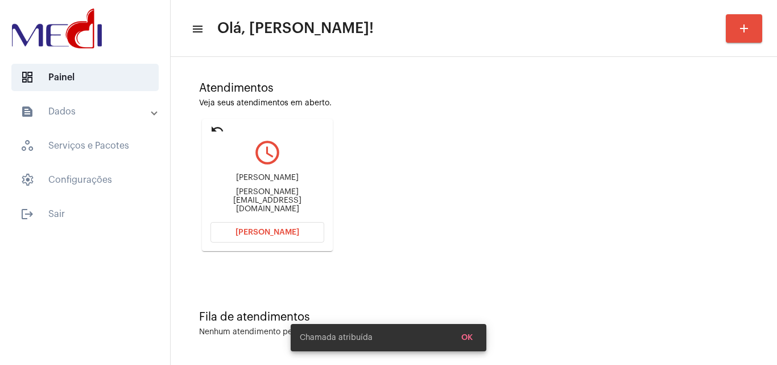
scroll to position [0, 0]
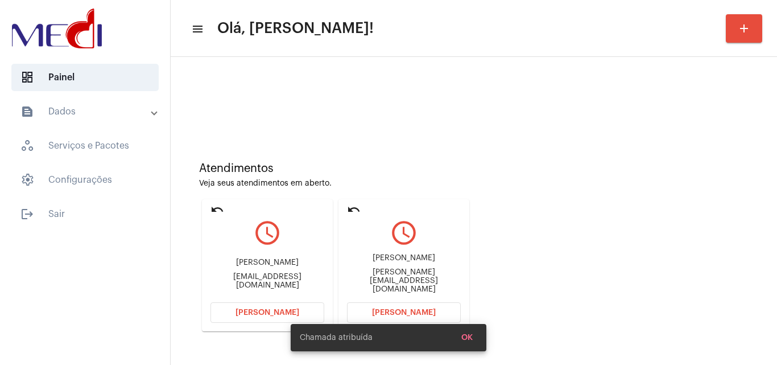
click at [534, 141] on div "Atendimentos Veja seus atendimentos em aberto. undo query_builder Nataly Caitan…" at bounding box center [473, 242] width 595 height 229
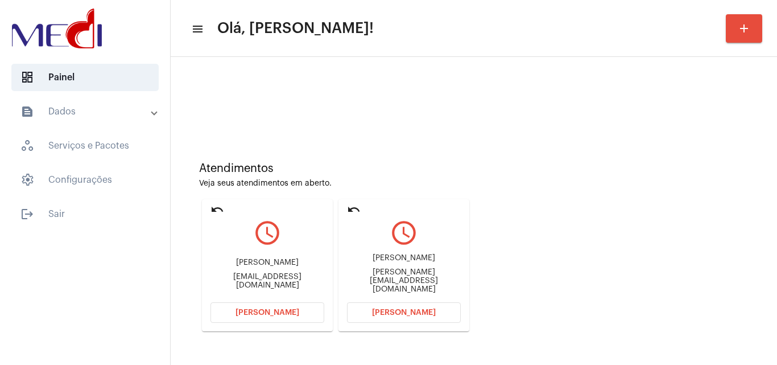
click at [386, 312] on span "Abrir Chamada" at bounding box center [404, 312] width 64 height 8
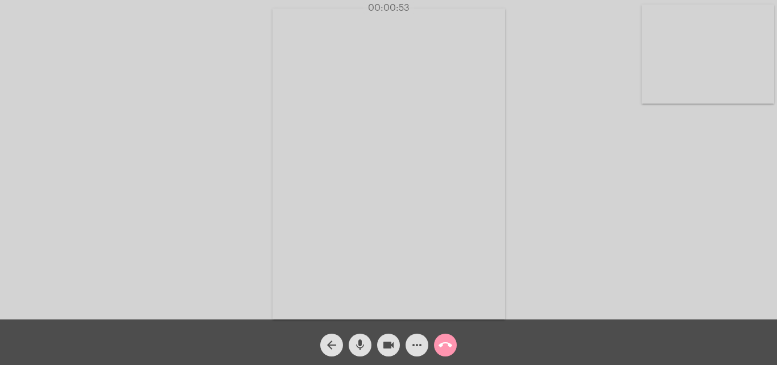
drag, startPoint x: 390, startPoint y: 348, endPoint x: 376, endPoint y: 345, distance: 15.1
click at [388, 348] on mat-icon "videocam" at bounding box center [389, 345] width 14 height 14
click at [366, 346] on mat-icon "mic" at bounding box center [360, 345] width 14 height 14
click at [359, 341] on mat-icon "mic_off" at bounding box center [360, 345] width 14 height 14
click at [364, 341] on mat-icon "mic" at bounding box center [360, 345] width 14 height 14
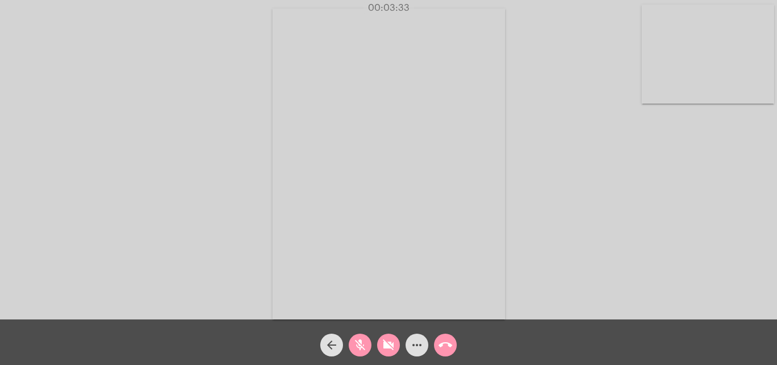
click at [361, 351] on mat-icon "mic_off" at bounding box center [360, 345] width 14 height 14
click at [388, 347] on mat-icon "videocam_off" at bounding box center [389, 345] width 14 height 14
click at [686, 230] on div "Acessando Câmera e Microfone..." at bounding box center [388, 162] width 775 height 319
click at [363, 345] on mat-icon "mic" at bounding box center [360, 345] width 14 height 14
click at [360, 340] on mat-icon "mic_off" at bounding box center [360, 345] width 14 height 14
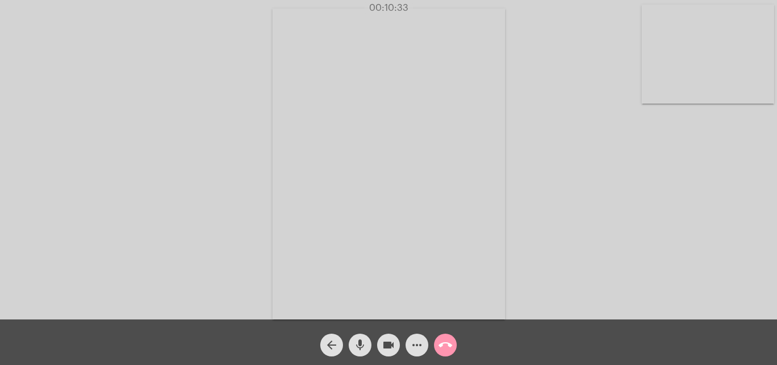
click at [701, 220] on div "Acessando Câmera e Microfone..." at bounding box center [388, 162] width 775 height 319
click at [449, 348] on mat-icon "call_end" at bounding box center [446, 345] width 14 height 14
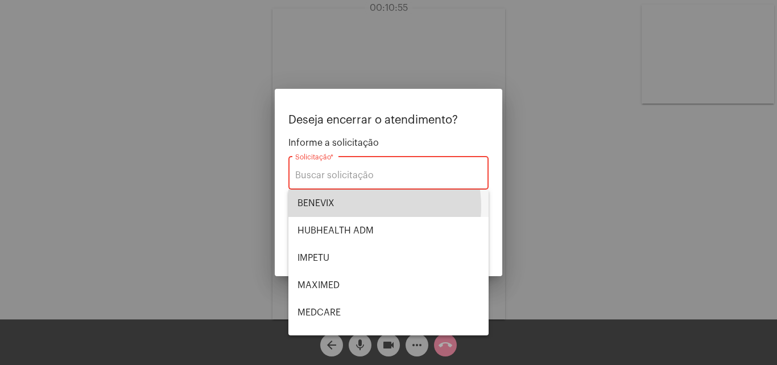
click at [358, 207] on span "BENEVIX" at bounding box center [389, 203] width 182 height 27
type input "BENEVIX"
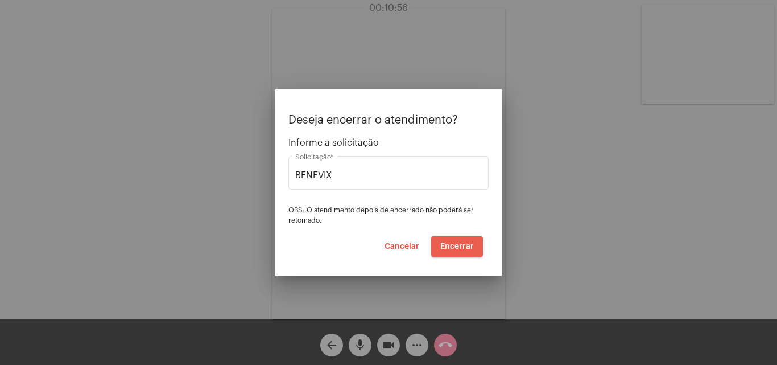
click at [447, 250] on span "Encerrar" at bounding box center [458, 246] width 34 height 8
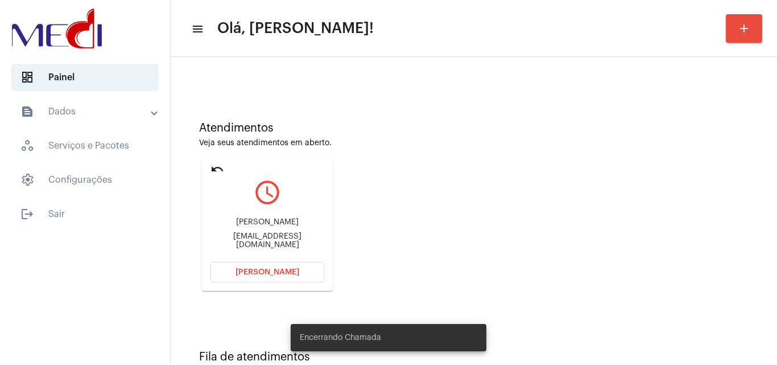
scroll to position [80, 0]
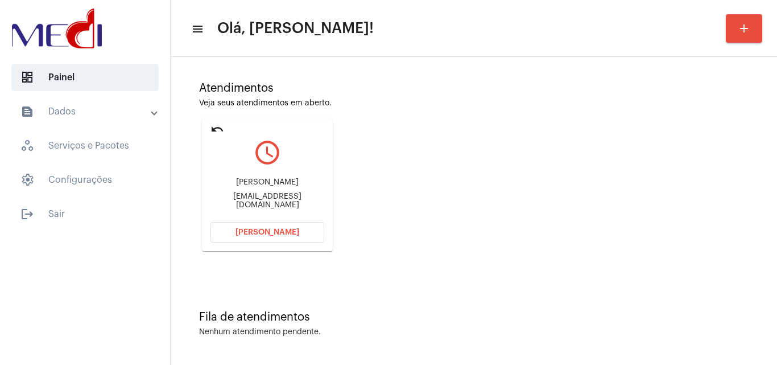
click at [291, 201] on div "caitano2597@gmail.com" at bounding box center [268, 200] width 114 height 17
copy mat-card-content "caitano2597@gmail.com Abrir Chamada"
click at [270, 229] on span "Abrir Chamada" at bounding box center [268, 232] width 64 height 8
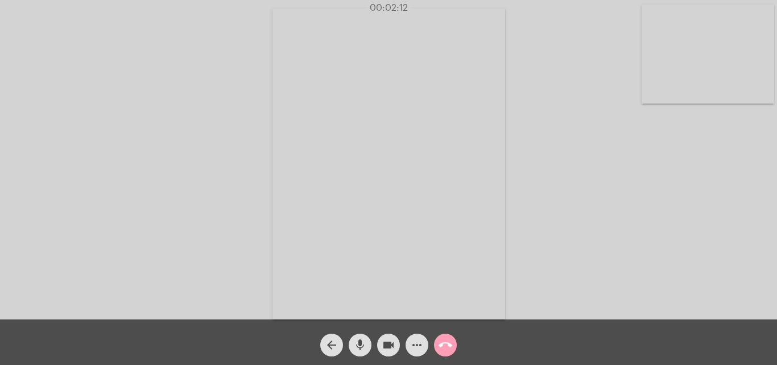
click at [447, 340] on mat-icon "call_end" at bounding box center [446, 345] width 14 height 14
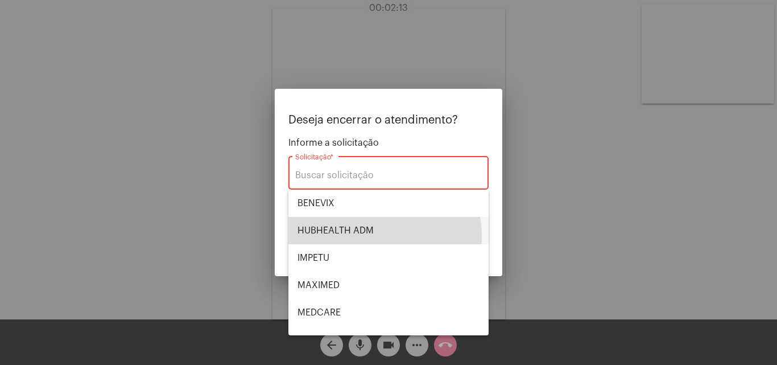
click at [359, 237] on span "HUBHEALTH ADM" at bounding box center [389, 230] width 182 height 27
type input "HUBHEALTH ADM"
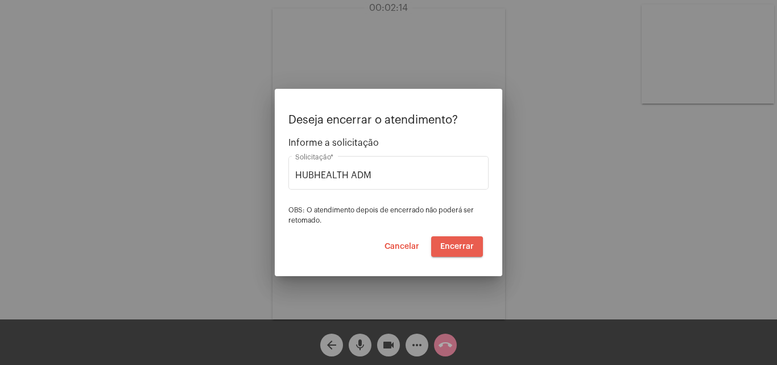
click at [452, 248] on span "Encerrar" at bounding box center [458, 246] width 34 height 8
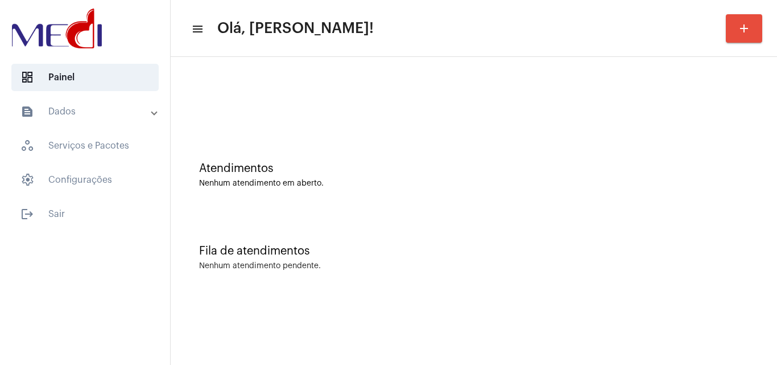
click at [673, 225] on div "Fila de atendimentos Nenhum atendimento pendente." at bounding box center [473, 252] width 595 height 83
click at [739, 250] on div "Fila de atendimentos" at bounding box center [474, 251] width 550 height 13
click at [721, 192] on div "Atendimentos Nenhum atendimento em aberto." at bounding box center [473, 169] width 595 height 83
click at [730, 194] on div "Atendimentos Nenhum atendimento em aberto." at bounding box center [473, 169] width 595 height 83
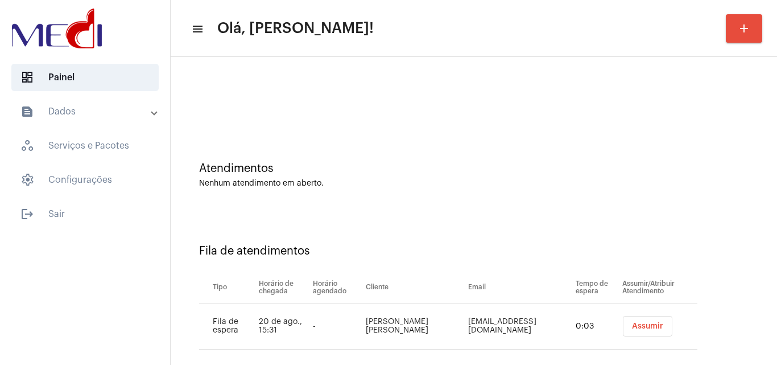
click at [628, 331] on button "Assumir" at bounding box center [648, 326] width 50 height 20
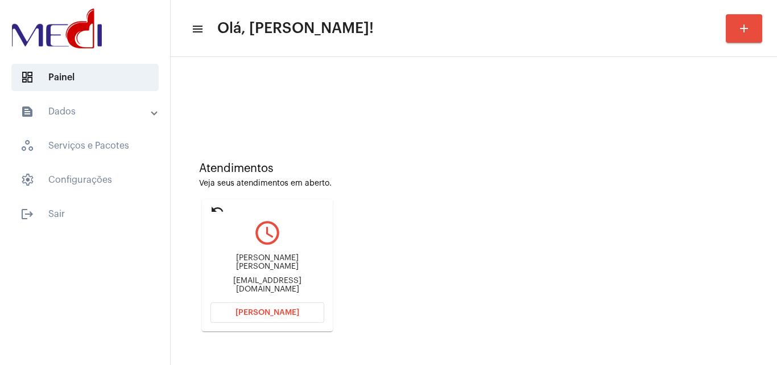
click at [258, 279] on div "[EMAIL_ADDRESS][DOMAIN_NAME]" at bounding box center [268, 285] width 114 height 17
click at [258, 279] on div "chagasriva269@gmail.com" at bounding box center [268, 285] width 114 height 17
copy mat-card-content "chagasriva269@gmail.com Abrir Chamada"
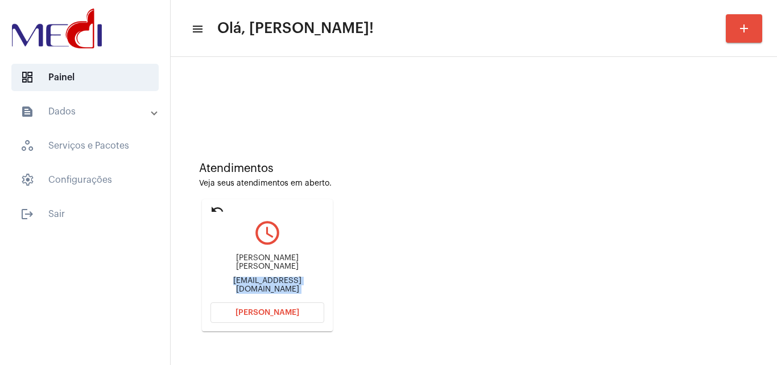
click at [277, 315] on span "Abrir Chamada" at bounding box center [268, 312] width 64 height 8
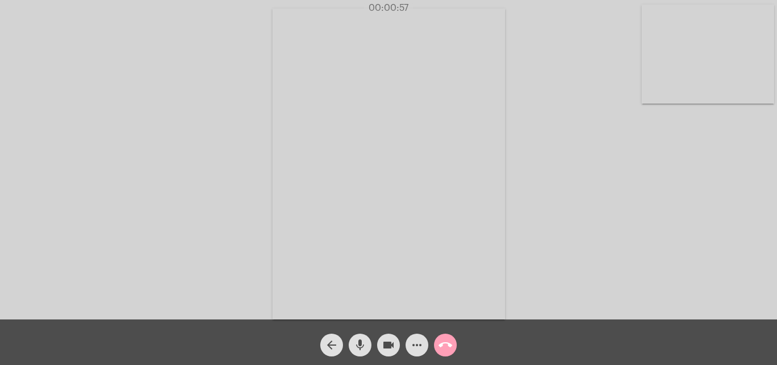
click at [447, 351] on mat-icon "call_end" at bounding box center [446, 345] width 14 height 14
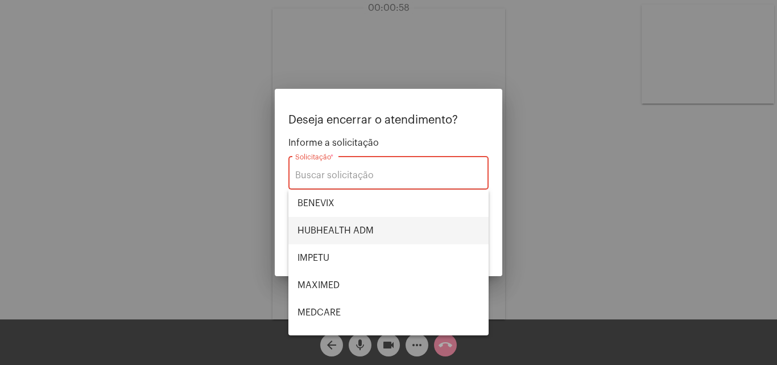
click at [363, 222] on span "HUBHEALTH ADM" at bounding box center [389, 230] width 182 height 27
type input "HUBHEALTH ADM"
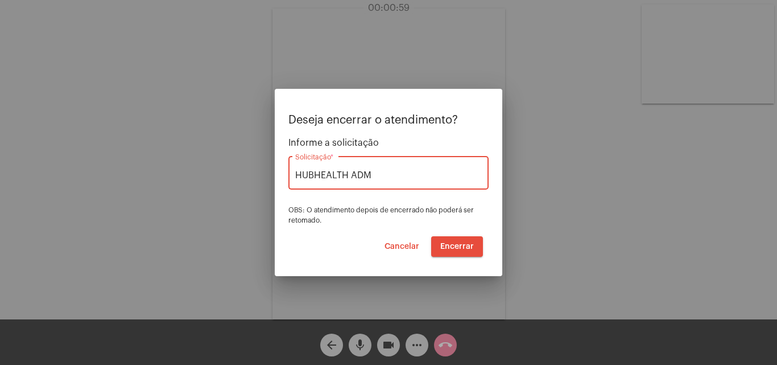
click at [452, 240] on button "Encerrar" at bounding box center [457, 246] width 52 height 20
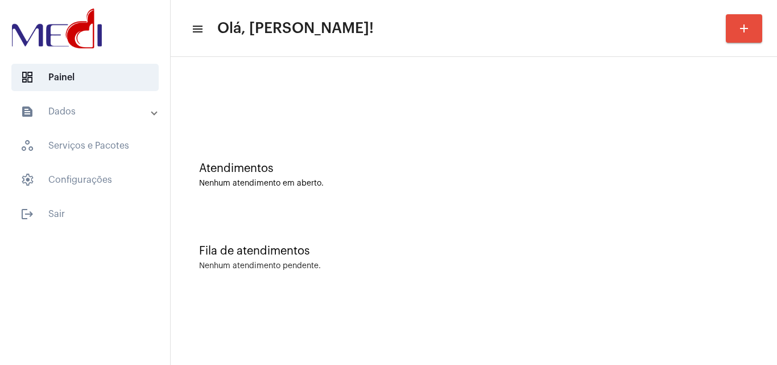
drag, startPoint x: 751, startPoint y: 29, endPoint x: 746, endPoint y: 34, distance: 6.4
click at [746, 34] on mat-icon "add" at bounding box center [745, 29] width 14 height 14
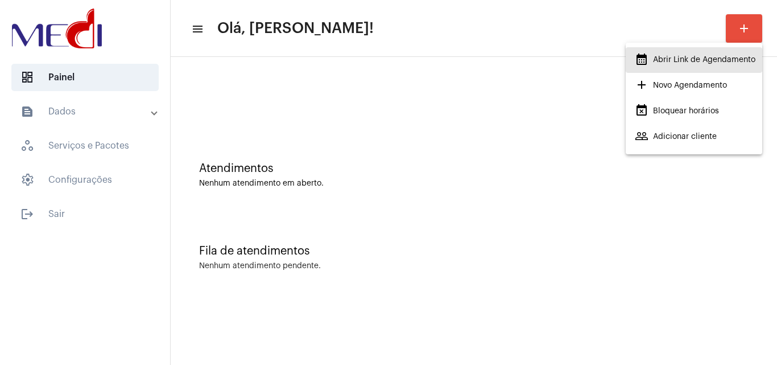
click at [691, 59] on span "calendar_month_outlined Abrir Link de Agendamento" at bounding box center [695, 60] width 121 height 20
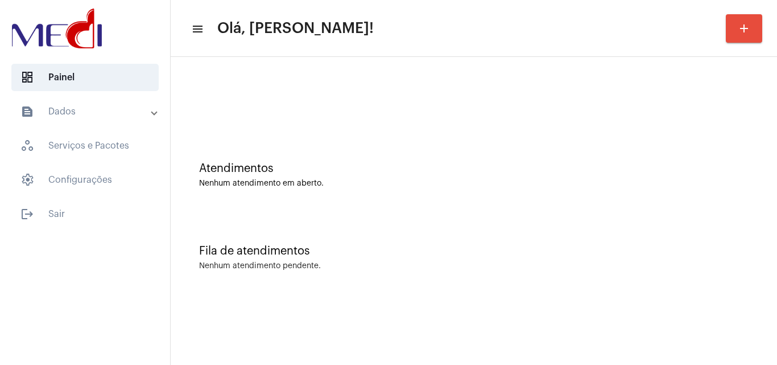
click at [459, 179] on div "Nenhum atendimento em aberto." at bounding box center [474, 183] width 550 height 9
click at [648, 175] on div "Atendimentos Nenhum atendimento em aberto." at bounding box center [474, 175] width 550 height 26
